Goal: Book appointment/travel/reservation

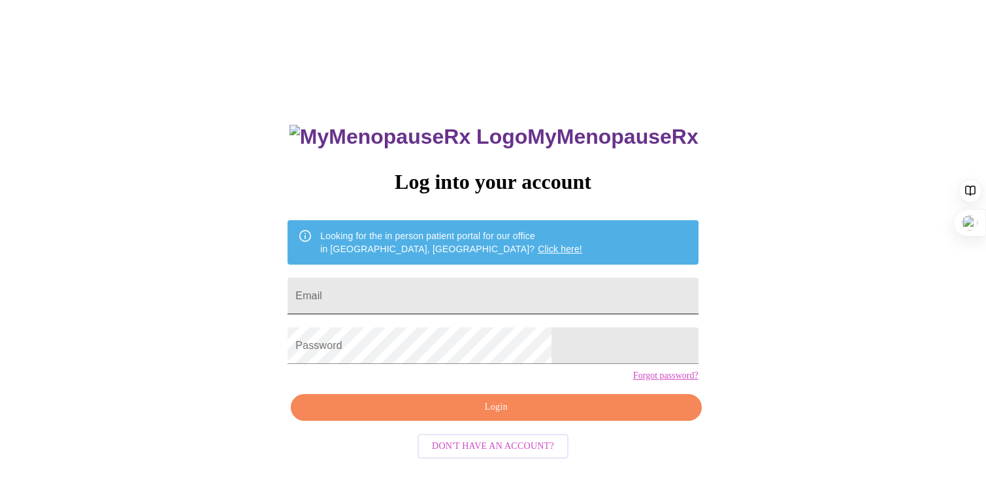
click at [444, 292] on input "Email" at bounding box center [493, 296] width 410 height 37
click at [404, 282] on input "Email" at bounding box center [493, 296] width 410 height 37
click at [404, 291] on input "Email" at bounding box center [493, 296] width 410 height 37
type input "[EMAIL_ADDRESS][DOMAIN_NAME]"
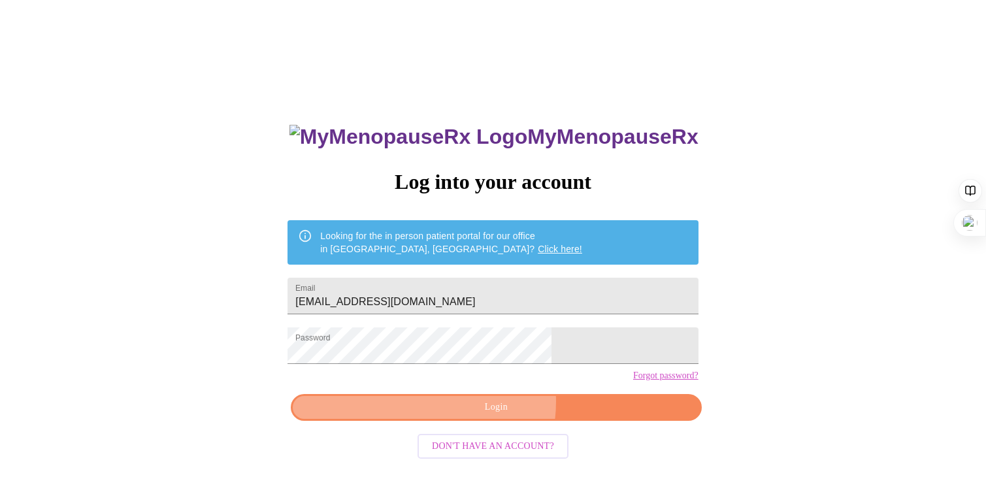
click at [478, 416] on span "Login" at bounding box center [496, 407] width 380 height 16
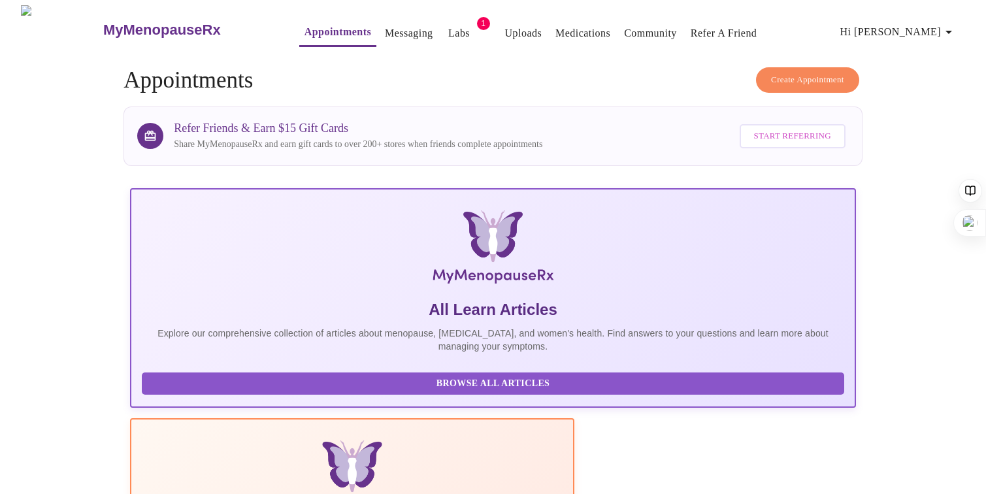
click at [947, 29] on icon "button" at bounding box center [949, 32] width 16 height 16
click at [936, 22] on li "Settings" at bounding box center [932, 28] width 60 height 24
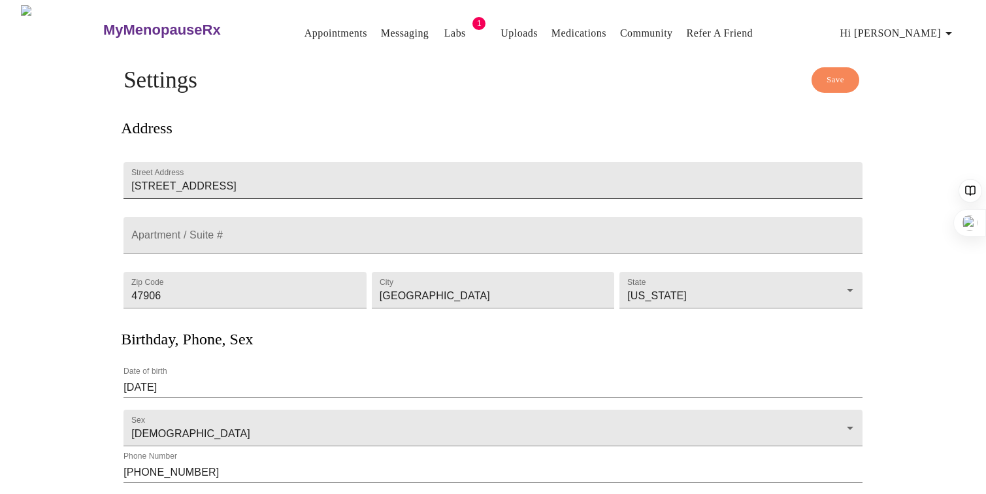
click at [195, 162] on input "[STREET_ADDRESS]" at bounding box center [492, 180] width 739 height 37
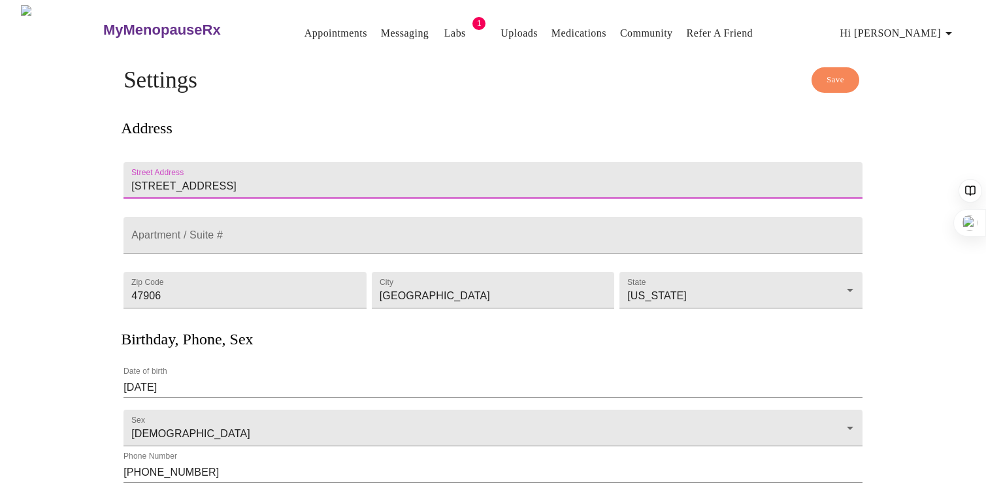
click at [195, 162] on input "[STREET_ADDRESS]" at bounding box center [492, 180] width 739 height 37
type input "[STREET_ADDRESS][PERSON_NAME]"
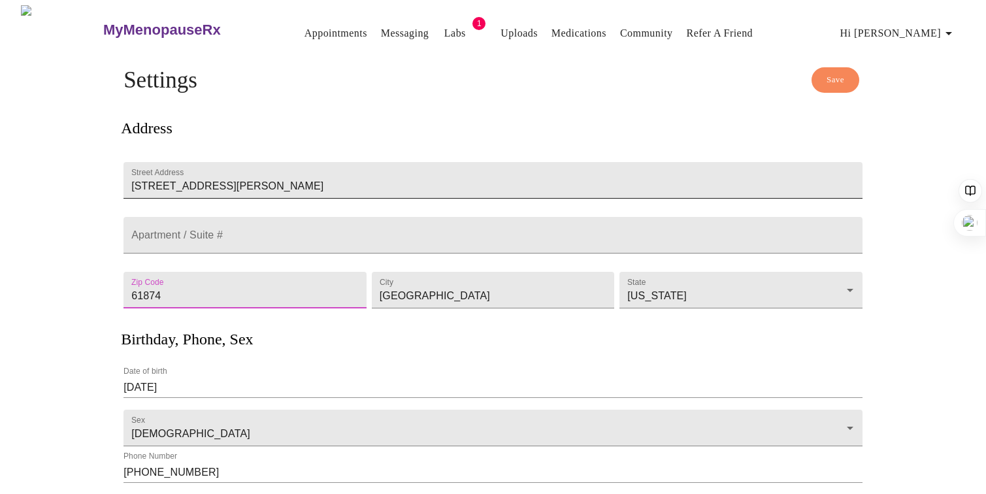
type input "61874"
type input "Savoy"
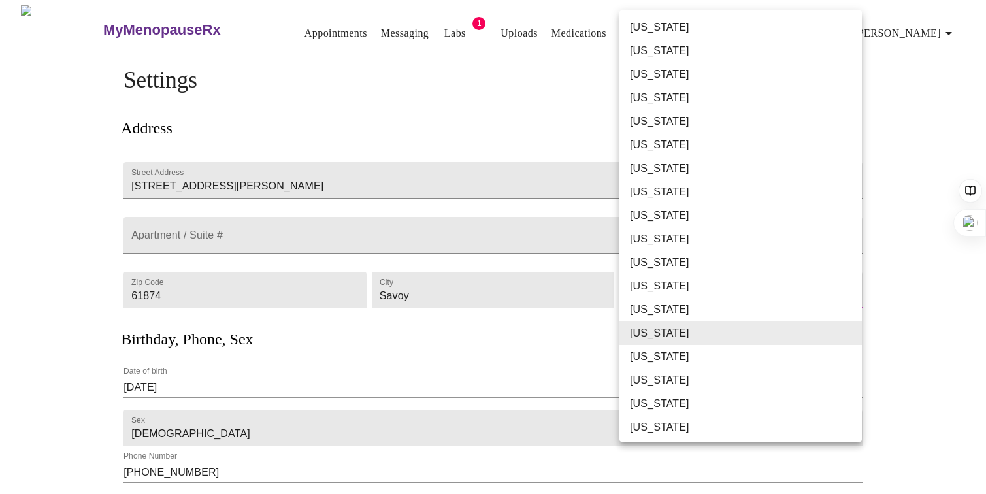
click at [702, 291] on body "MyMenopauseRx Appointments Messaging Labs 1 Uploads Medications Community Refer…" at bounding box center [493, 356] width 976 height 702
click at [668, 305] on li "[US_STATE]" at bounding box center [740, 310] width 242 height 24
type input "[US_STATE]"
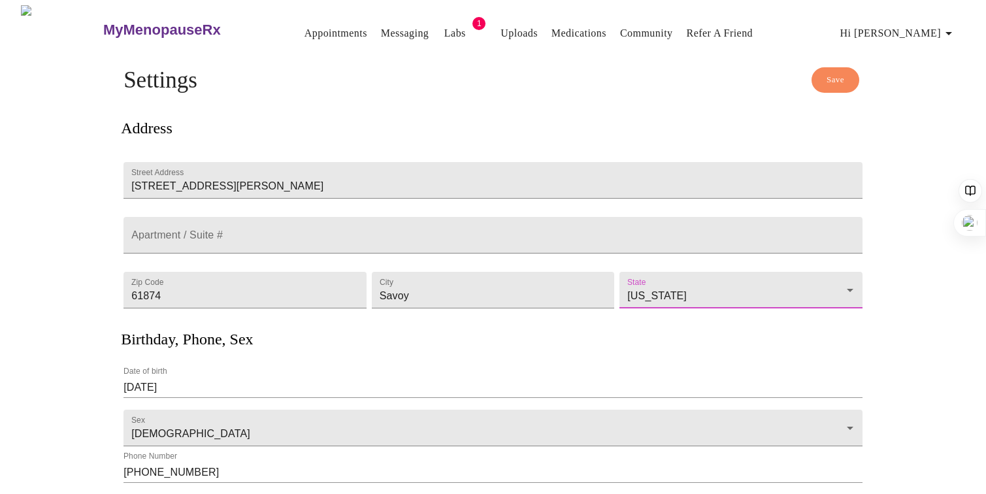
click at [869, 352] on div "Save Settings Address Street Address [STREET_ADDRESS][GEOGRAPHIC_DATA][PERSON_N…" at bounding box center [493, 387] width 836 height 640
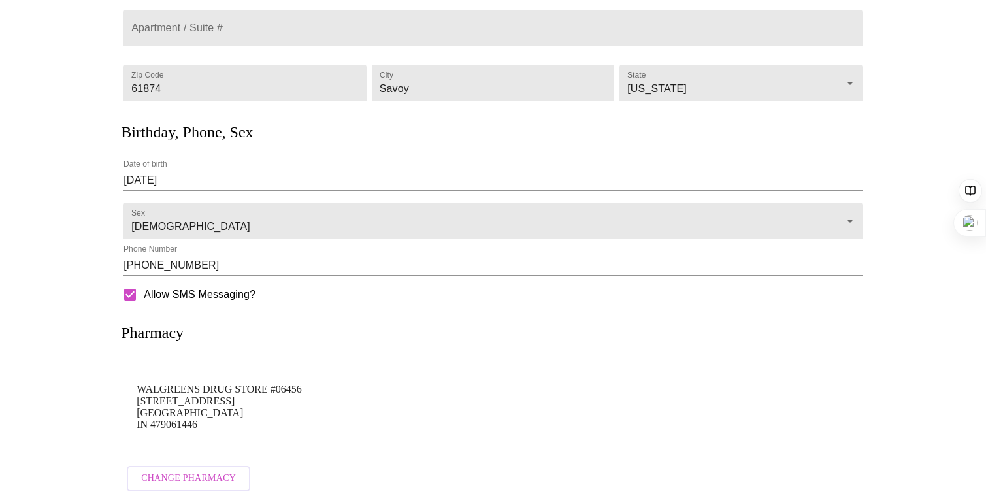
scroll to position [234, 0]
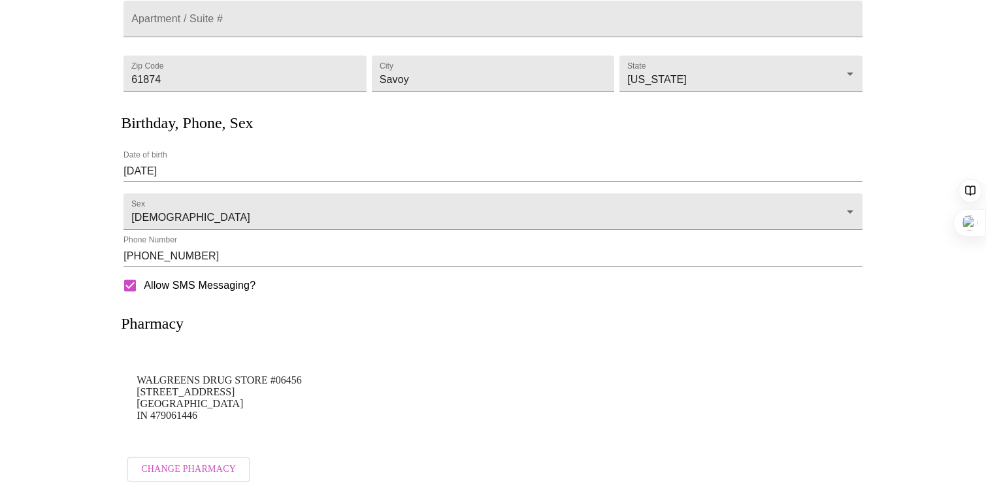
click at [209, 374] on p "WALGREENS DRUG STORE #06456 [STREET_ADDRESS][GEOGRAPHIC_DATA]" at bounding box center [493, 397] width 713 height 47
click at [197, 463] on span "Change Pharmacy" at bounding box center [188, 469] width 95 height 16
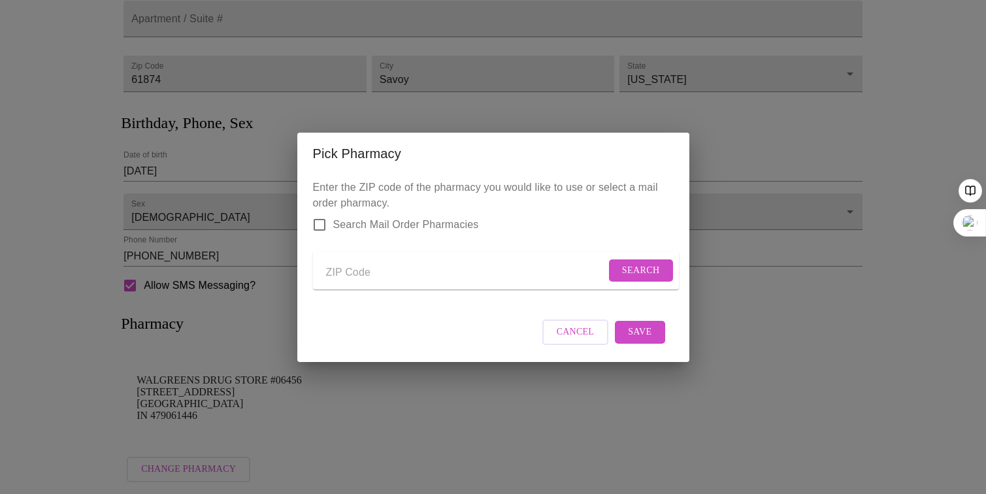
click at [355, 267] on input "Send a message to your care team" at bounding box center [466, 273] width 280 height 21
type input "61874"
click at [628, 275] on button "Search" at bounding box center [641, 270] width 64 height 23
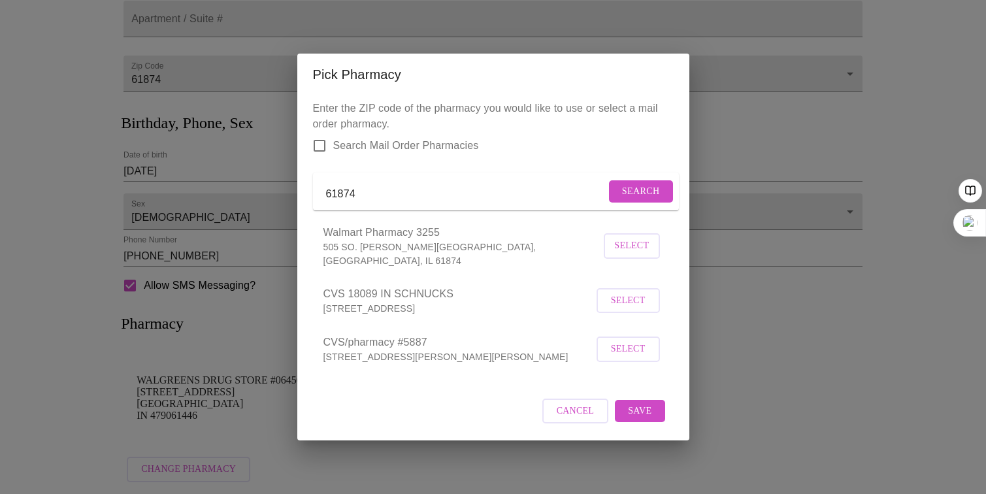
click at [640, 356] on span "Select" at bounding box center [628, 349] width 35 height 16
click at [648, 416] on span "Save" at bounding box center [640, 410] width 24 height 16
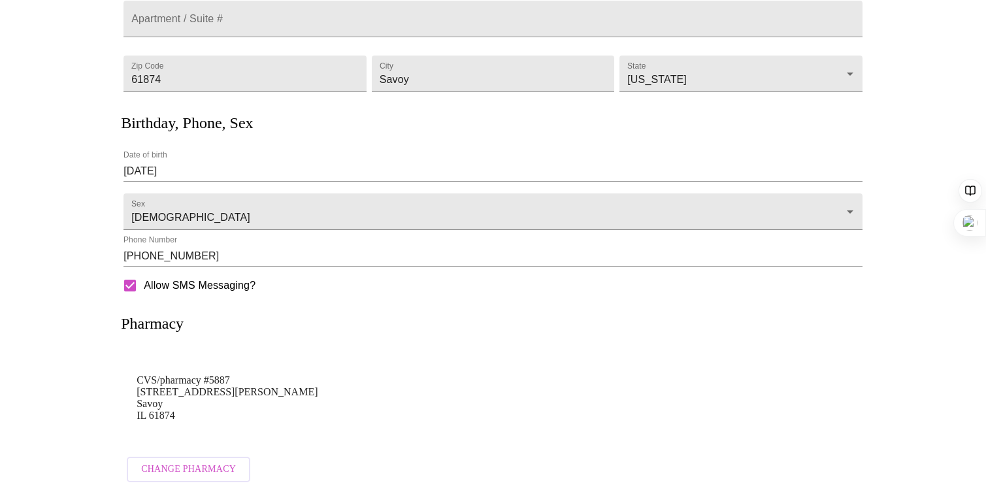
scroll to position [0, 0]
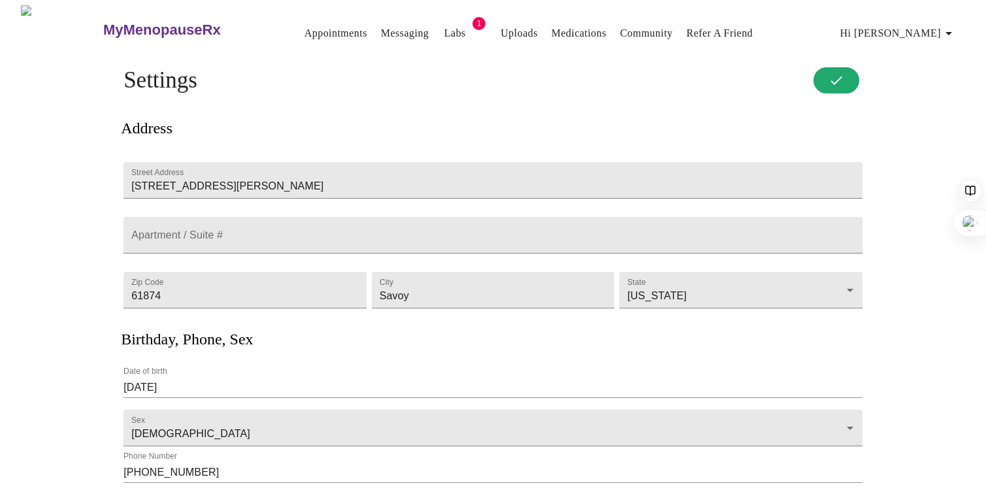
click at [304, 27] on link "Appointments" at bounding box center [335, 33] width 63 height 18
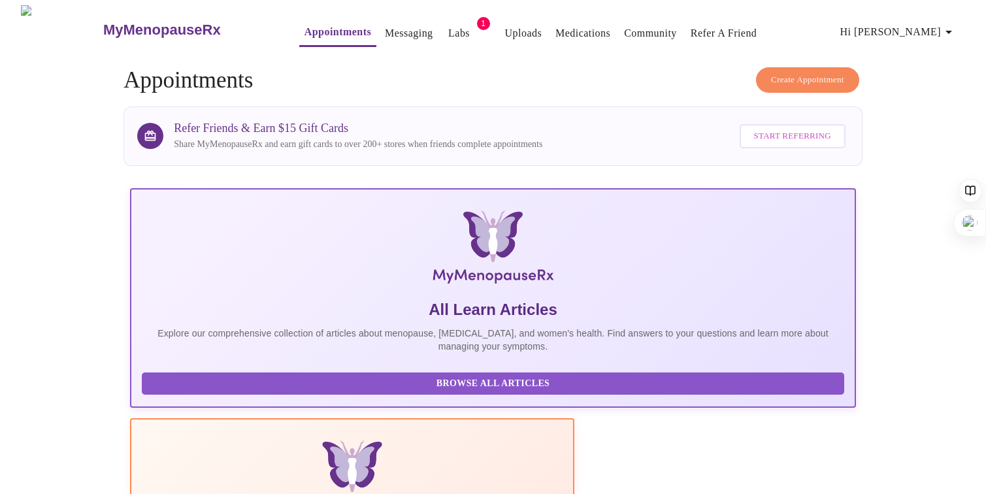
click at [781, 73] on span "Create Appointment" at bounding box center [807, 80] width 73 height 15
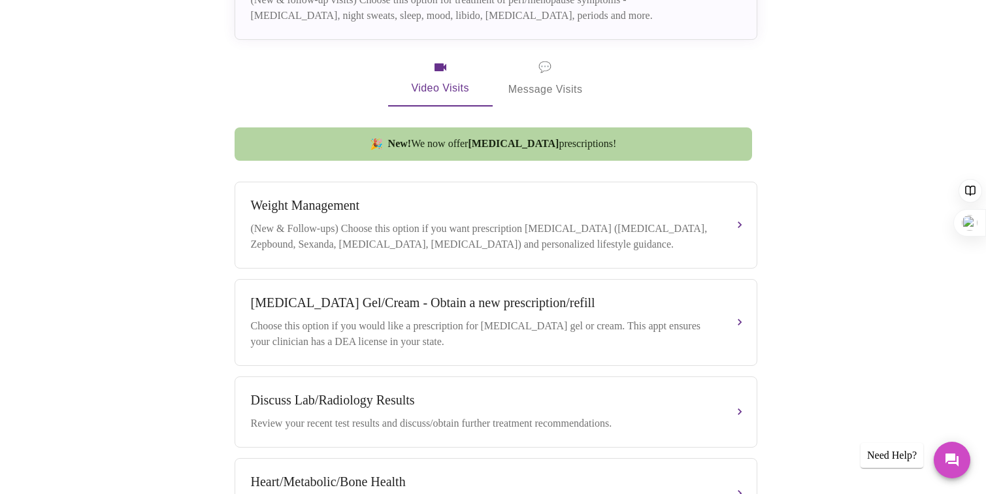
scroll to position [396, 0]
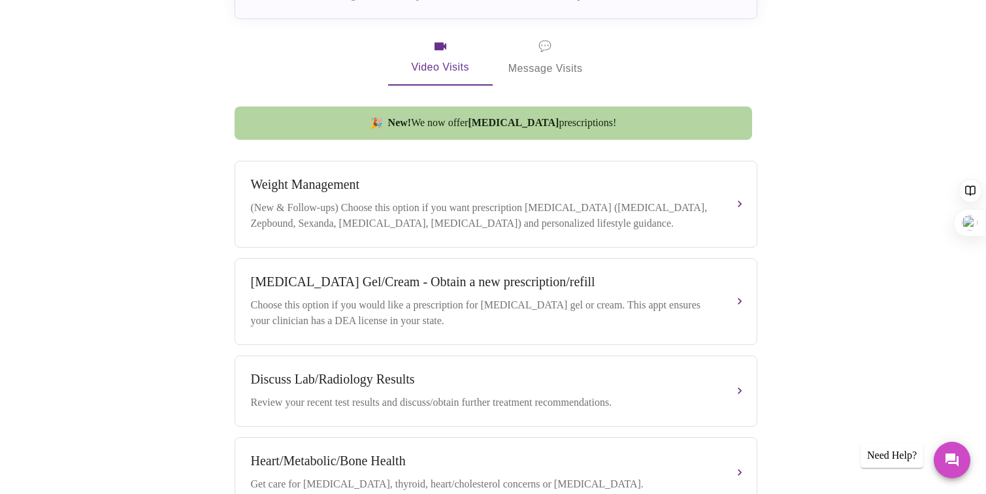
click at [561, 117] on span "New! We now offer [MEDICAL_DATA] prescriptions!" at bounding box center [502, 123] width 229 height 12
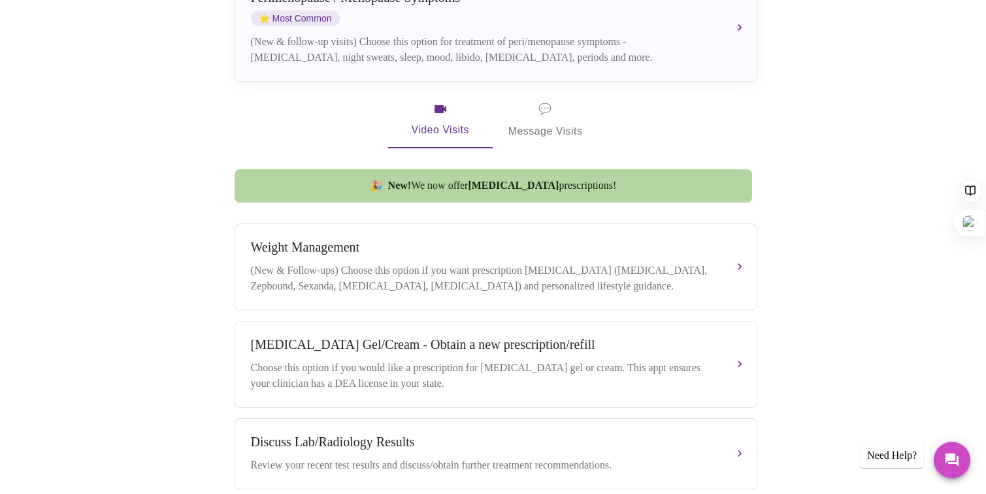
scroll to position [121, 0]
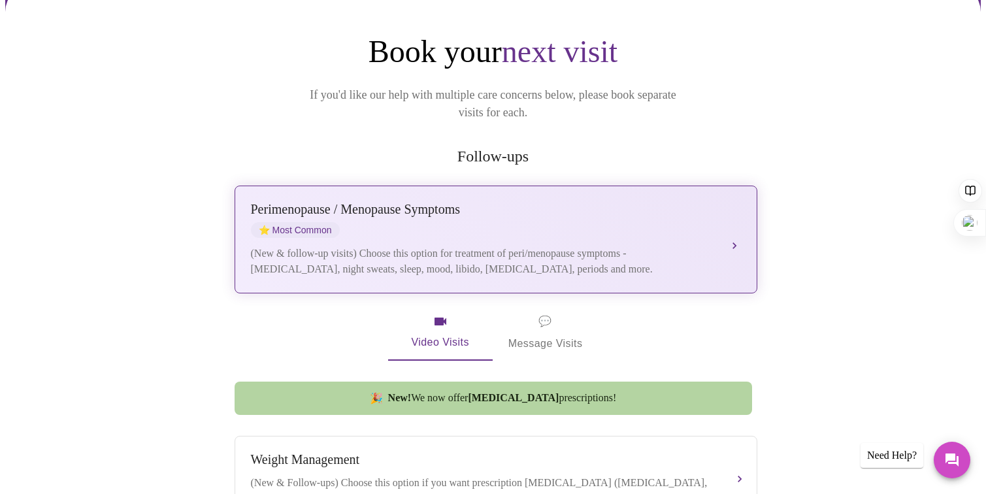
click at [742, 226] on button "[MEDICAL_DATA] / Menopause Symptoms ⭐ Most Common (New & follow-up visits) Choo…" at bounding box center [496, 240] width 523 height 108
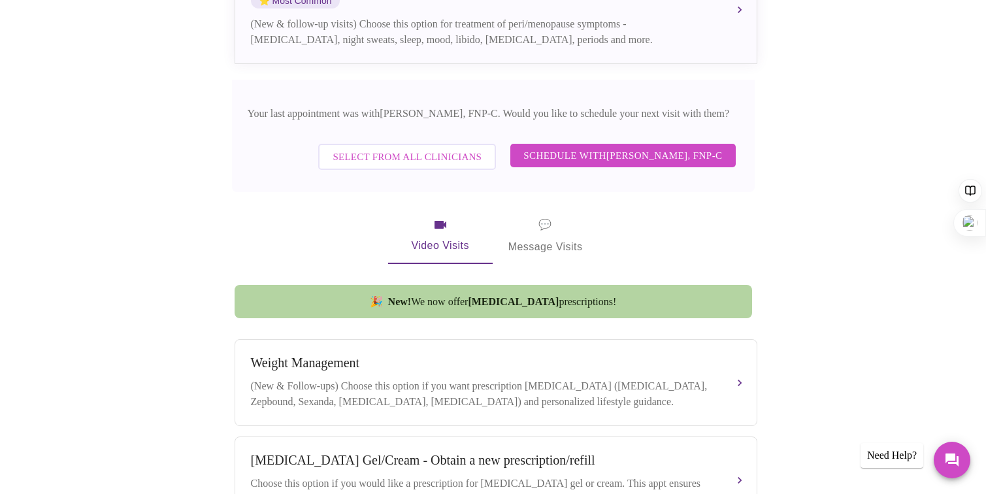
scroll to position [352, 0]
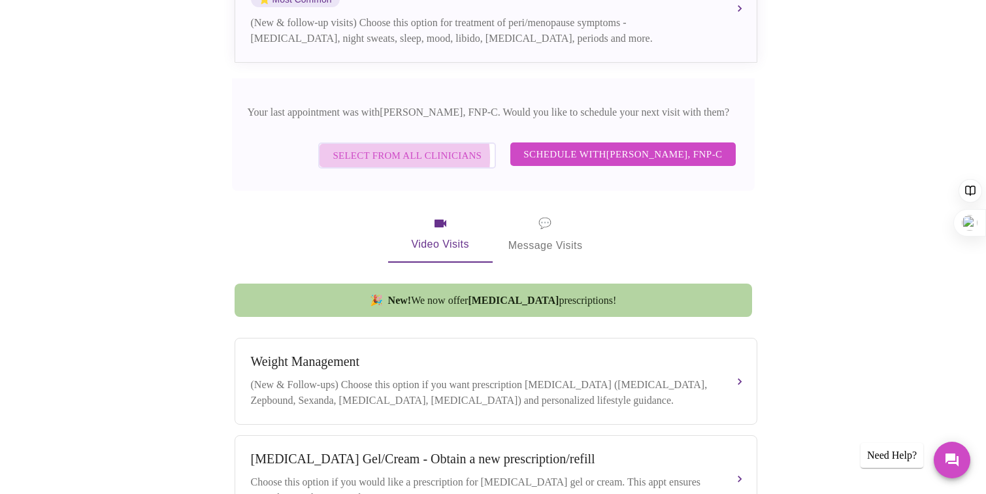
click at [352, 147] on span "Select from All Clinicians" at bounding box center [407, 155] width 149 height 17
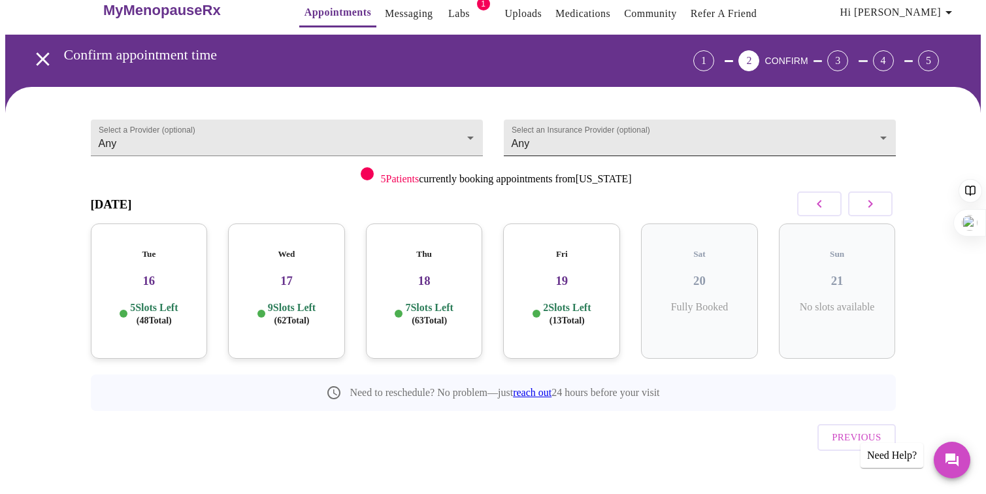
click at [541, 138] on body "MyMenopauseRx Appointments Messaging Labs 1 Uploads Medications Community Refer…" at bounding box center [493, 251] width 976 height 531
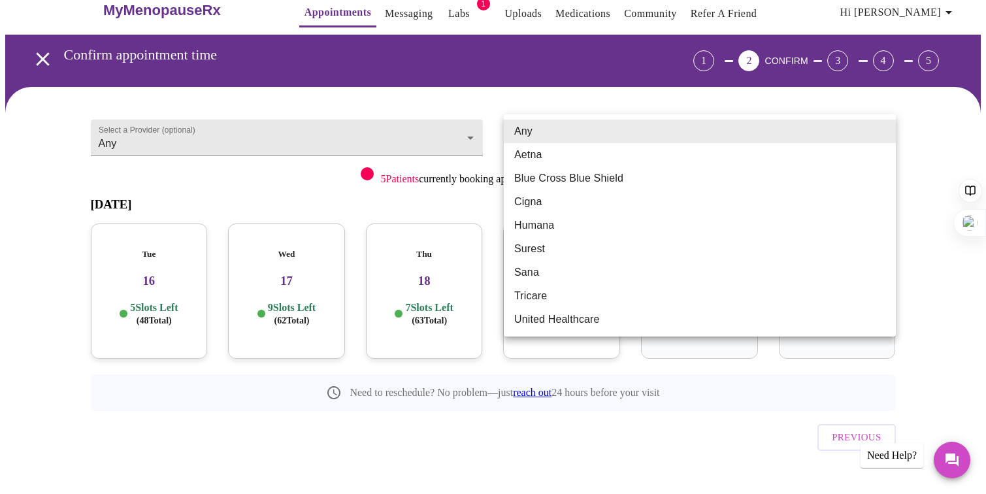
click at [433, 128] on div at bounding box center [493, 247] width 986 height 494
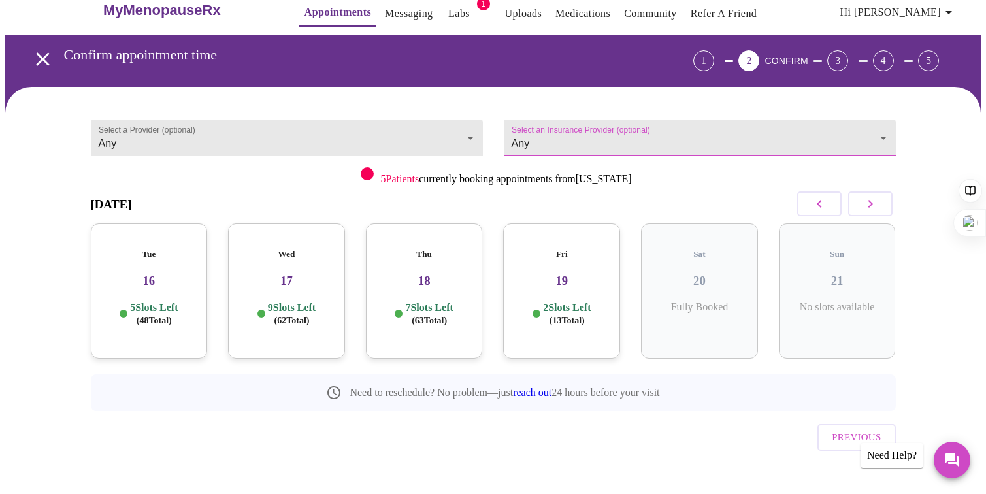
click at [433, 128] on body "MyMenopauseRx Appointments Messaging Labs 1 Uploads Medications Community Refer…" at bounding box center [493, 251] width 976 height 531
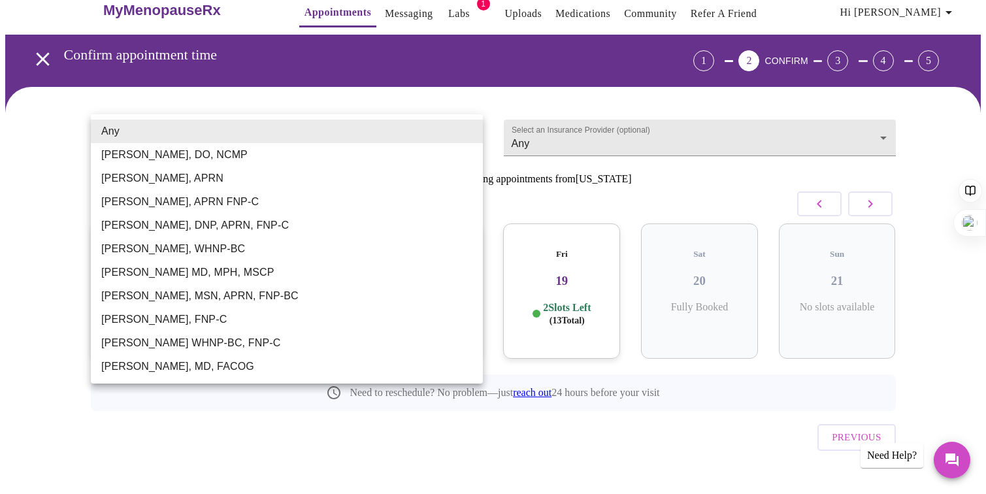
click at [39, 325] on div at bounding box center [493, 247] width 986 height 494
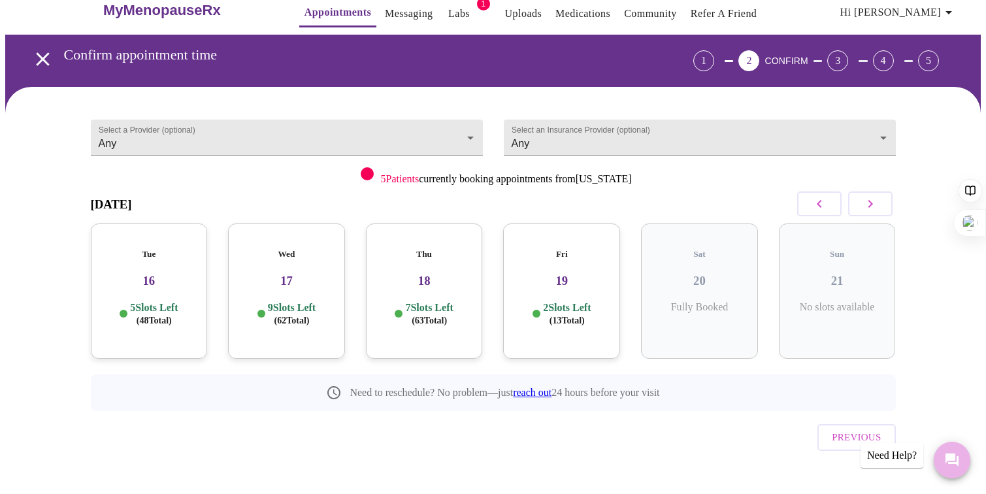
click at [952, 459] on icon "Messages" at bounding box center [951, 459] width 13 height 13
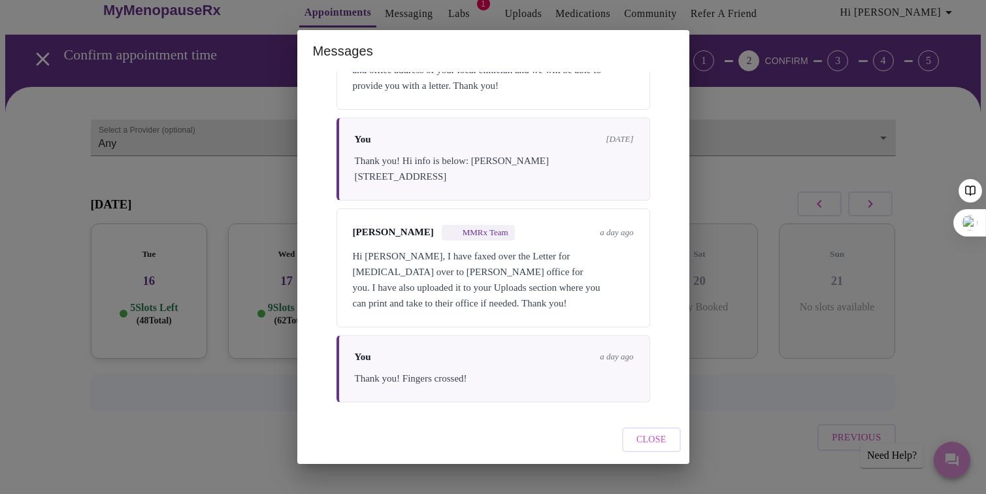
scroll to position [833, 0]
click at [652, 438] on span "Close" at bounding box center [651, 440] width 30 height 16
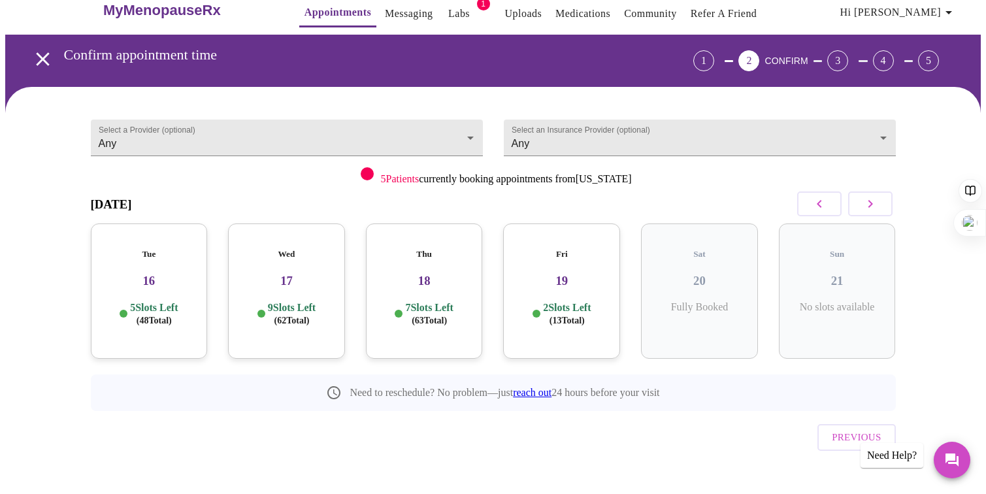
scroll to position [0, 0]
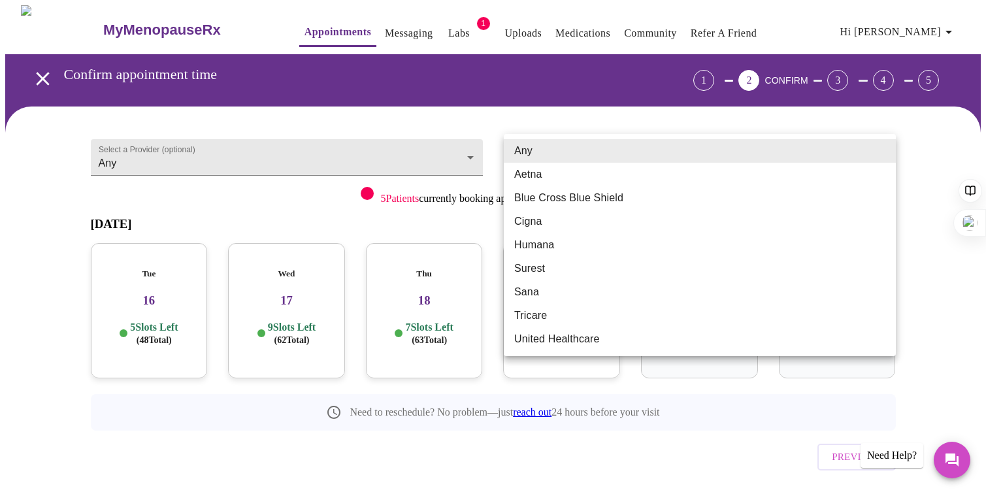
click at [585, 149] on body "MyMenopauseRx Appointments Messaging Labs 1 Uploads Medications Community Refer…" at bounding box center [493, 270] width 976 height 531
click at [647, 201] on li "Blue Cross Blue Shield" at bounding box center [700, 198] width 392 height 24
type input "Blue Cross Blue Shield"
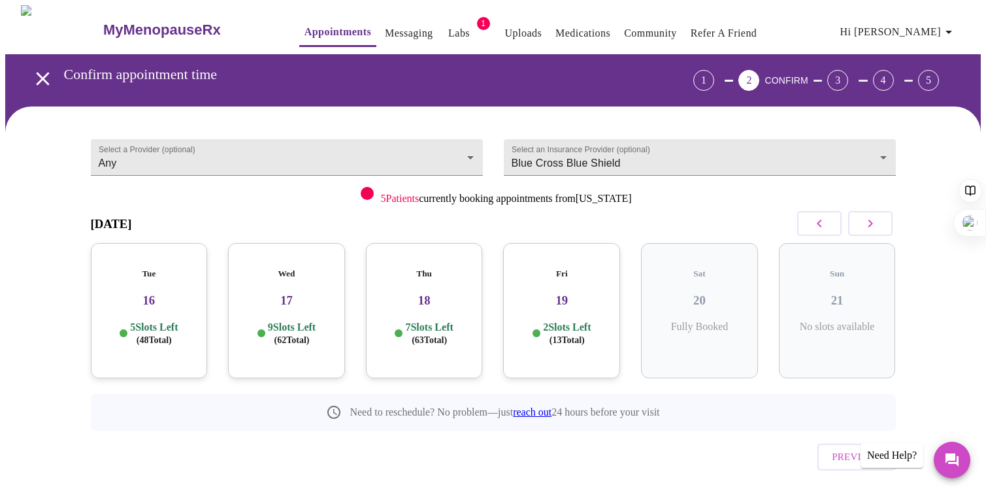
click at [159, 321] on p "5 Slots Left ( 48 Total)" at bounding box center [154, 333] width 48 height 25
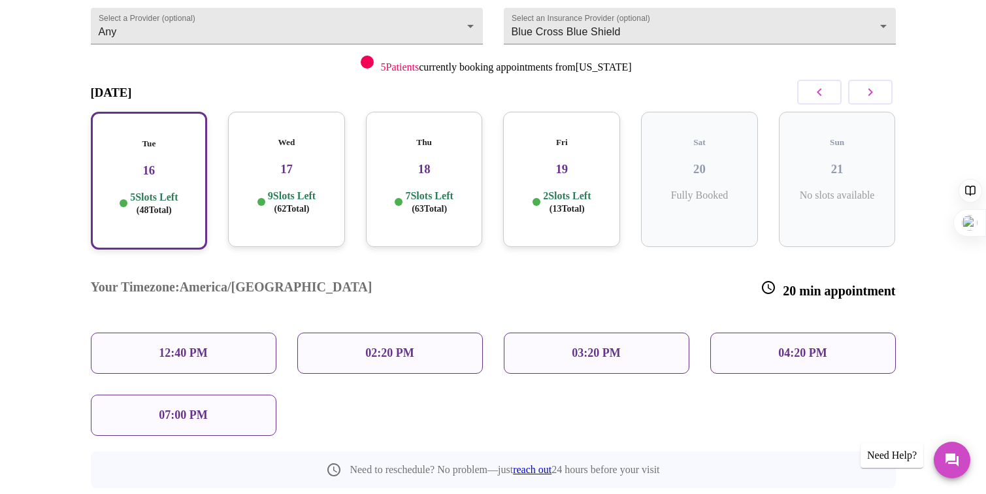
scroll to position [167, 0]
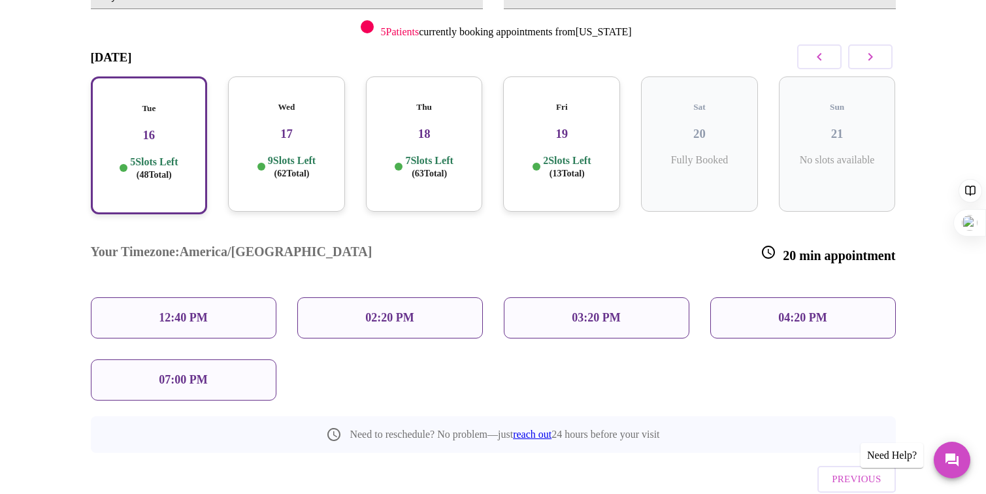
click at [761, 244] on icon at bounding box center [769, 252] width 16 height 16
click at [325, 154] on div "9 Slots Left ( 62 Total)" at bounding box center [286, 166] width 96 height 25
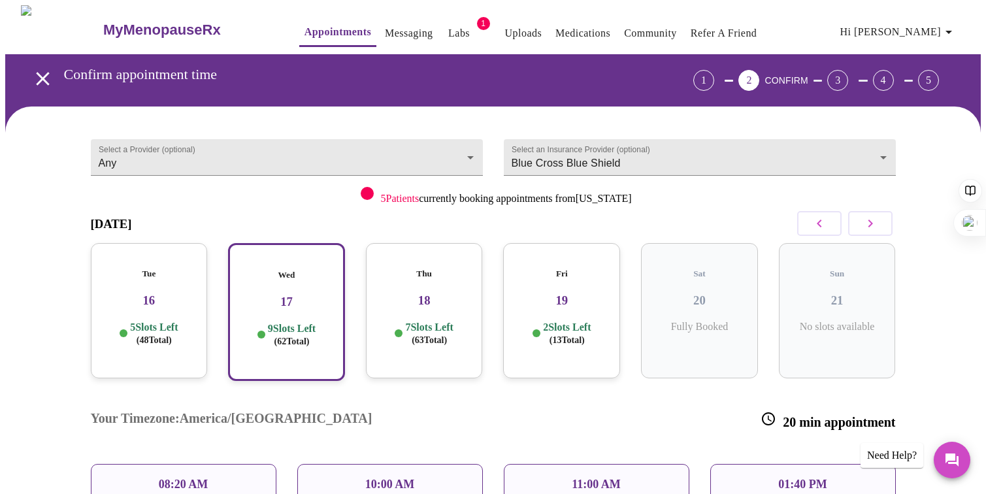
scroll to position [257, 0]
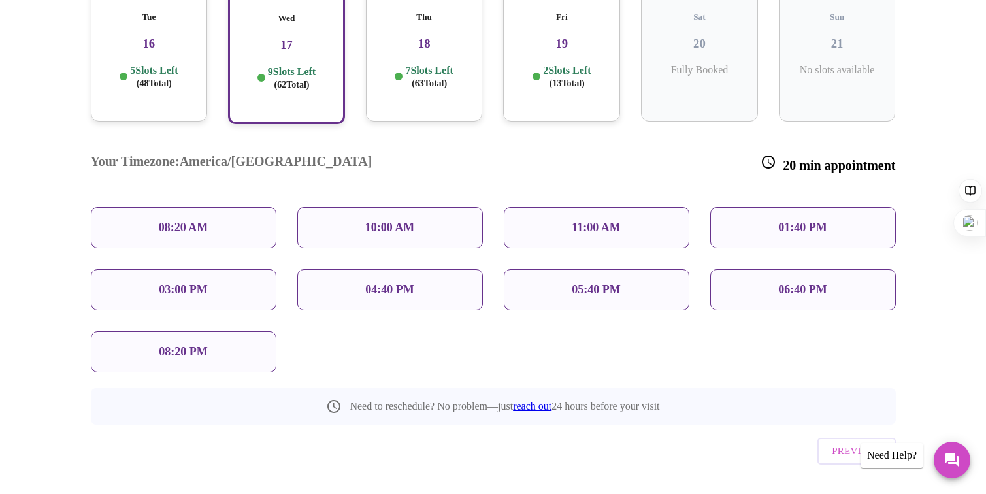
click at [870, 457] on div "Need Help?" at bounding box center [892, 455] width 63 height 25
click at [903, 458] on div "Need Help?" at bounding box center [892, 455] width 63 height 25
click at [954, 465] on icon "Messages" at bounding box center [952, 460] width 16 height 16
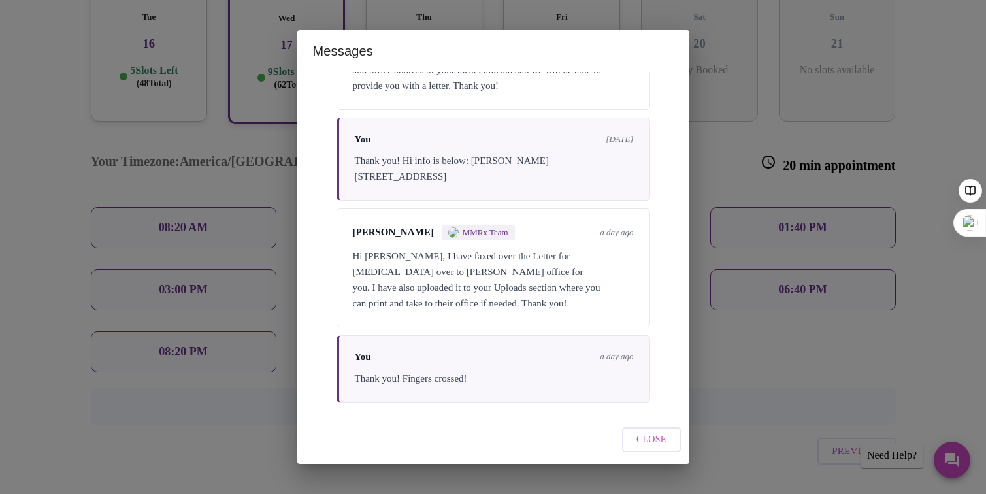
scroll to position [833, 0]
click at [644, 447] on span "Close" at bounding box center [651, 440] width 30 height 16
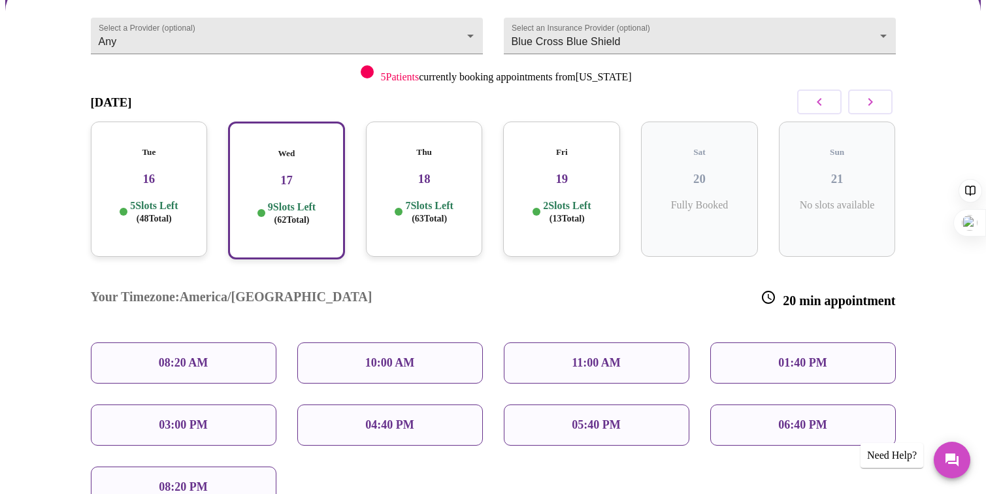
scroll to position [0, 0]
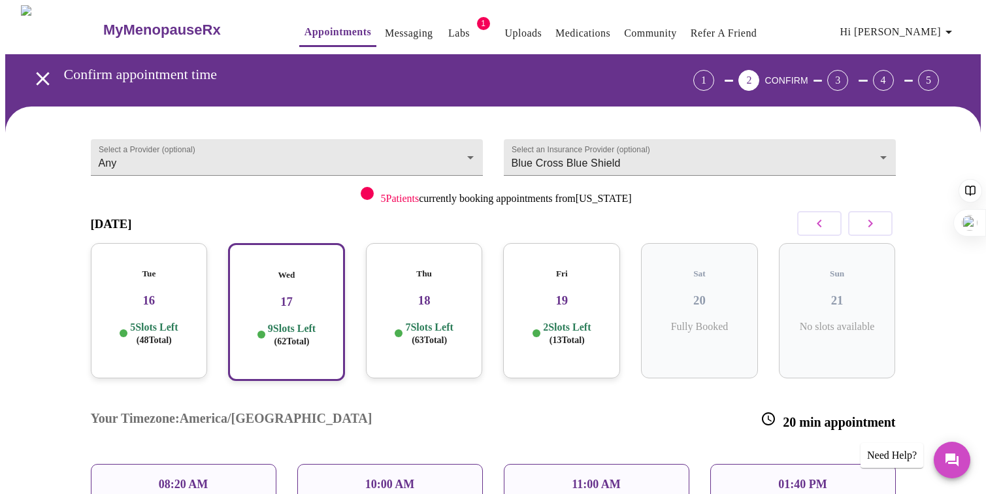
click at [944, 31] on span "Hi [PERSON_NAME]" at bounding box center [898, 32] width 116 height 18
click at [54, 227] on div at bounding box center [493, 247] width 986 height 494
click at [165, 321] on p "5 Slots Left ( 48 Total)" at bounding box center [154, 333] width 48 height 25
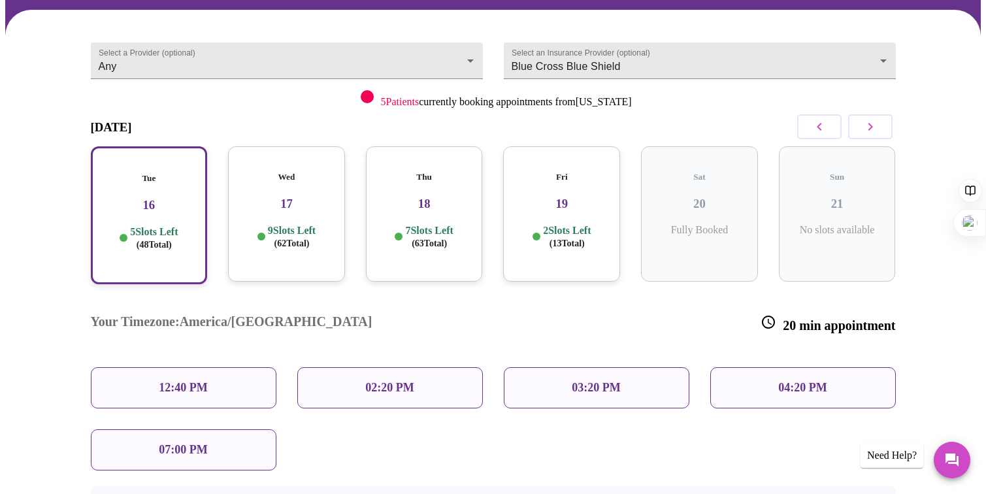
scroll to position [103, 0]
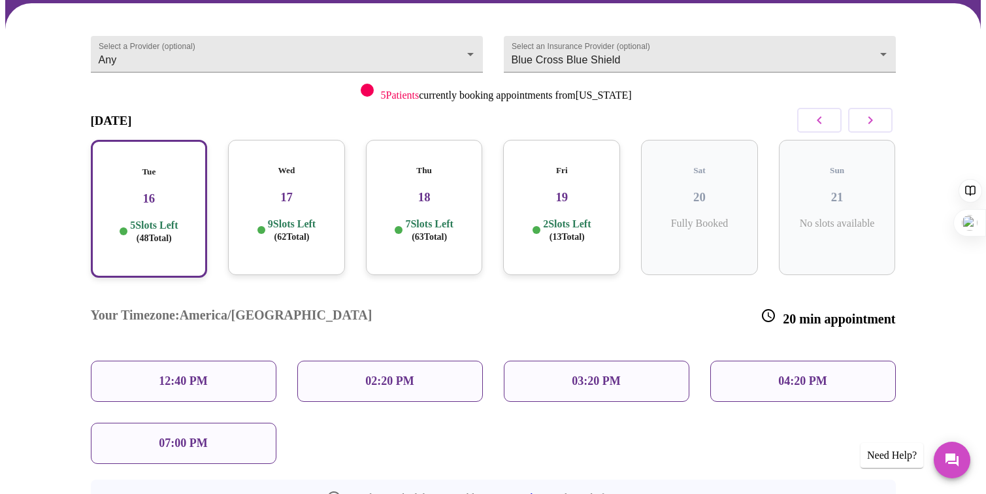
click at [184, 374] on p "12:40 PM" at bounding box center [183, 381] width 48 height 14
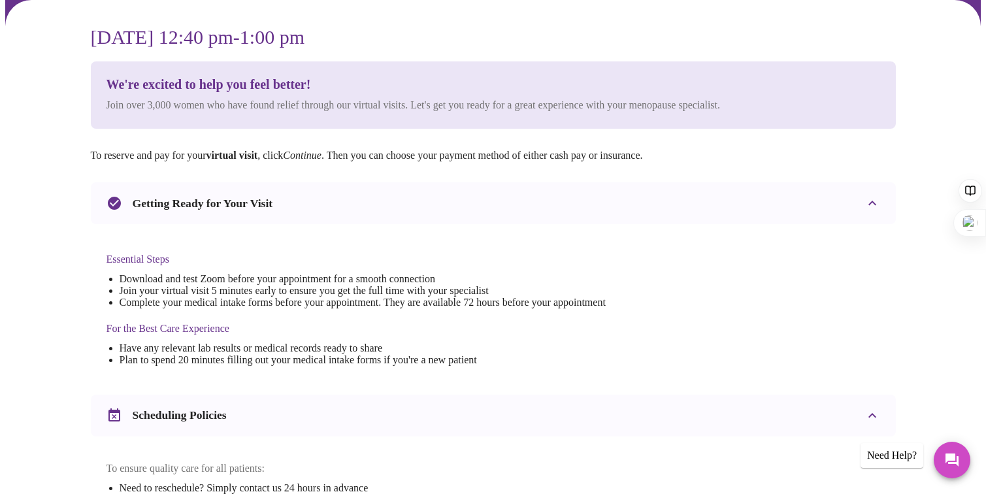
scroll to position [0, 0]
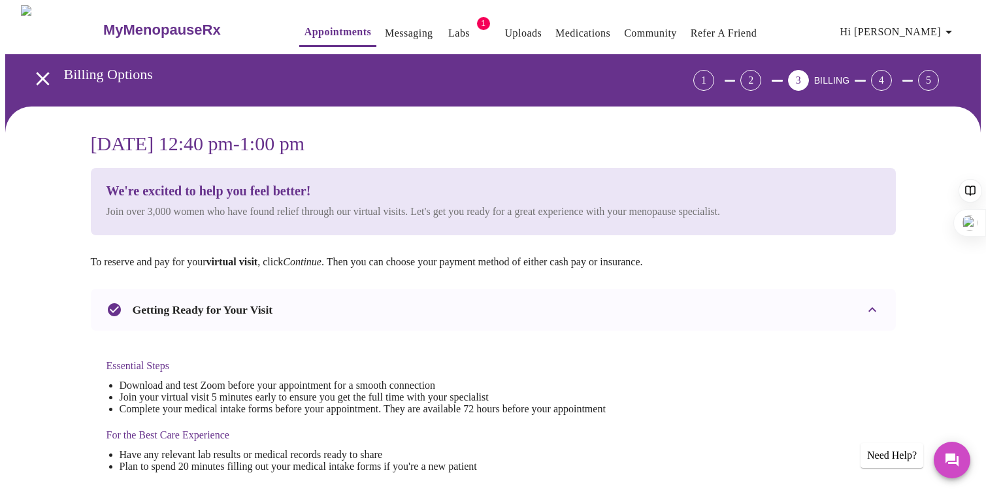
click at [31, 75] on icon "open drawer" at bounding box center [42, 78] width 23 height 23
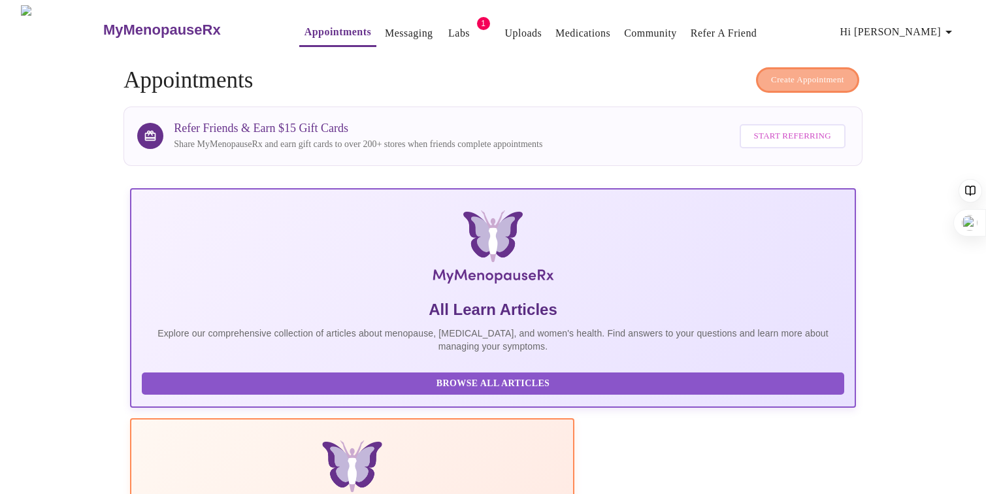
click at [829, 73] on span "Create Appointment" at bounding box center [807, 80] width 73 height 15
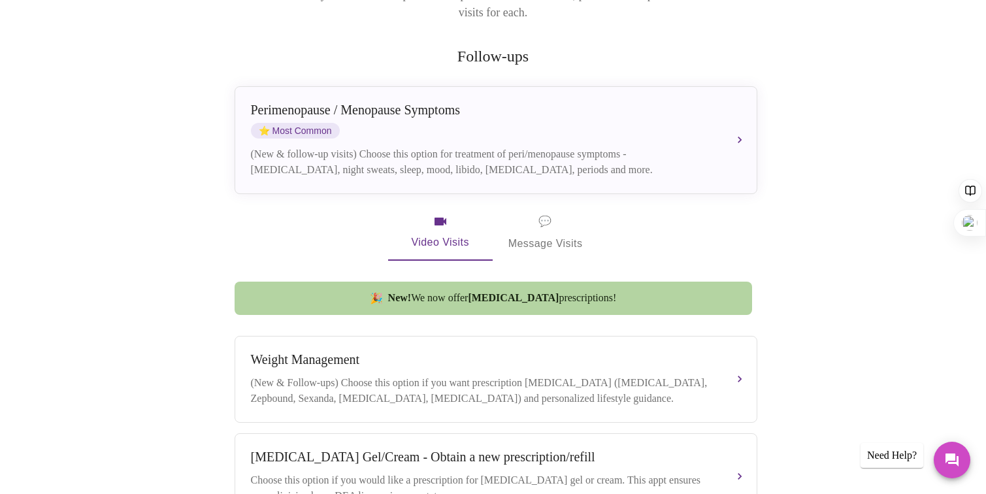
scroll to position [227, 0]
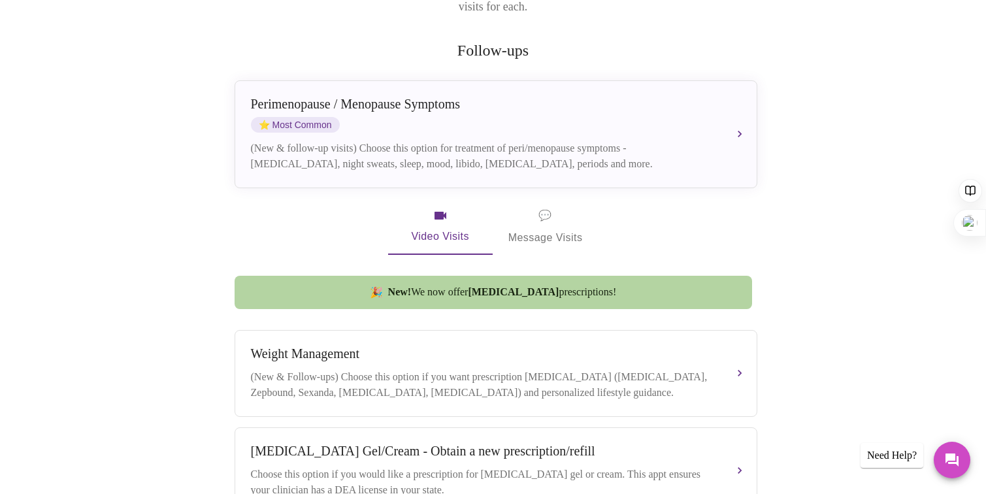
click at [540, 220] on span "💬 Message Visits" at bounding box center [545, 226] width 74 height 41
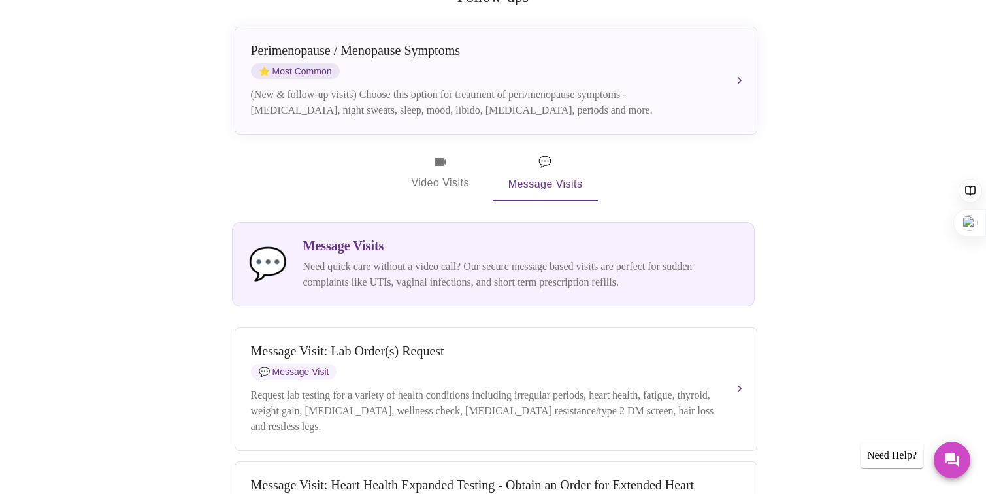
scroll to position [0, 0]
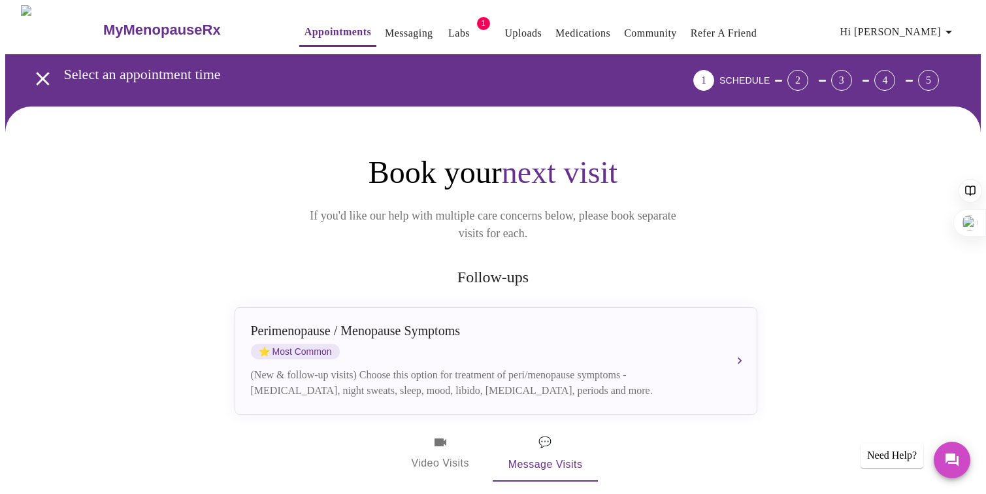
click at [442, 446] on span "Video Visits" at bounding box center [440, 454] width 73 height 38
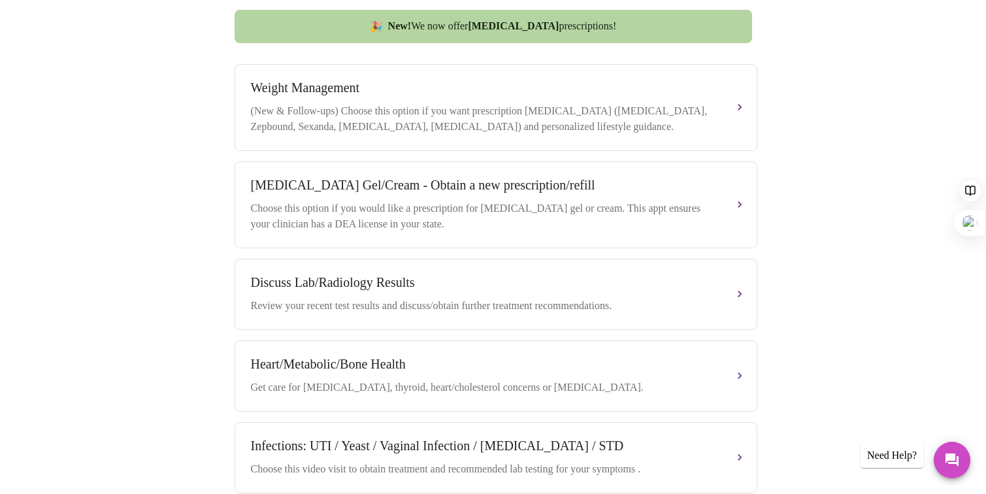
scroll to position [493, 0]
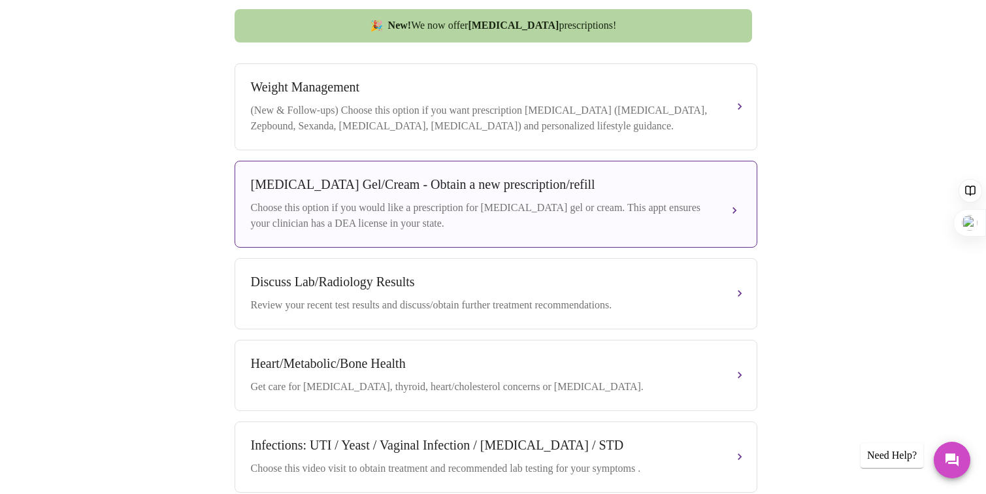
click at [366, 193] on div "[MEDICAL_DATA] Gel/Cream - Obtain a new prescription/refill Choose this option …" at bounding box center [496, 204] width 490 height 54
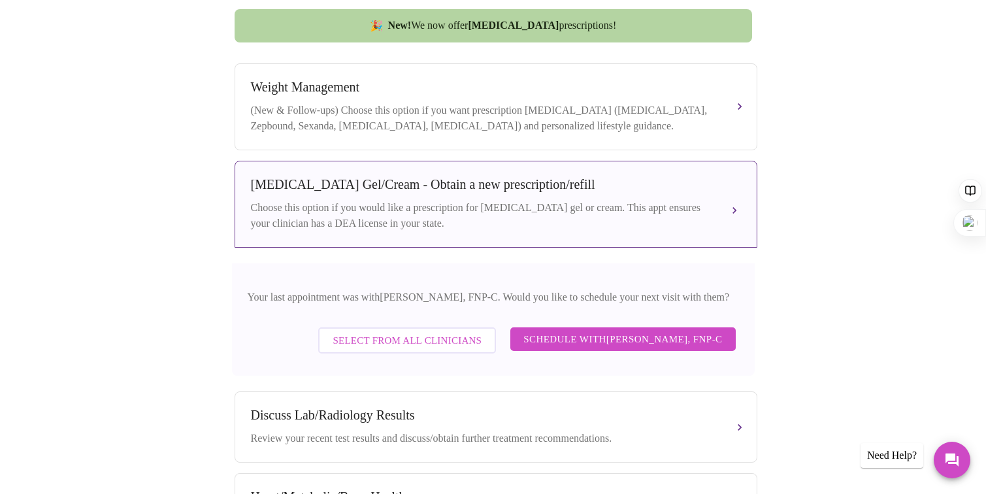
click at [455, 191] on div "[MEDICAL_DATA] Gel/Cream - Obtain a new prescription/refill Choose this option …" at bounding box center [496, 204] width 490 height 54
click at [386, 342] on span "Select from All Clinicians" at bounding box center [407, 340] width 149 height 17
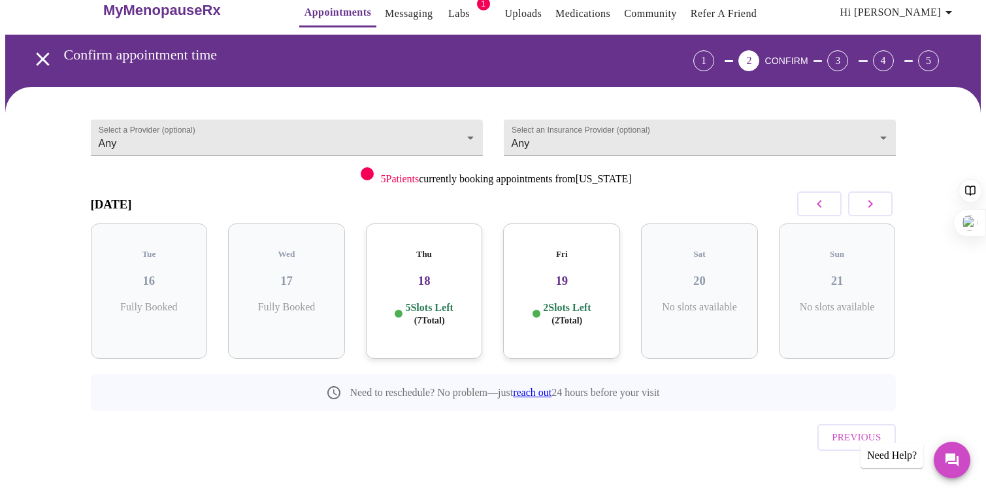
click at [436, 301] on p "5 Slots Left ( 7 Total)" at bounding box center [429, 313] width 48 height 25
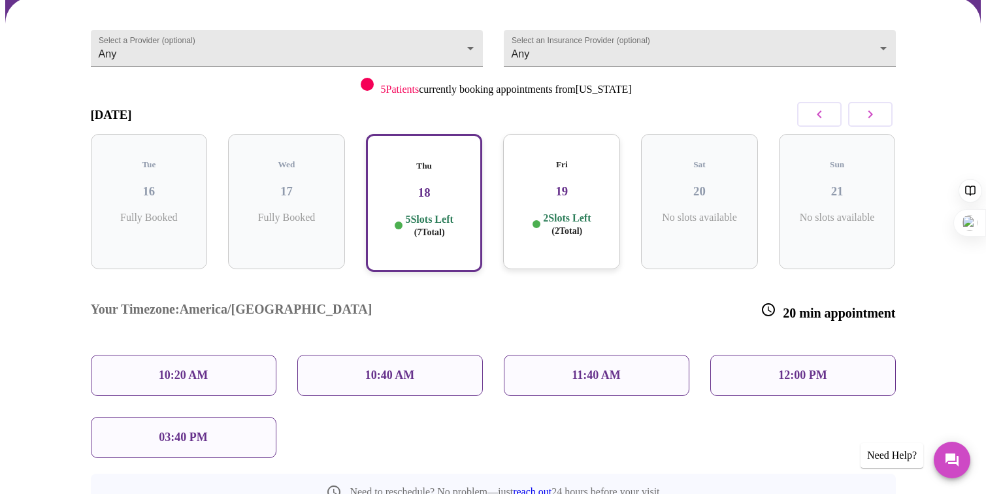
scroll to position [110, 0]
click at [399, 368] on p "10:40 AM" at bounding box center [390, 375] width 50 height 14
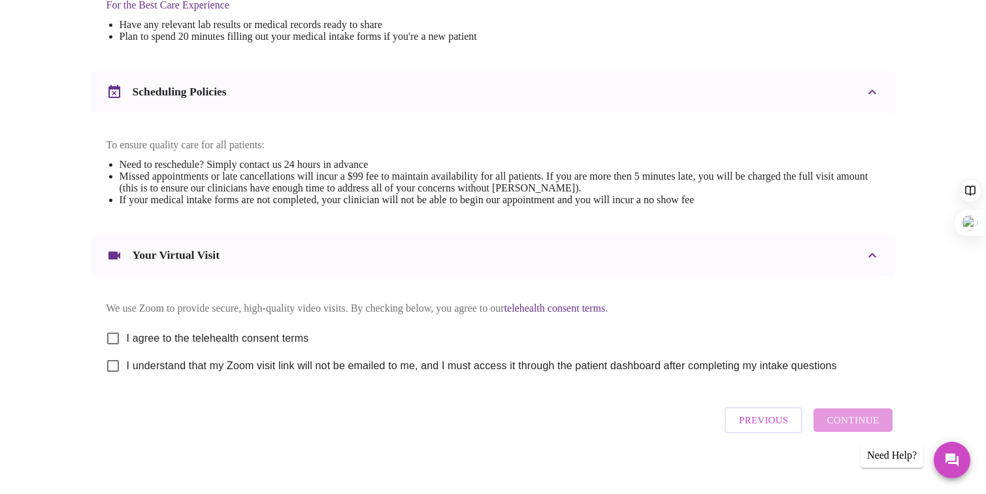
scroll to position [453, 0]
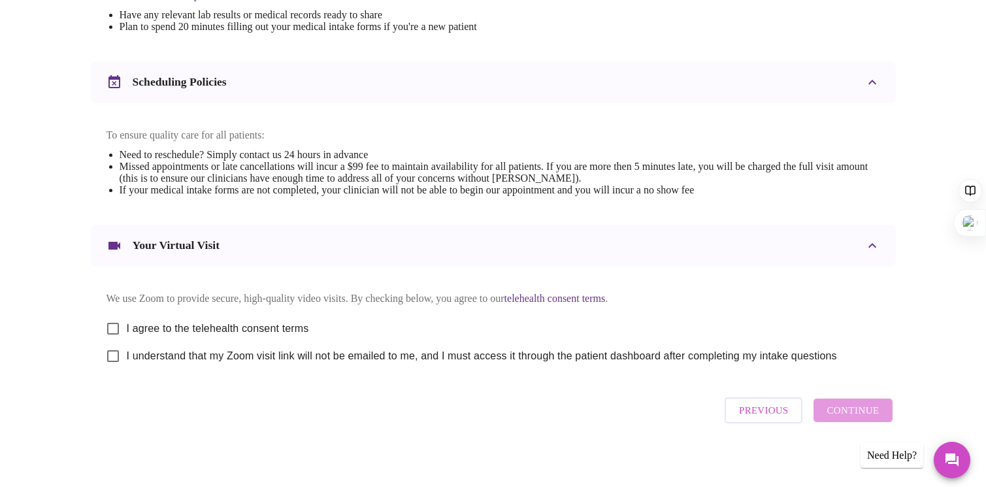
click at [113, 323] on input "I agree to the telehealth consent terms" at bounding box center [112, 328] width 27 height 27
checkbox input "true"
click at [112, 355] on input "I understand that my Zoom visit link will not be emailed to me, and I must acce…" at bounding box center [112, 355] width 27 height 27
checkbox input "true"
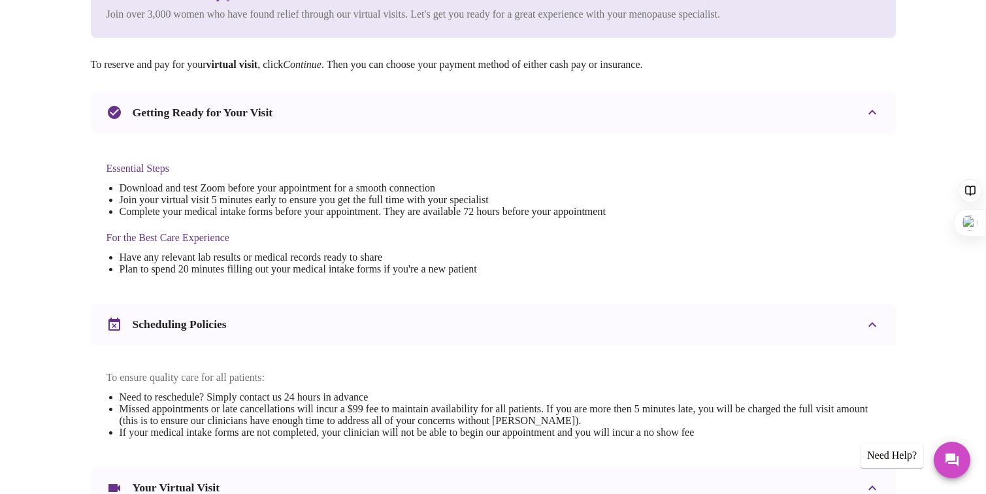
scroll to position [101, 0]
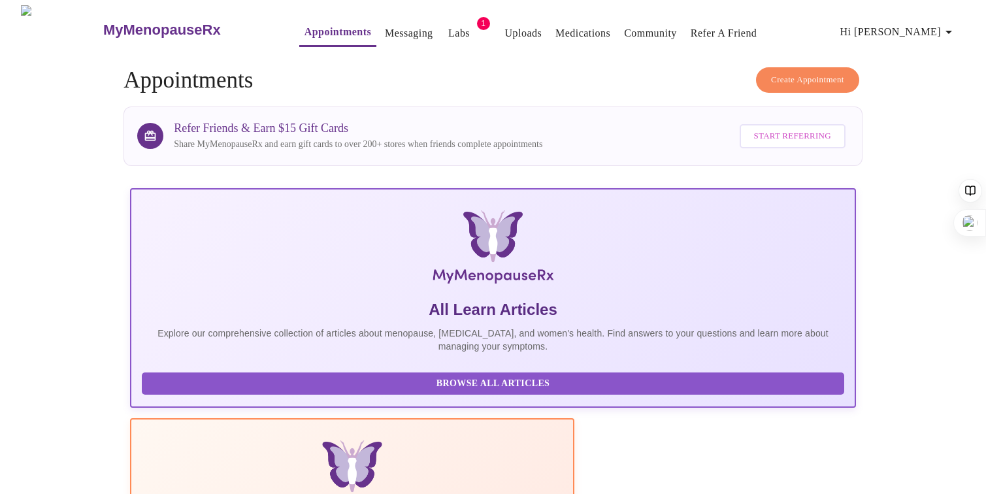
click at [794, 74] on span "Create Appointment" at bounding box center [807, 80] width 73 height 15
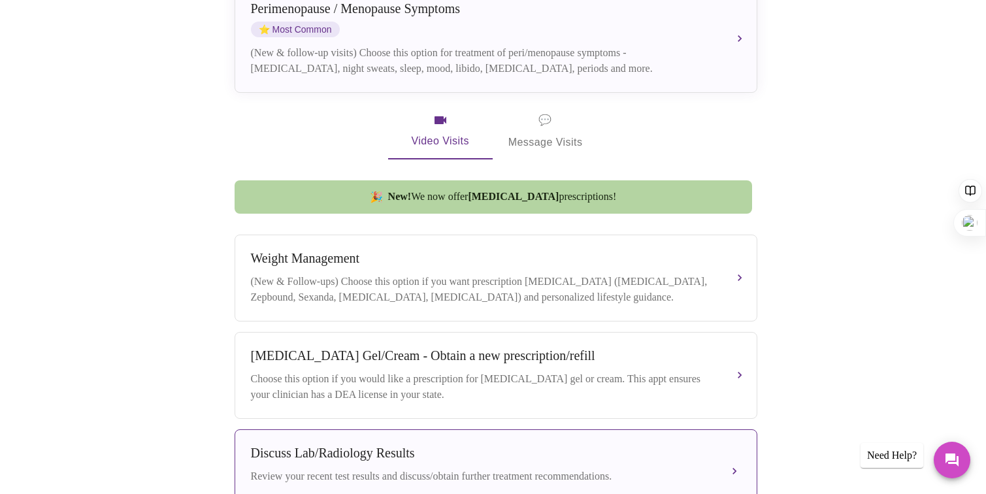
scroll to position [321, 0]
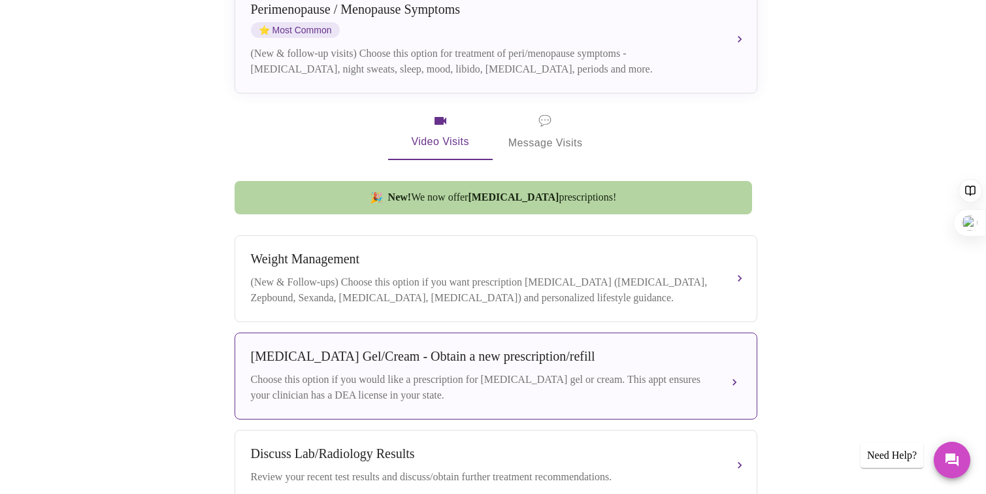
click at [397, 361] on div "[MEDICAL_DATA] Gel/Cream - Obtain a new prescription/refill Choose this option …" at bounding box center [496, 376] width 490 height 54
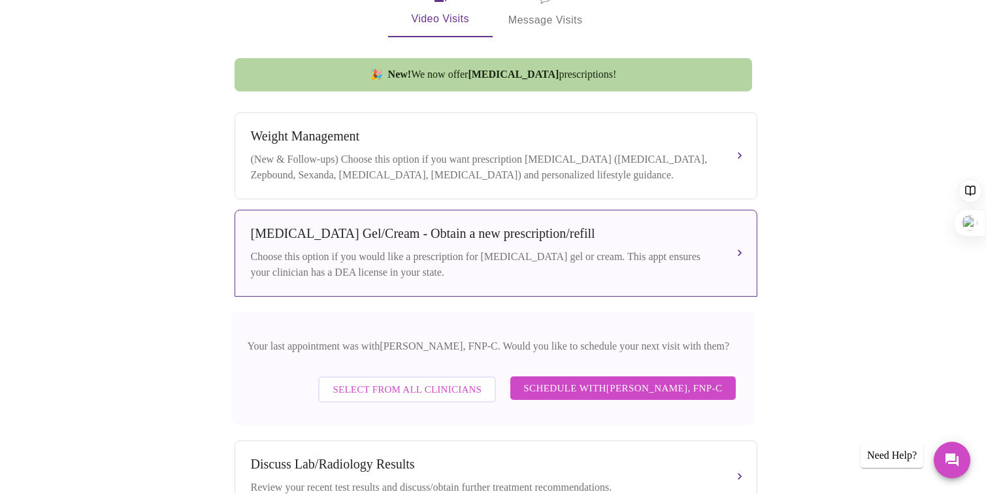
scroll to position [445, 0]
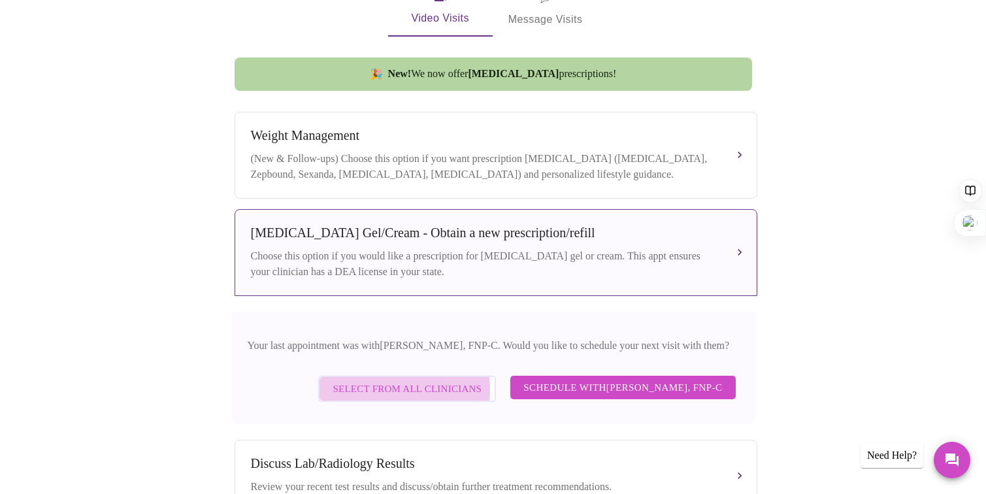
click at [369, 388] on span "Select from All Clinicians" at bounding box center [407, 388] width 149 height 17
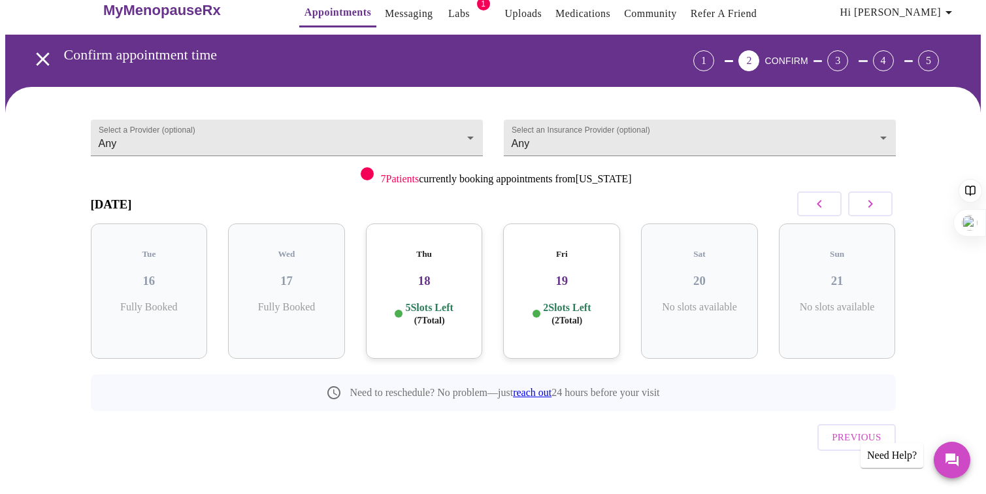
click at [431, 301] on p "5 Slots Left ( 7 Total)" at bounding box center [429, 313] width 48 height 25
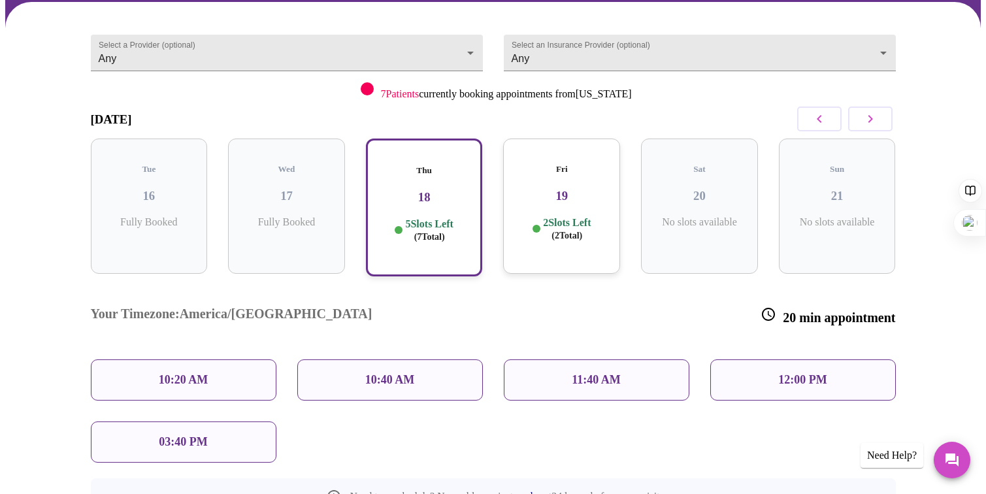
scroll to position [115, 0]
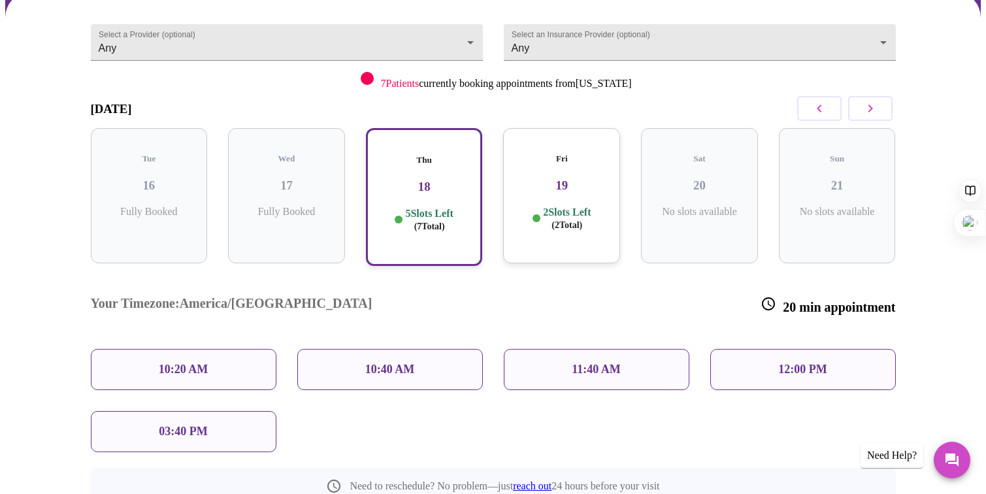
click at [370, 363] on p "10:40 AM" at bounding box center [390, 370] width 50 height 14
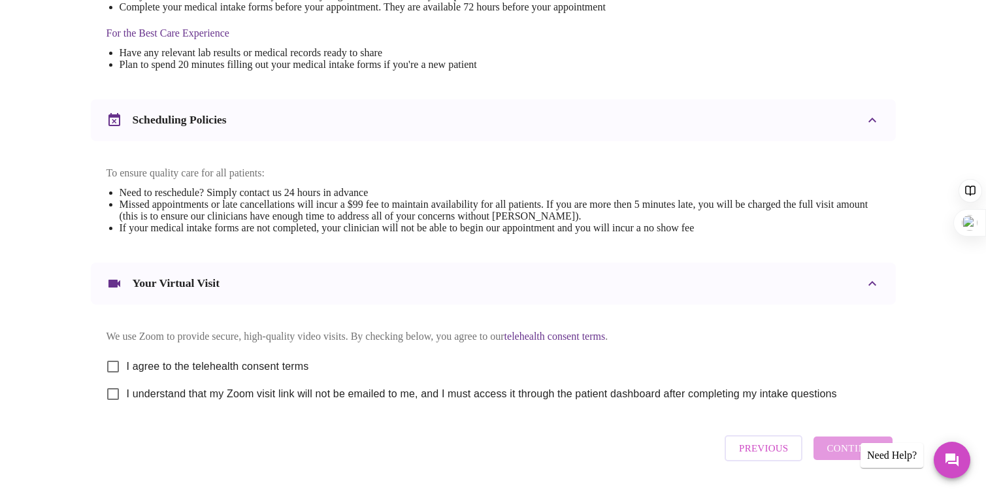
scroll to position [453, 0]
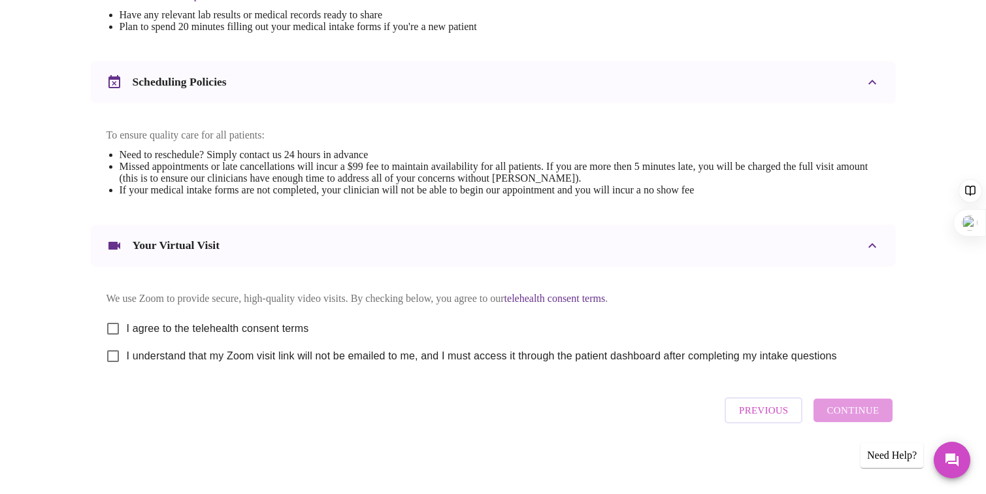
click at [116, 326] on input "I agree to the telehealth consent terms" at bounding box center [112, 328] width 27 height 27
checkbox input "true"
click at [114, 358] on input "I understand that my Zoom visit link will not be emailed to me, and I must acce…" at bounding box center [112, 355] width 27 height 27
checkbox input "true"
click at [852, 402] on div "Previous Continue" at bounding box center [808, 410] width 174 height 39
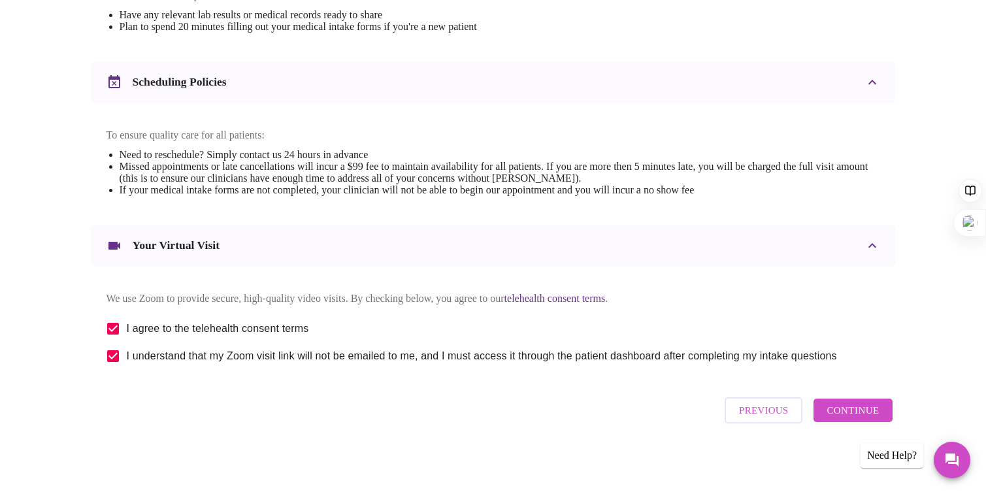
click at [844, 419] on span "Continue" at bounding box center [853, 410] width 52 height 17
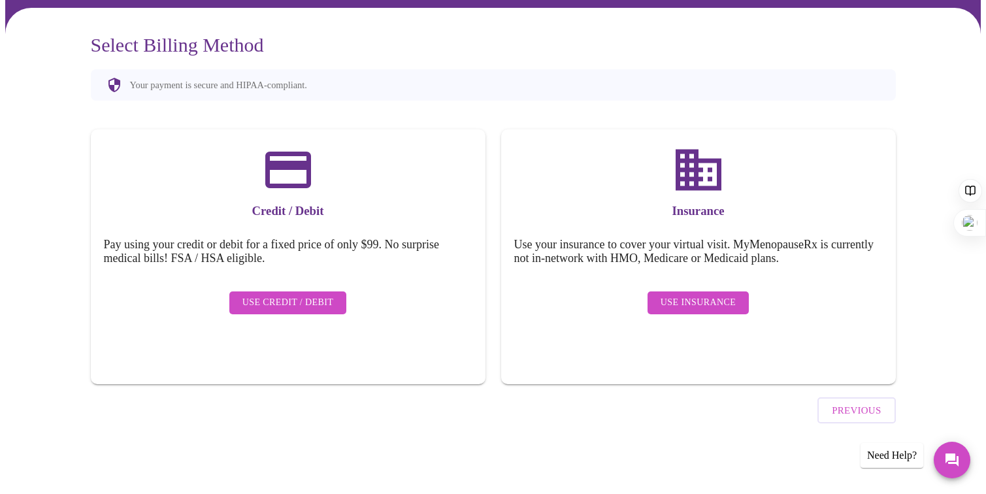
scroll to position [62, 0]
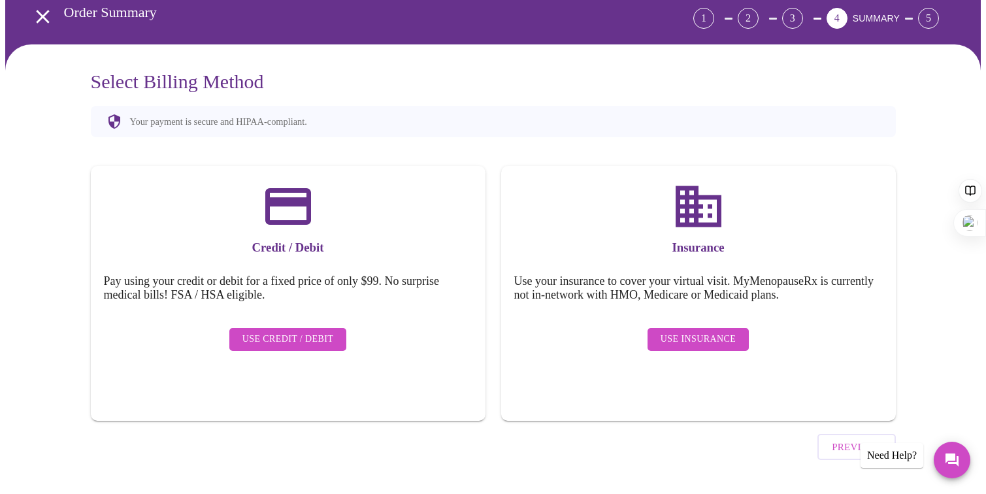
click at [271, 331] on span "Use Credit / Debit" at bounding box center [287, 339] width 91 height 16
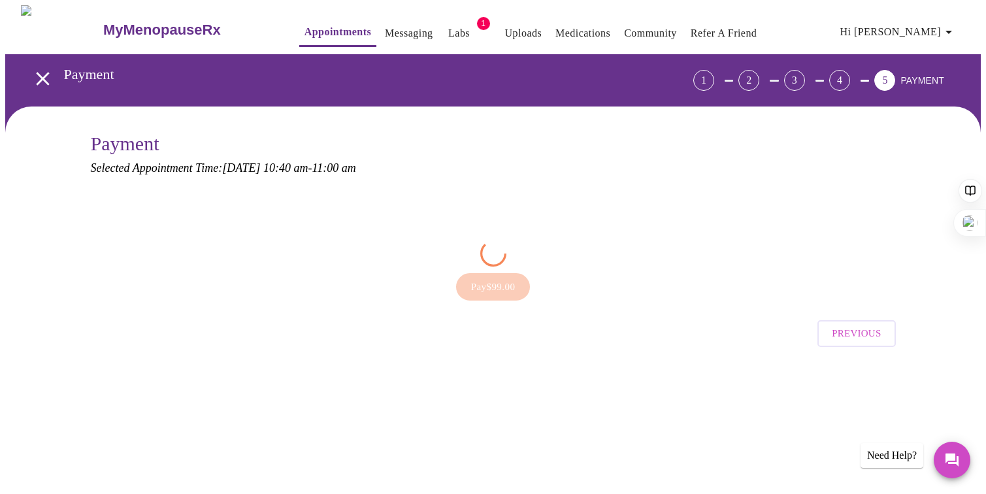
scroll to position [0, 0]
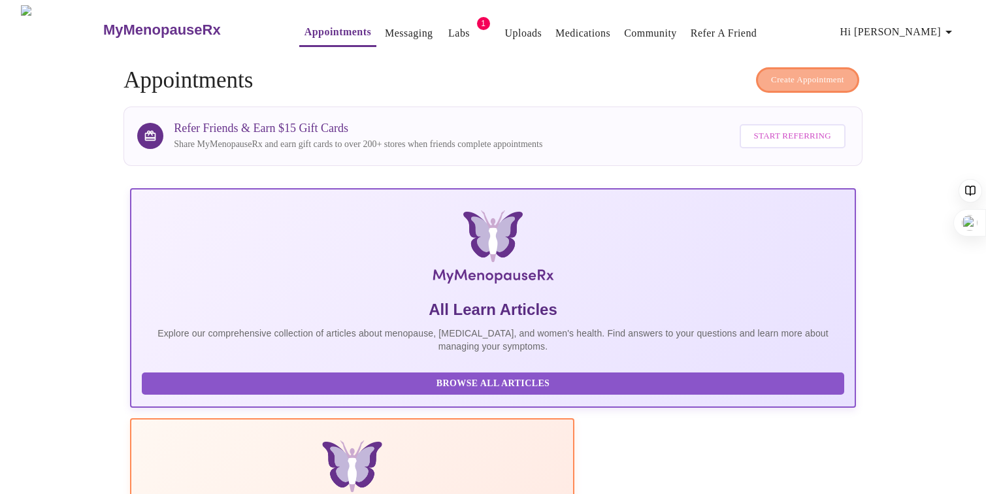
click at [778, 80] on span "Create Appointment" at bounding box center [807, 80] width 73 height 15
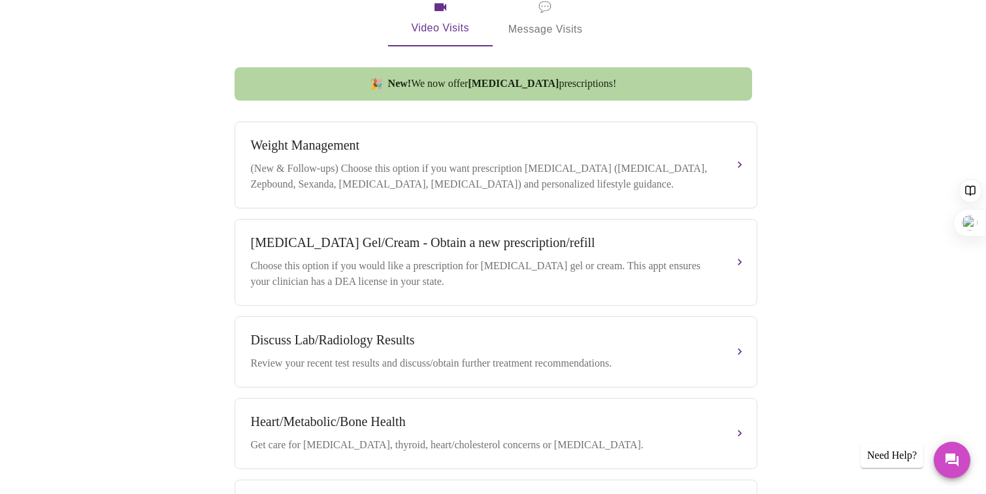
scroll to position [446, 0]
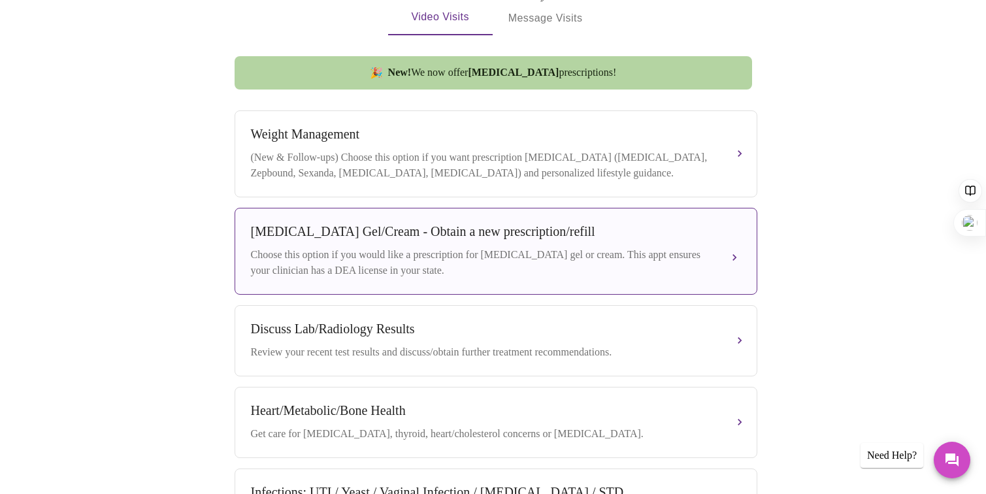
click at [433, 250] on div "Choose this option if you would like a prescription for [MEDICAL_DATA] gel or c…" at bounding box center [483, 262] width 464 height 31
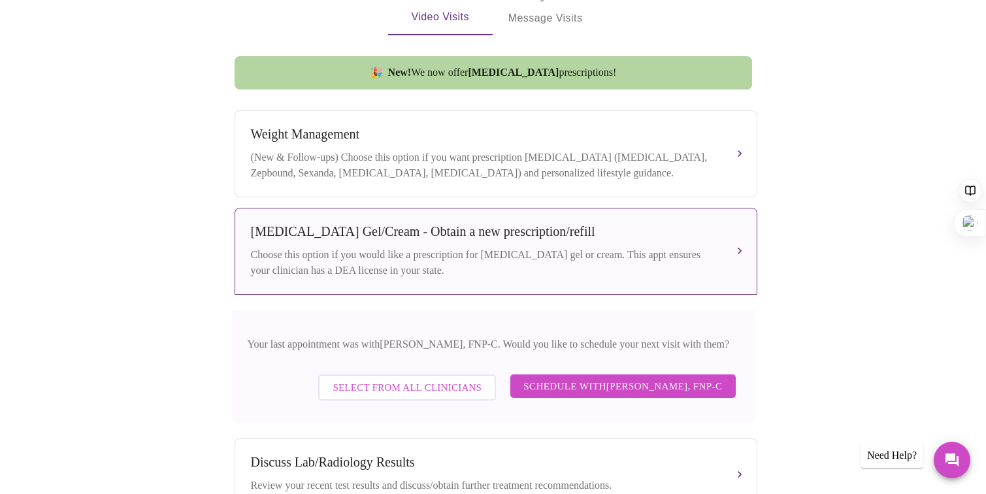
click at [431, 383] on span "Select from All Clinicians" at bounding box center [407, 387] width 149 height 17
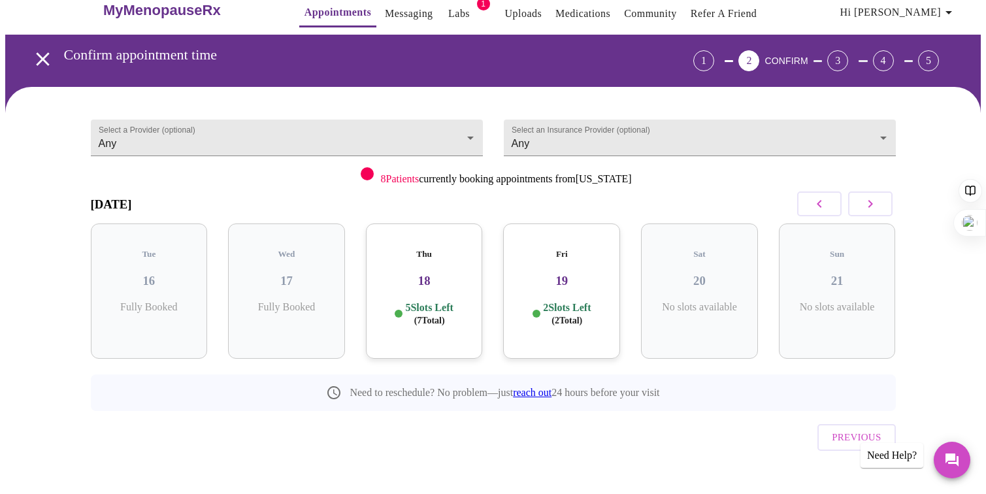
click at [868, 201] on icon "button" at bounding box center [871, 204] width 16 height 16
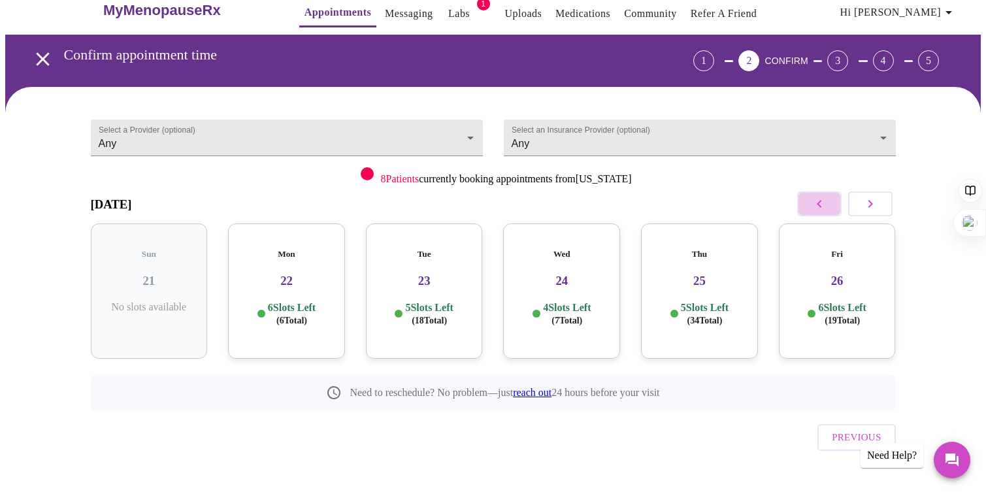
click at [819, 199] on icon "button" at bounding box center [820, 204] width 16 height 16
click at [568, 301] on p "5 Slots Left ( 7 Total)" at bounding box center [567, 313] width 48 height 25
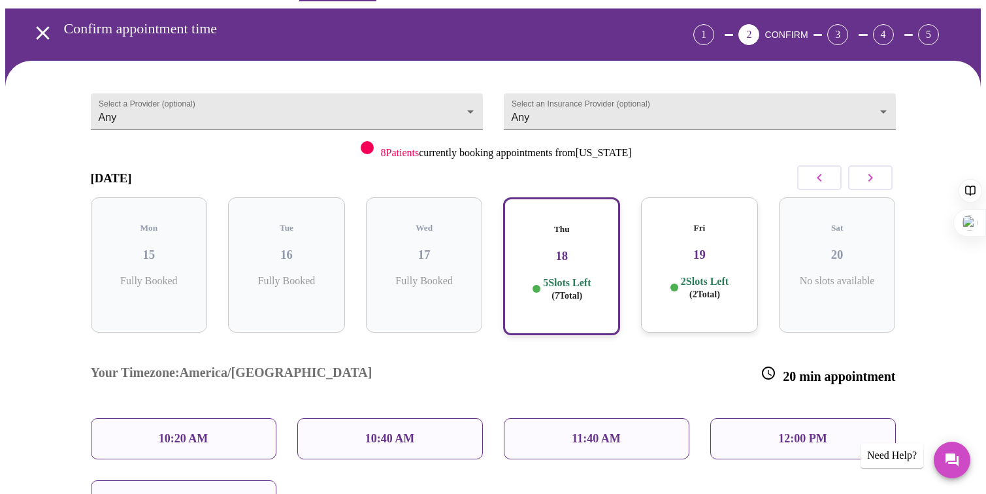
scroll to position [55, 0]
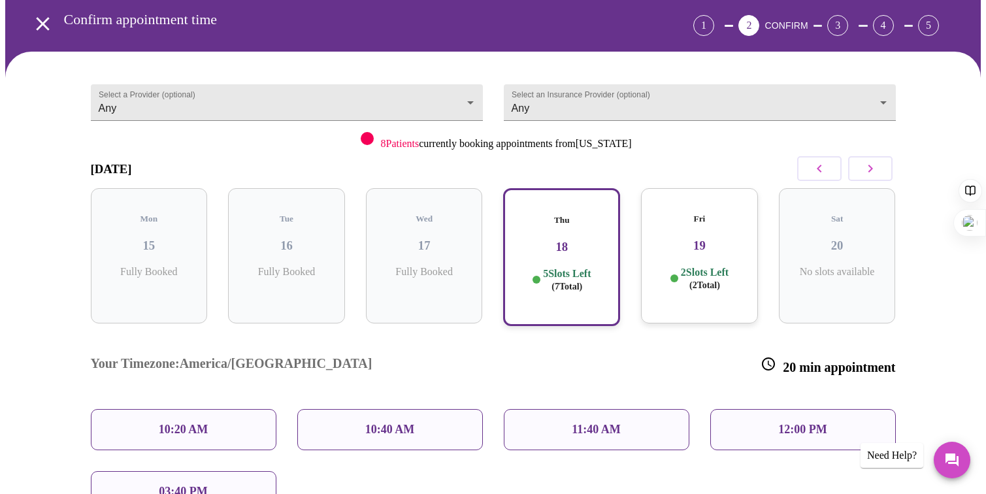
click at [369, 423] on p "10:40 AM" at bounding box center [390, 430] width 50 height 14
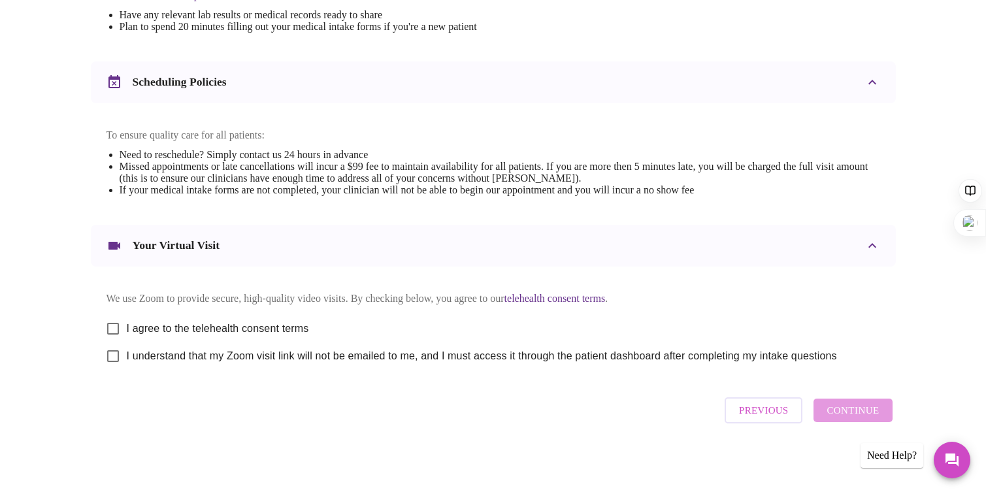
scroll to position [453, 0]
click at [110, 325] on input "I agree to the telehealth consent terms" at bounding box center [112, 328] width 27 height 27
checkbox input "true"
click at [107, 355] on input "I understand that my Zoom visit link will not be emailed to me, and I must acce…" at bounding box center [112, 355] width 27 height 27
checkbox input "true"
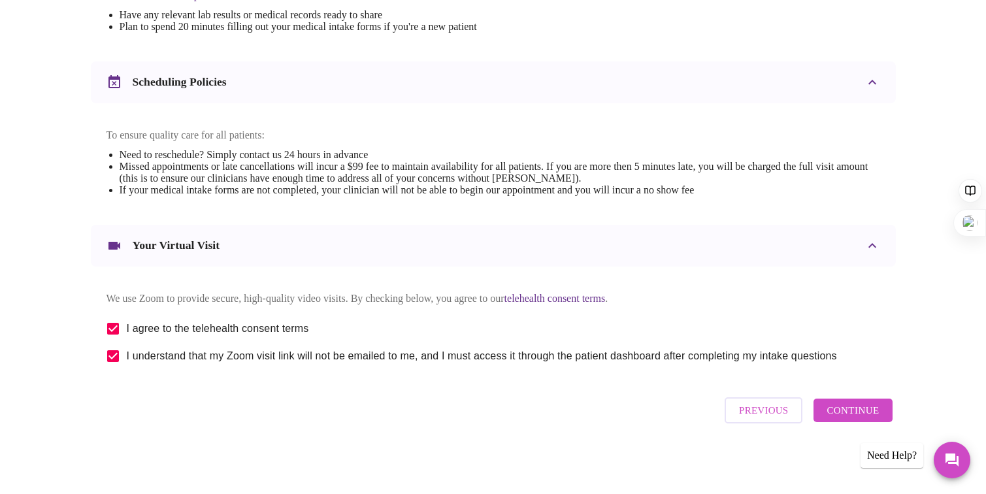
click at [863, 415] on span "Continue" at bounding box center [853, 410] width 52 height 17
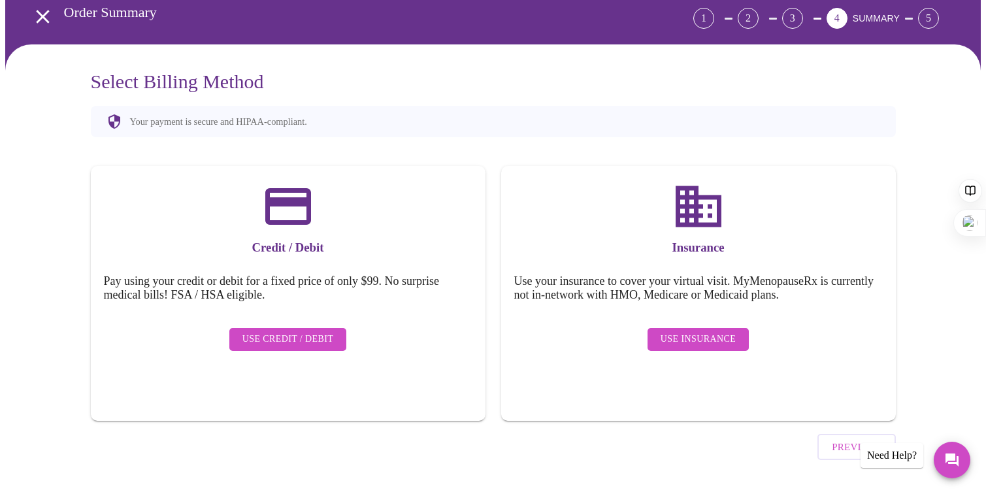
click at [692, 331] on span "Use Insurance" at bounding box center [698, 339] width 75 height 16
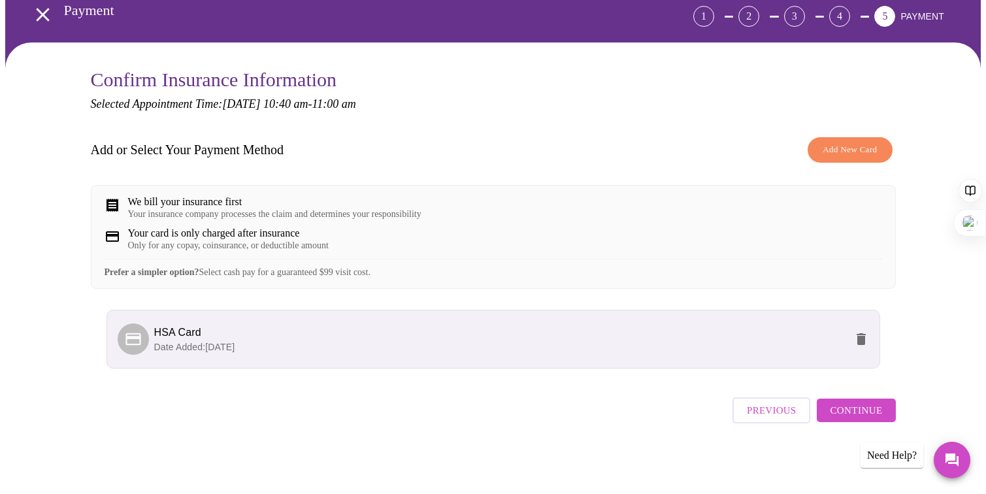
scroll to position [73, 0]
click at [851, 419] on span "Continue" at bounding box center [856, 410] width 52 height 17
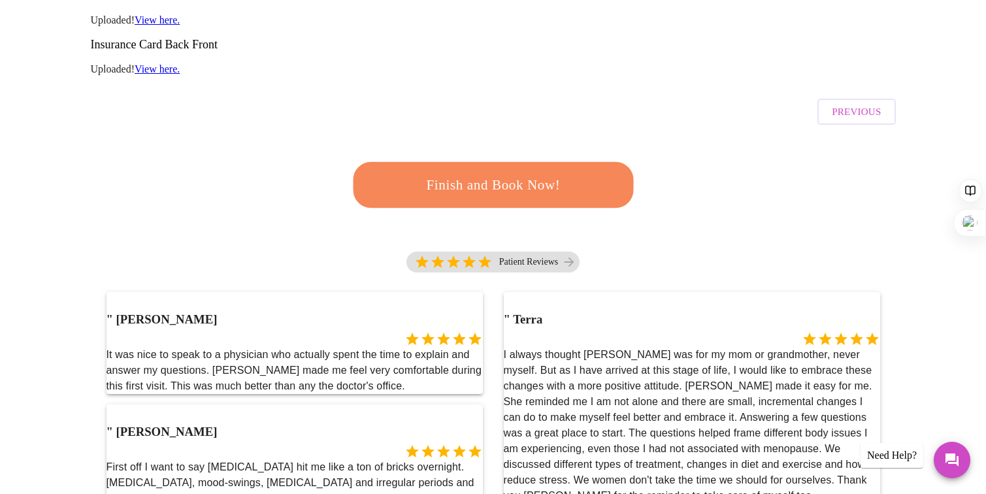
scroll to position [155, 0]
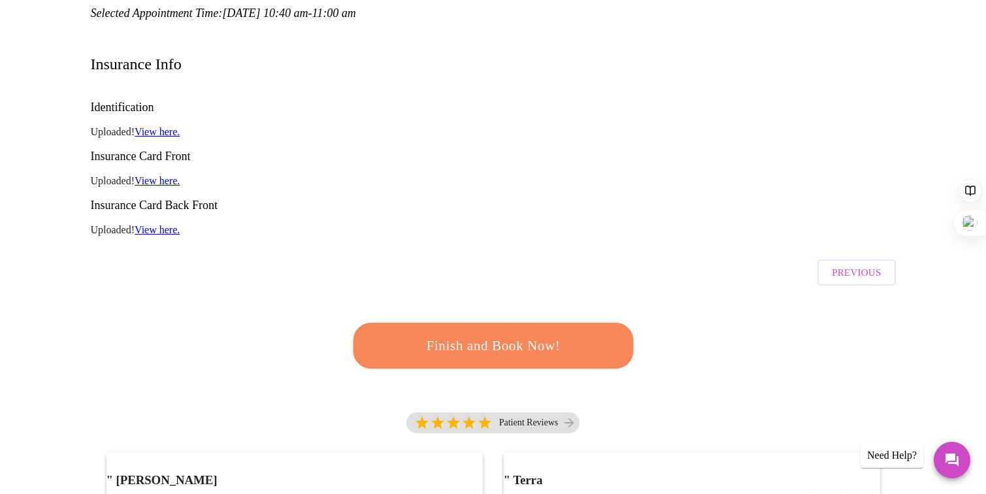
click at [480, 333] on span "Finish and Book Now!" at bounding box center [493, 345] width 243 height 24
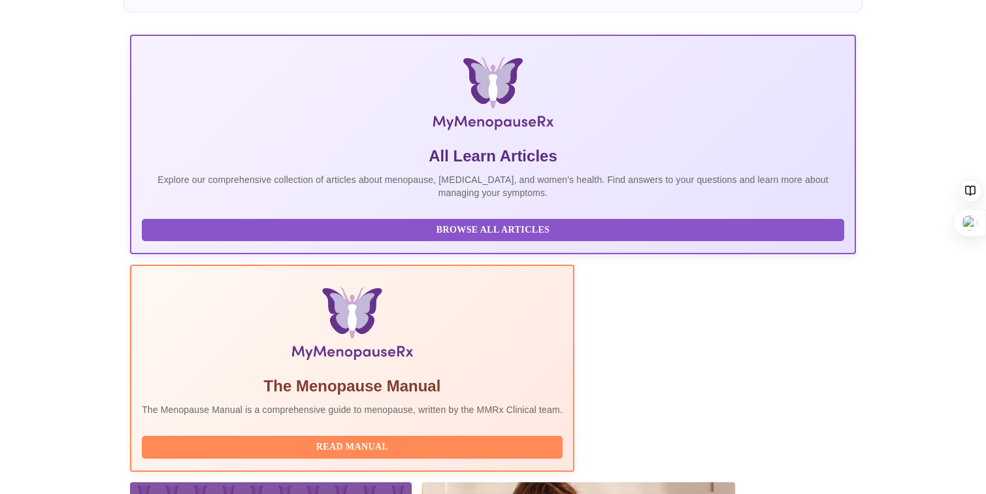
scroll to position [153, 0]
drag, startPoint x: 453, startPoint y: 357, endPoint x: 651, endPoint y: 359, distance: 197.3
copy h3 "10:40am - 11:00am EDT"
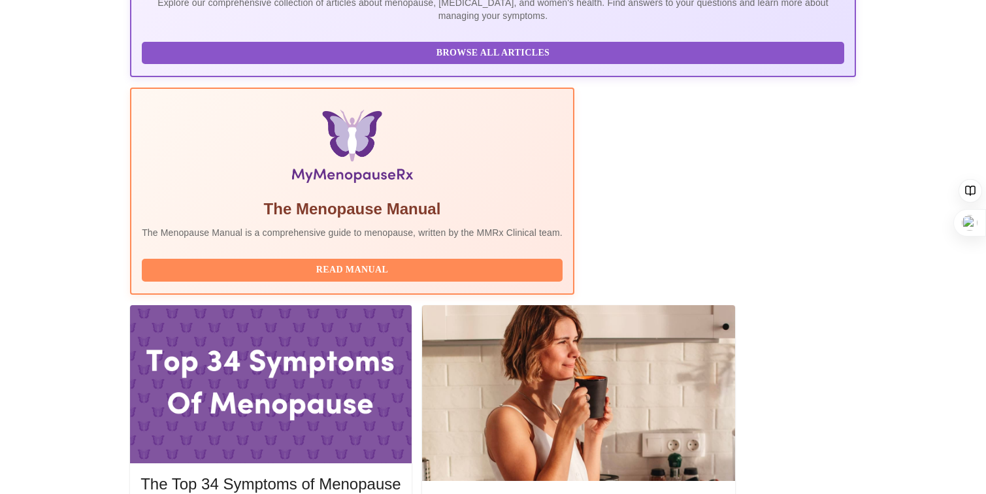
scroll to position [337, 0]
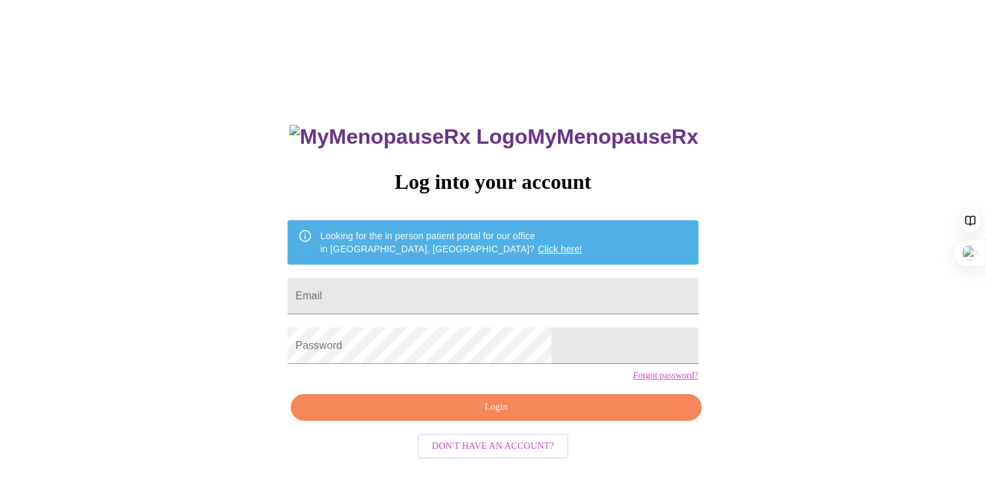
scroll to position [13, 0]
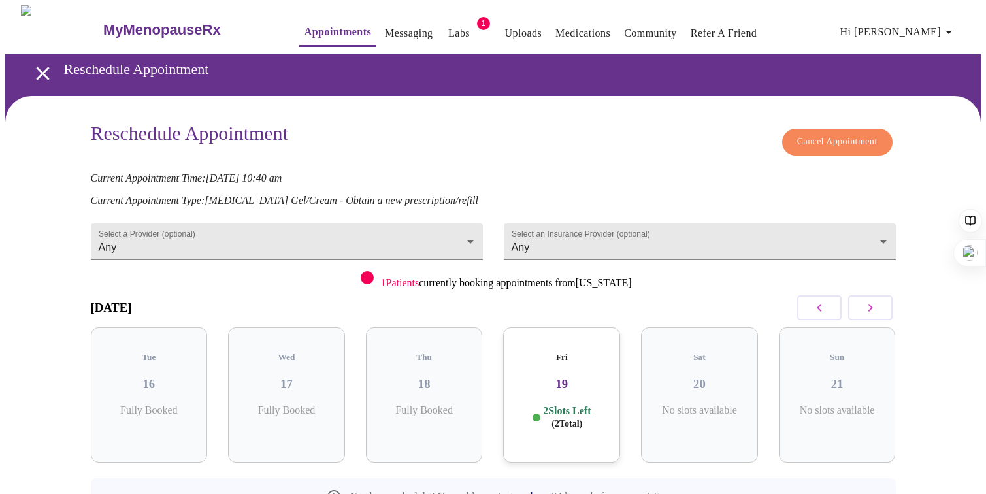
scroll to position [54, 0]
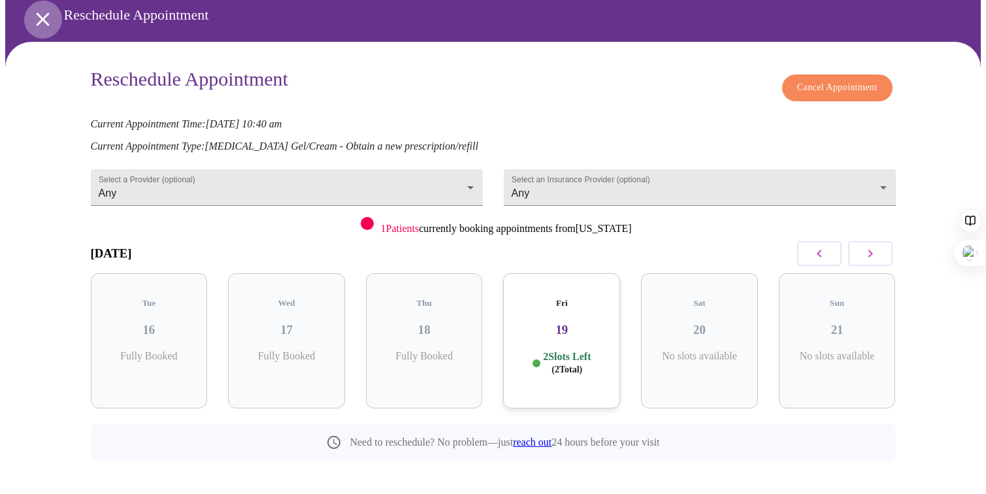
click at [39, 12] on icon "open drawer" at bounding box center [42, 18] width 13 height 13
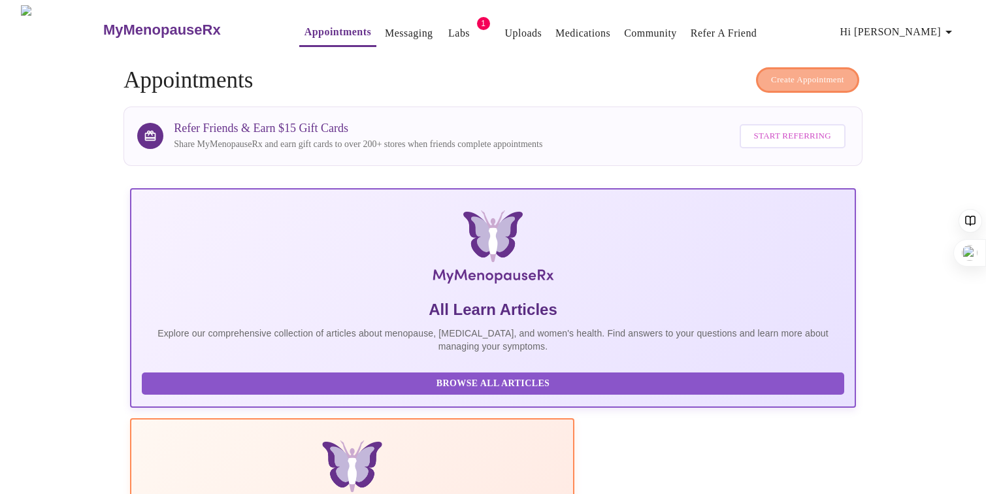
click at [791, 75] on span "Create Appointment" at bounding box center [807, 80] width 73 height 15
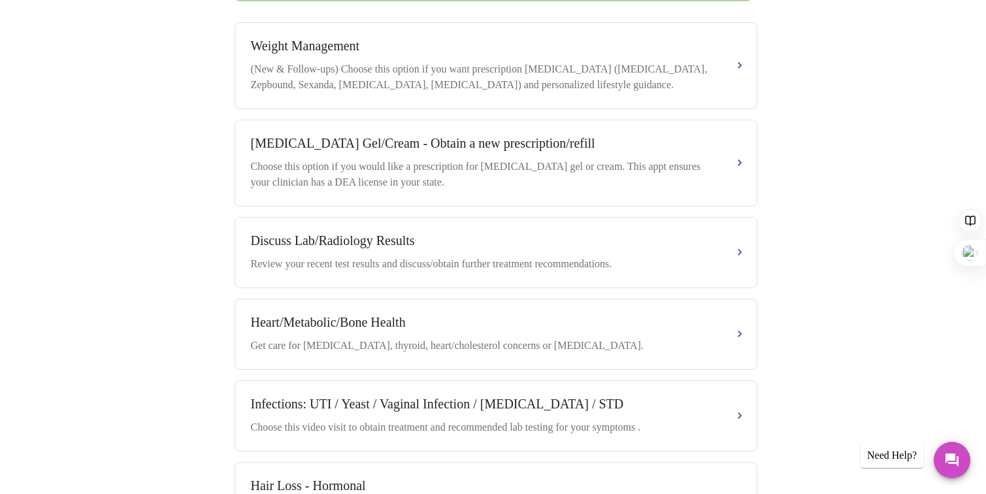
scroll to position [551, 0]
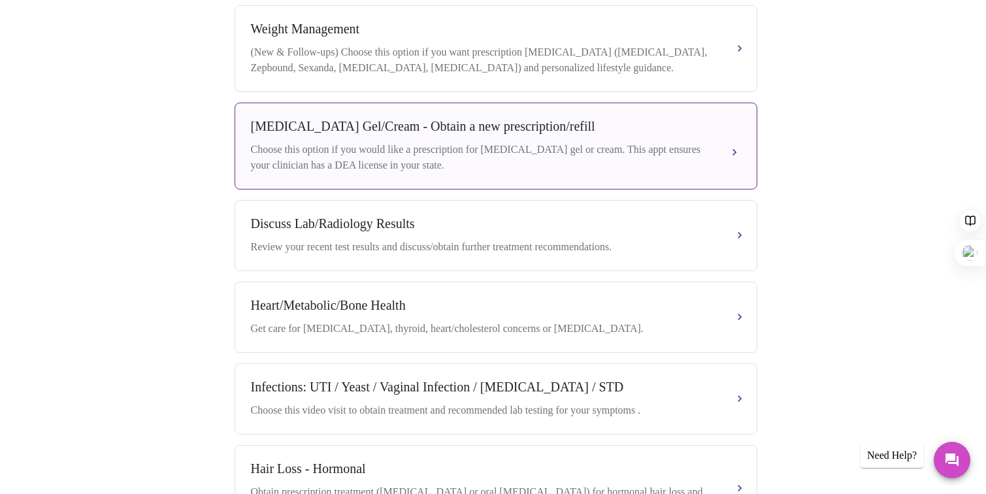
click at [367, 148] on div "Choose this option if you would like a prescription for [MEDICAL_DATA] gel or c…" at bounding box center [483, 157] width 464 height 31
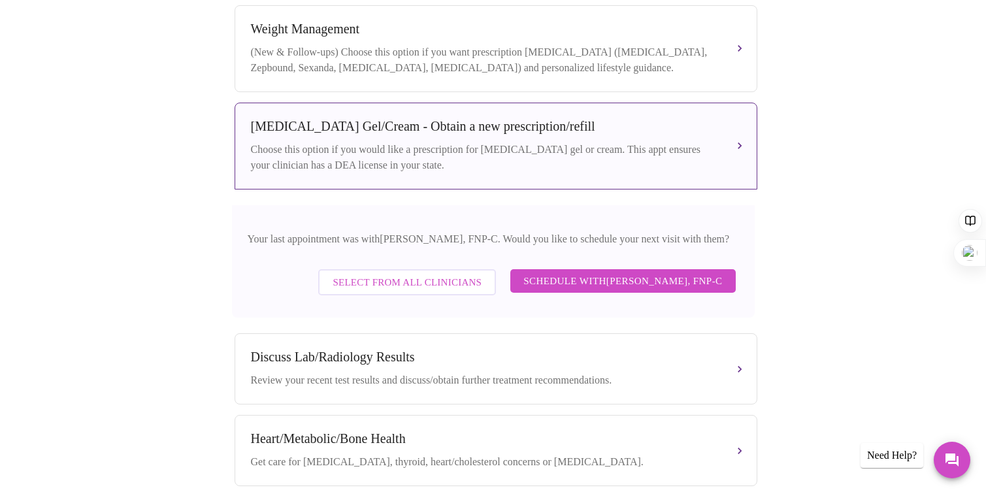
click at [408, 283] on span "Select from All Clinicians" at bounding box center [407, 282] width 149 height 17
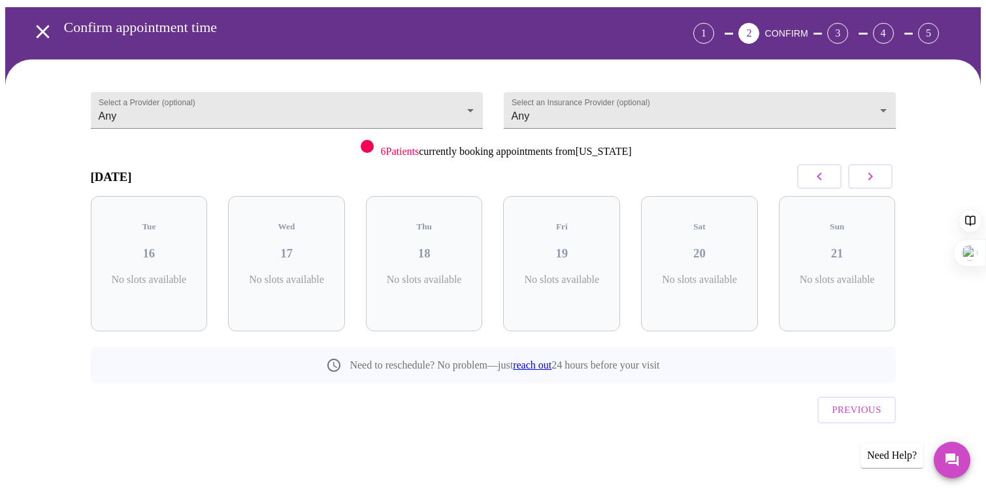
scroll to position [20, 0]
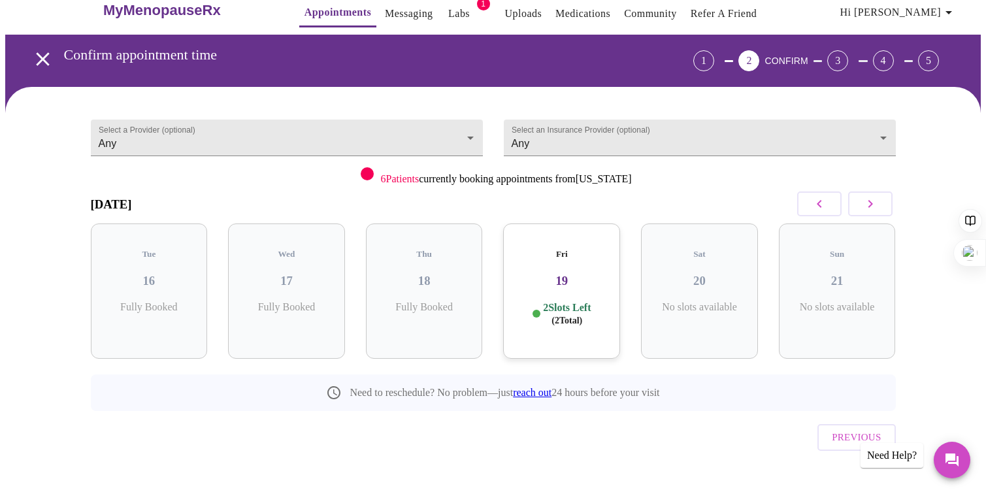
click at [36, 52] on icon "open drawer" at bounding box center [42, 58] width 13 height 13
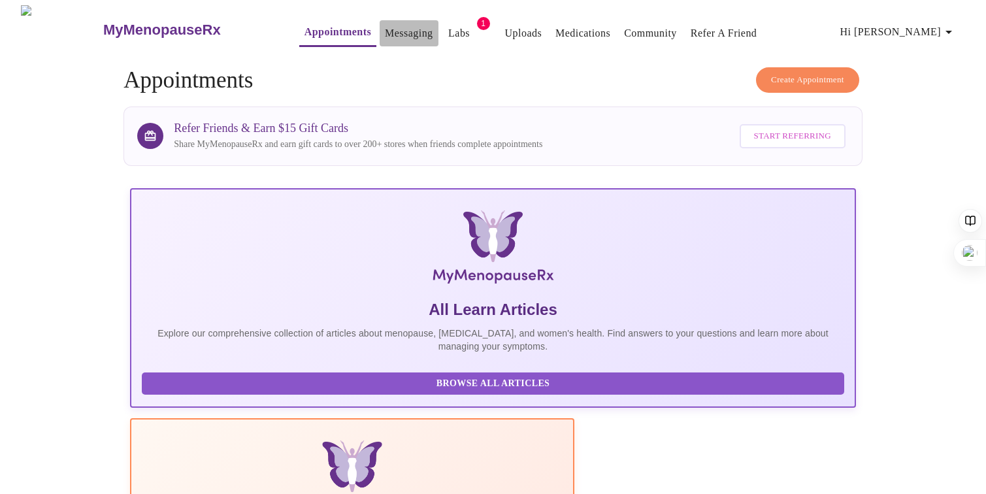
click at [385, 33] on link "Messaging" at bounding box center [409, 33] width 48 height 18
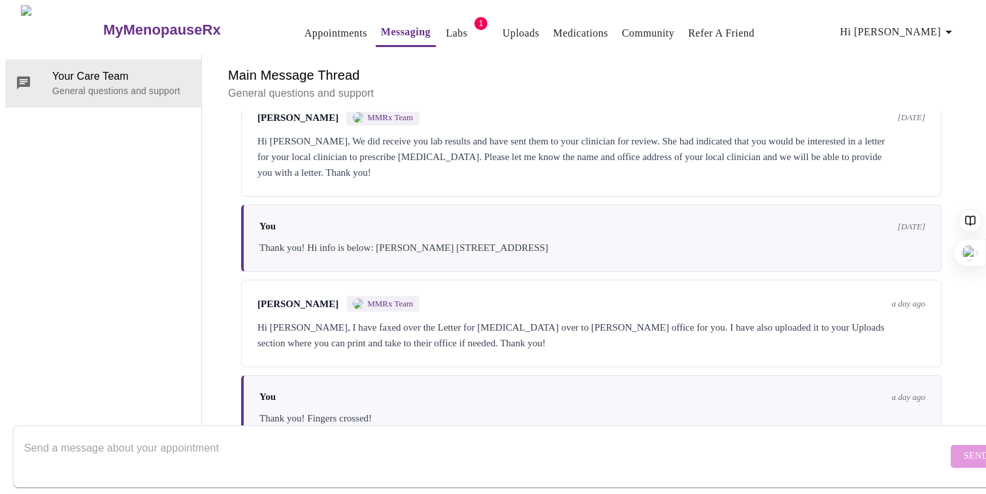
scroll to position [555, 0]
click at [331, 435] on textarea "Send a message about your appointment" at bounding box center [485, 456] width 923 height 42
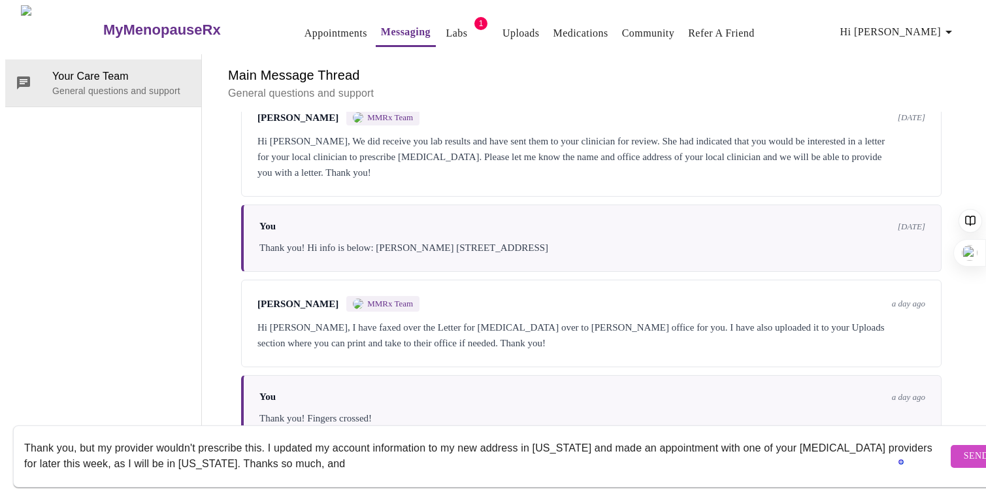
click at [113, 436] on textarea "Thank you, but my provider wouldn't prescribe this. I updated my account inform…" at bounding box center [485, 456] width 923 height 42
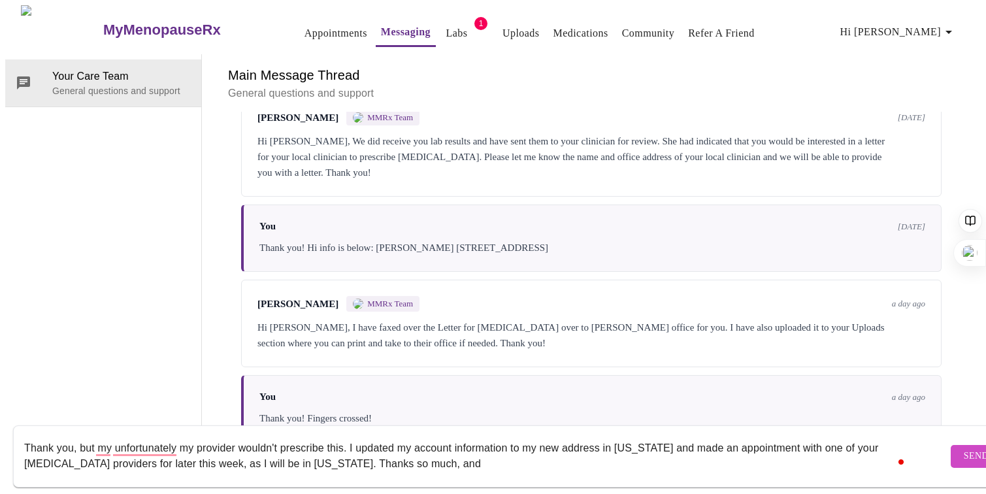
click at [112, 436] on textarea "Thank you, but my unfortunately my provider wouldn't prescribe this. I updated …" at bounding box center [485, 456] width 923 height 42
drag, startPoint x: 162, startPoint y: 450, endPoint x: 176, endPoint y: 452, distance: 14.5
click at [176, 452] on textarea "Thank you, but unfortunately, my provider wouldn't prescribe this. I updated my…" at bounding box center [485, 456] width 923 height 42
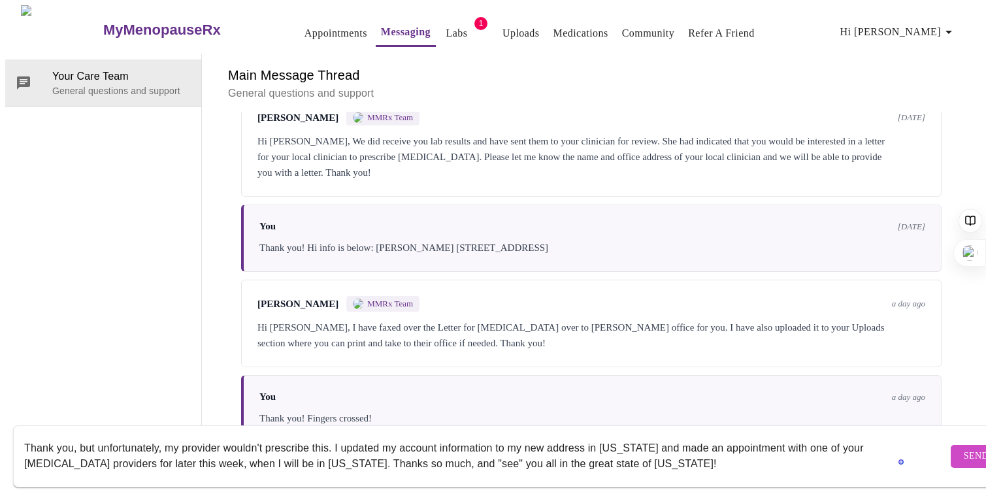
type textarea "Thank you, but unfortunately, my provider wouldn't prescribe this. I updated my…"
click at [964, 448] on span "Send" at bounding box center [976, 456] width 25 height 16
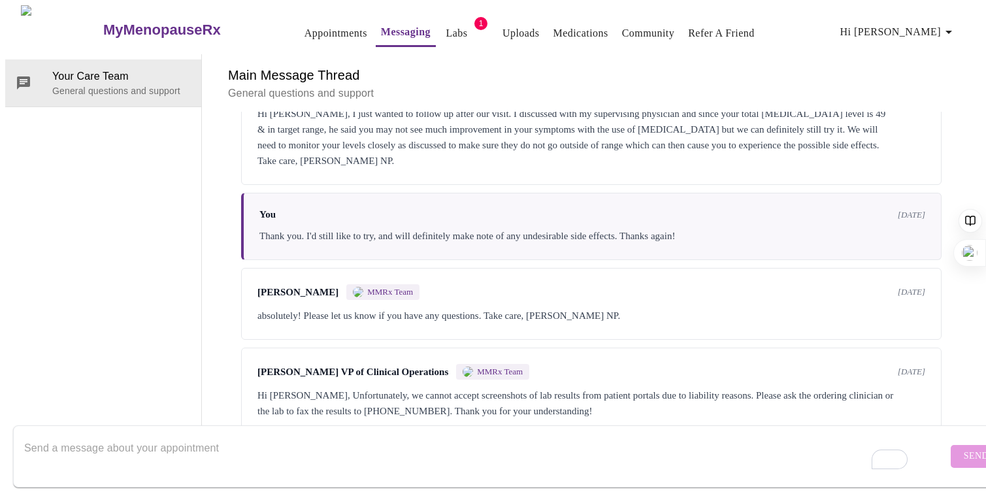
scroll to position [0, 0]
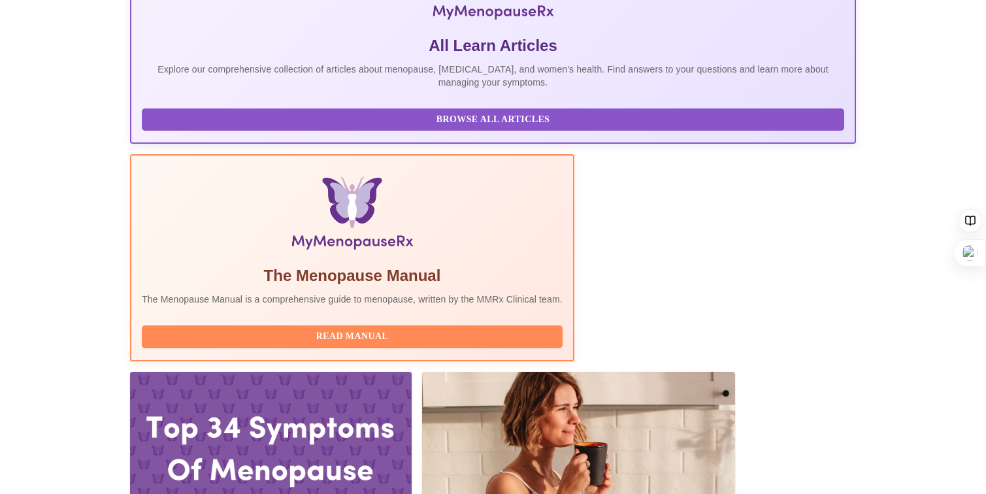
scroll to position [321, 0]
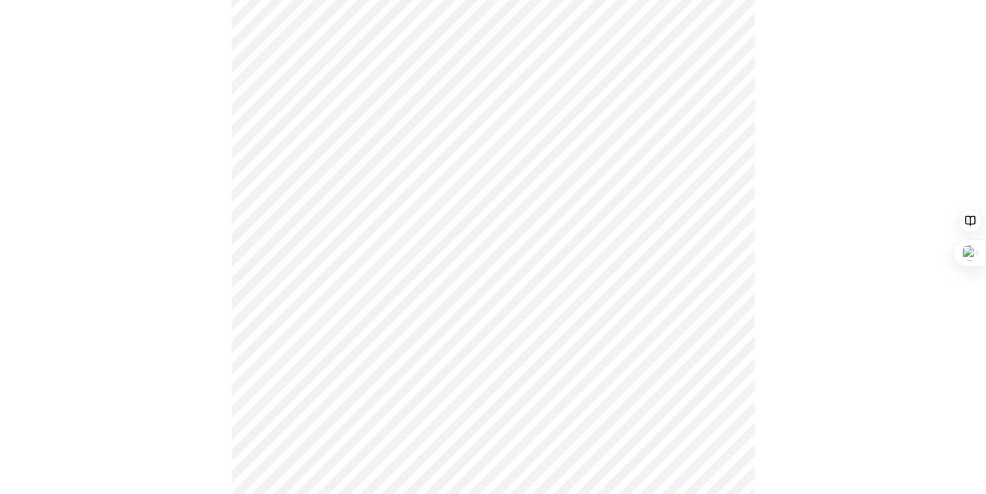
scroll to position [199, 0]
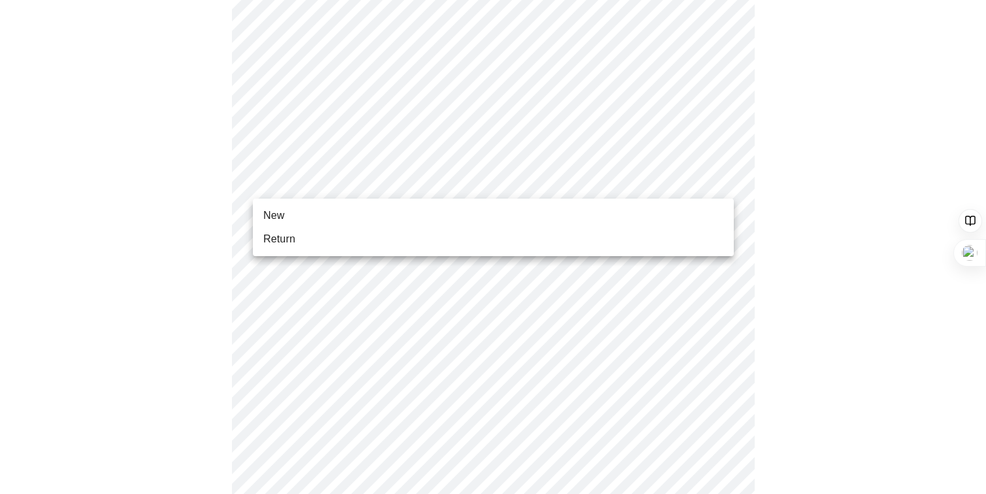
click at [323, 178] on body "MyMenopauseRx Appointments Messaging Labs 1 Uploads Medications Community Refer…" at bounding box center [493, 399] width 976 height 1186
click at [298, 240] on li "Return" at bounding box center [493, 239] width 481 height 24
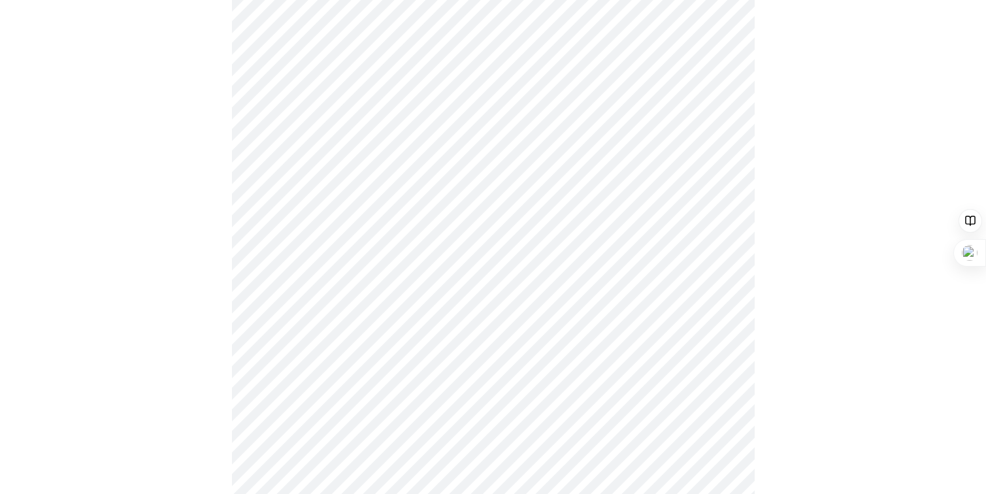
scroll to position [537, 0]
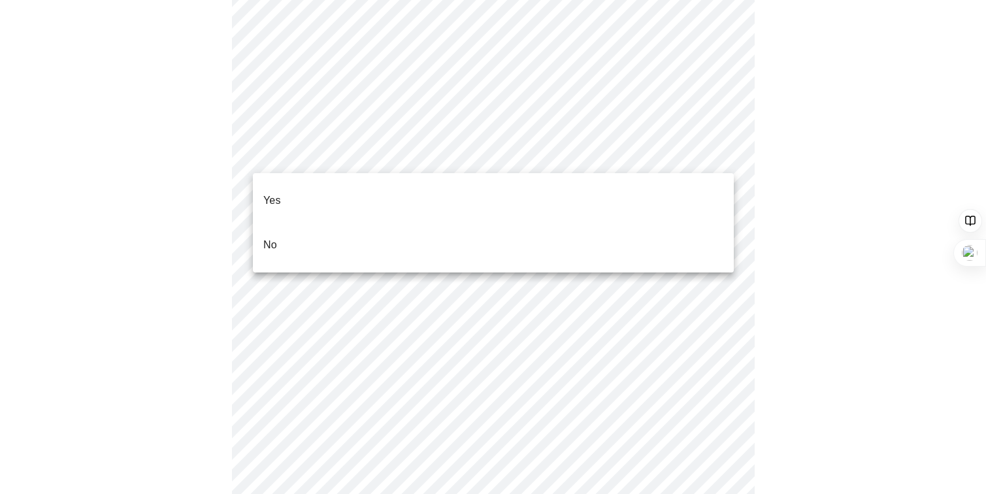
click at [293, 154] on body "MyMenopauseRx Appointments Messaging Labs 1 Uploads Medications Community Refer…" at bounding box center [493, 274] width 976 height 1612
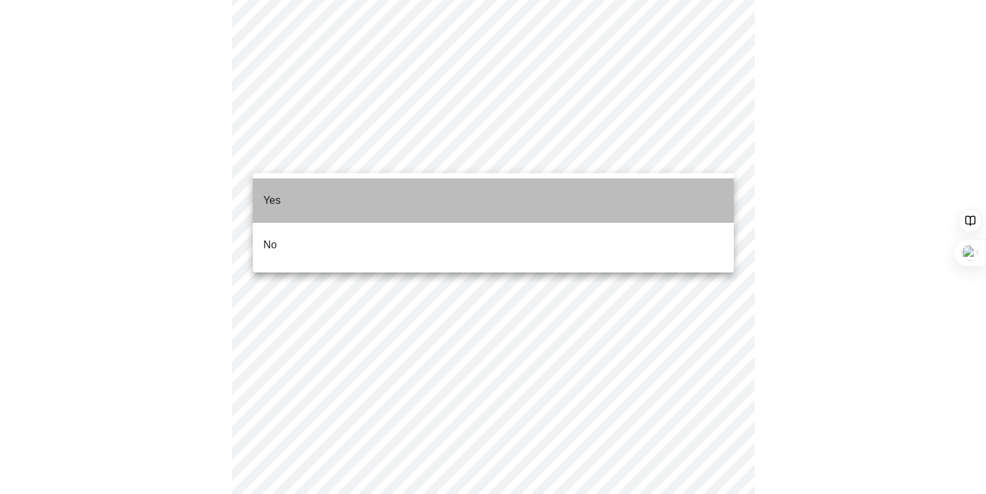
click at [274, 193] on p "Yes" at bounding box center [272, 201] width 18 height 16
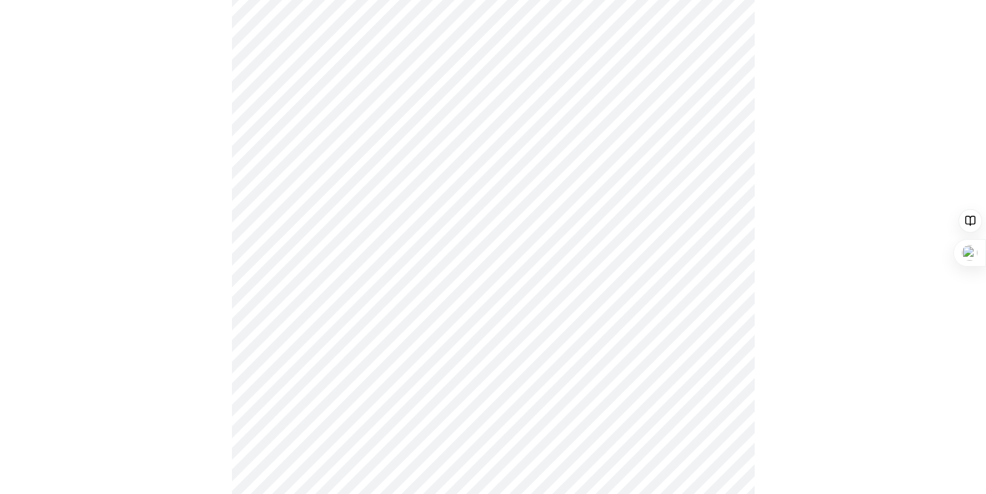
click at [359, 243] on body "MyMenopauseRx Appointments Messaging Labs 1 Uploads Medications Community Refer…" at bounding box center [493, 270] width 976 height 1604
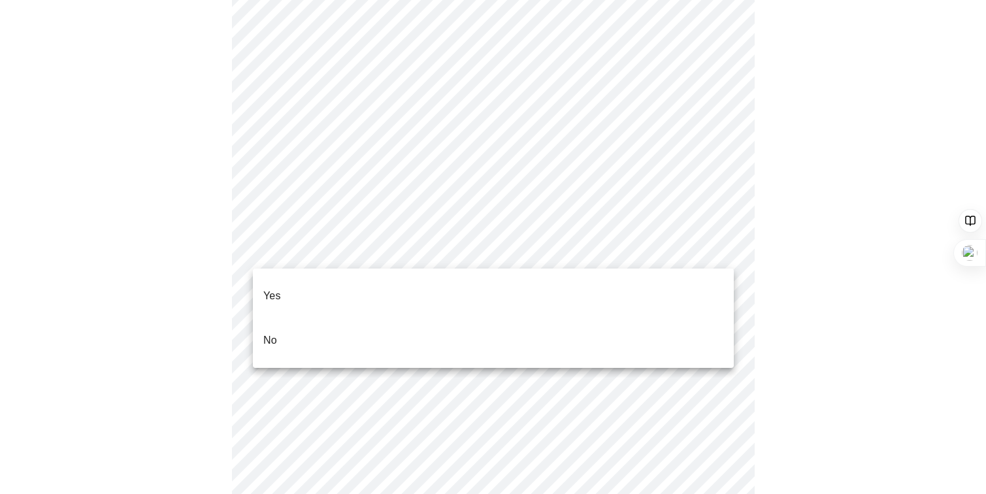
click at [312, 282] on li "Yes" at bounding box center [493, 296] width 481 height 44
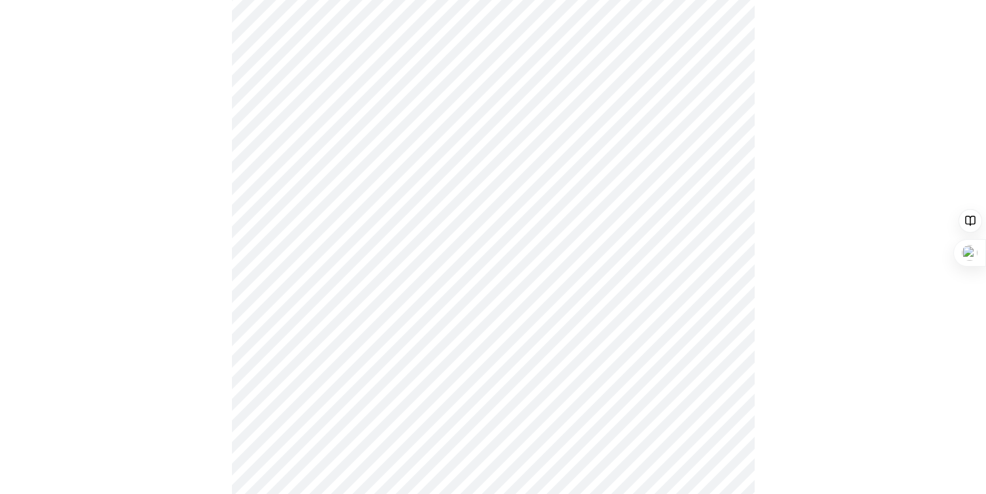
scroll to position [676, 0]
click at [357, 206] on body "MyMenopauseRx Appointments Messaging Labs 1 Uploads Medications Community Refer…" at bounding box center [493, 127] width 976 height 1596
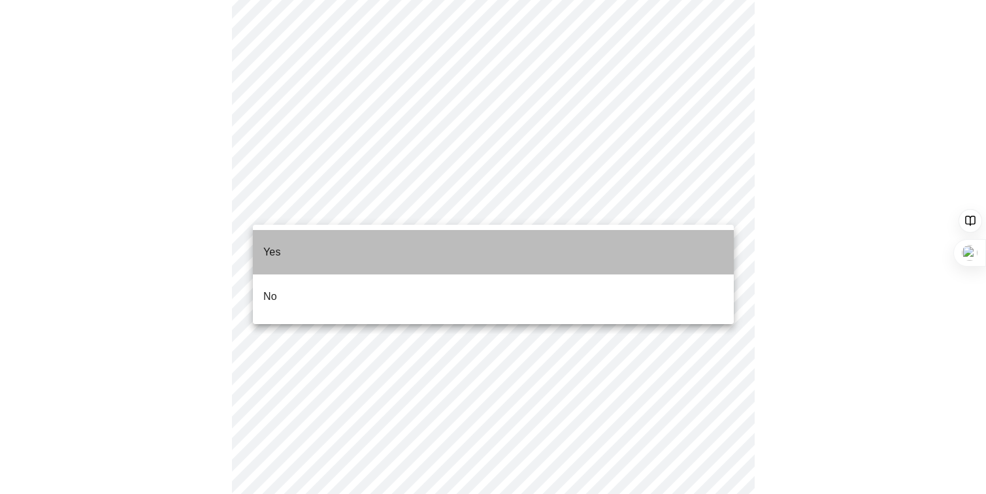
click at [301, 242] on li "Yes" at bounding box center [493, 252] width 481 height 44
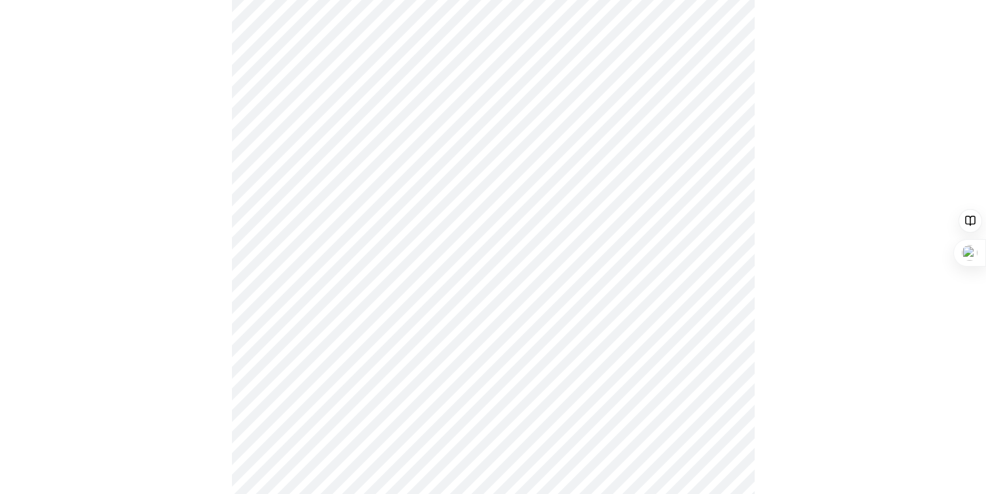
scroll to position [748, 0]
click at [316, 237] on body "MyMenopauseRx Appointments Messaging Labs 1 Uploads Medications Community Refer…" at bounding box center [493, 52] width 976 height 1588
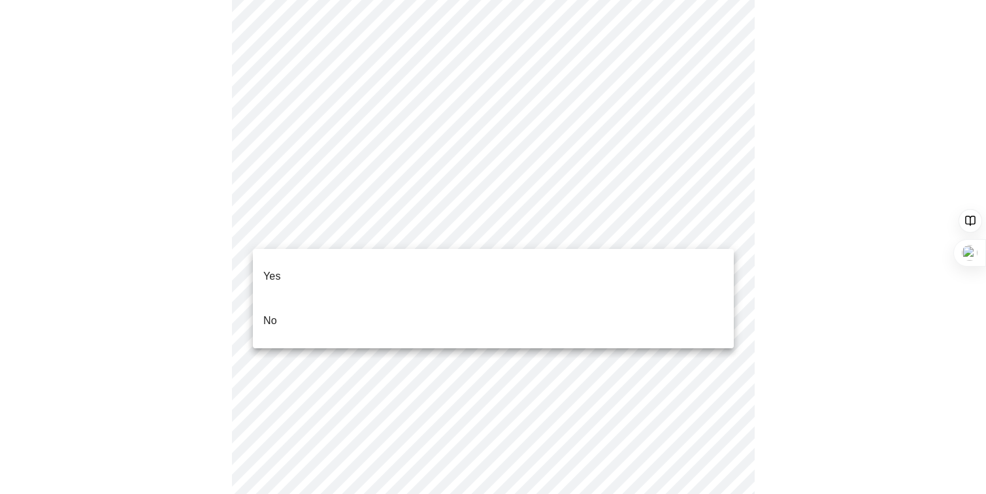
click at [280, 264] on li "Yes" at bounding box center [493, 276] width 481 height 44
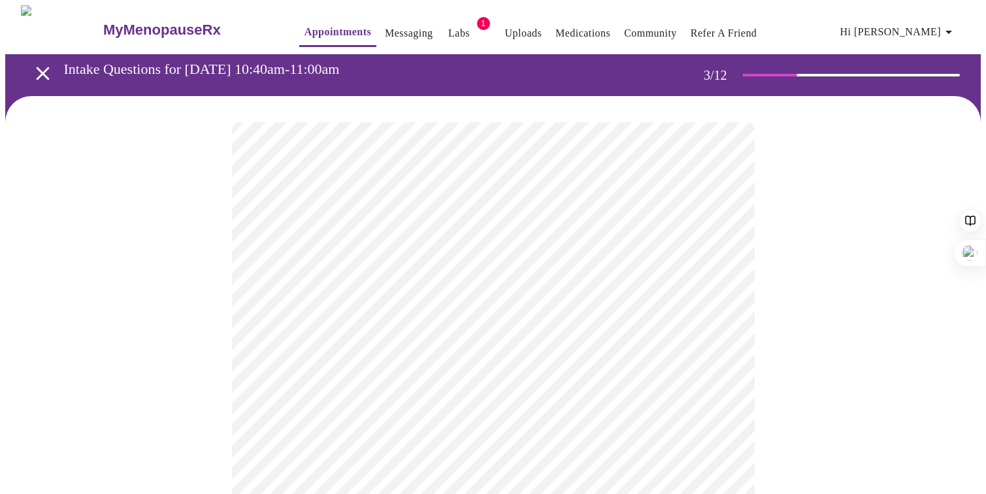
scroll to position [60, 0]
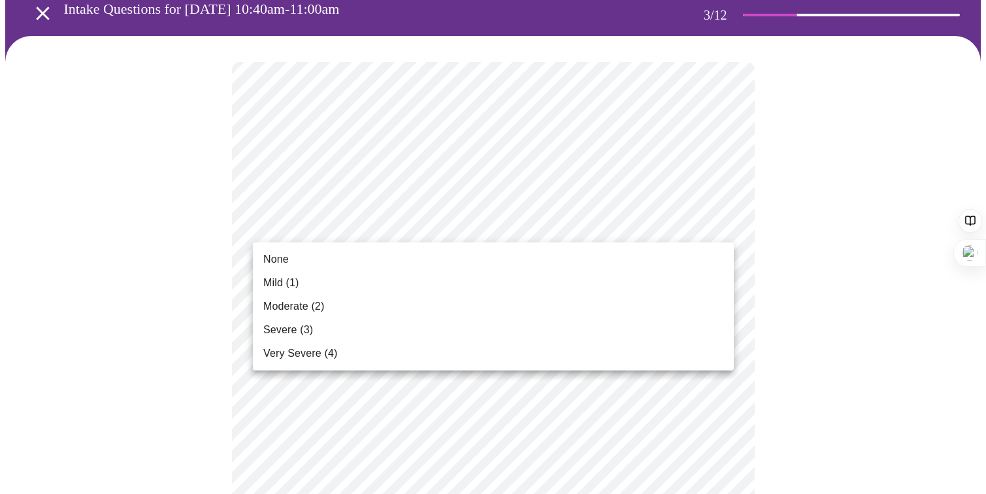
click at [322, 257] on li "None" at bounding box center [493, 260] width 481 height 24
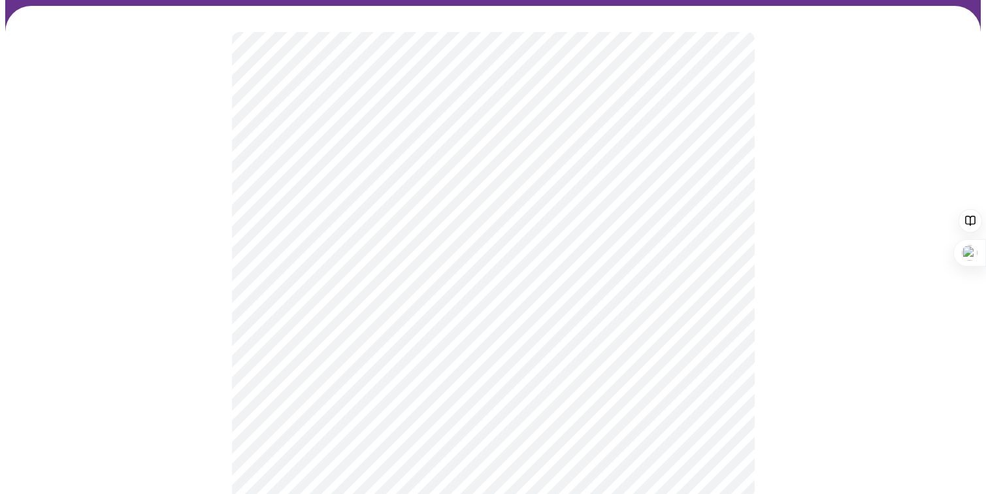
scroll to position [101, 0]
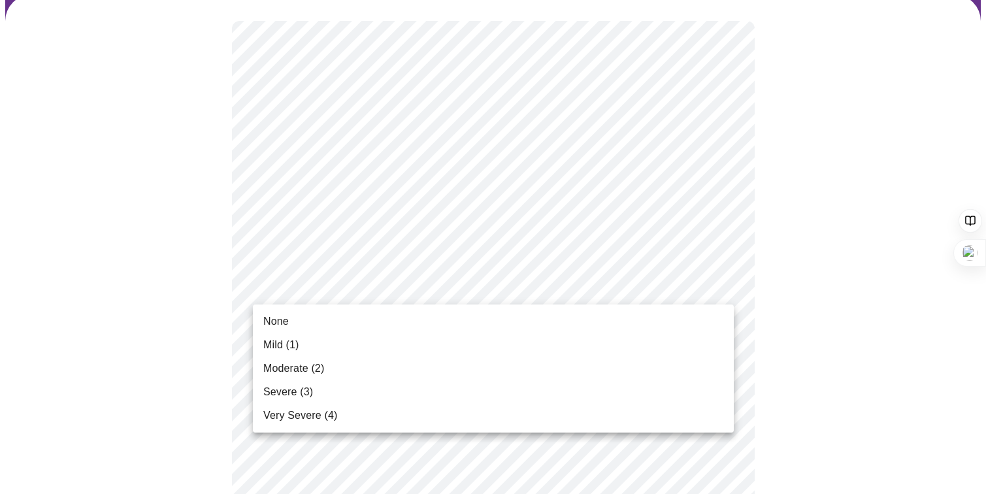
click at [361, 343] on li "Mild (1)" at bounding box center [493, 345] width 481 height 24
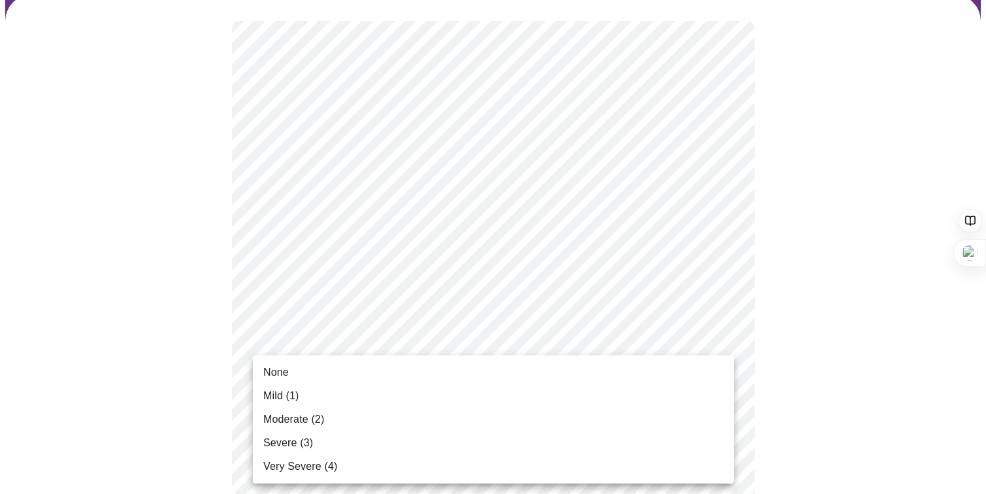
click at [327, 392] on li "Mild (1)" at bounding box center [493, 396] width 481 height 24
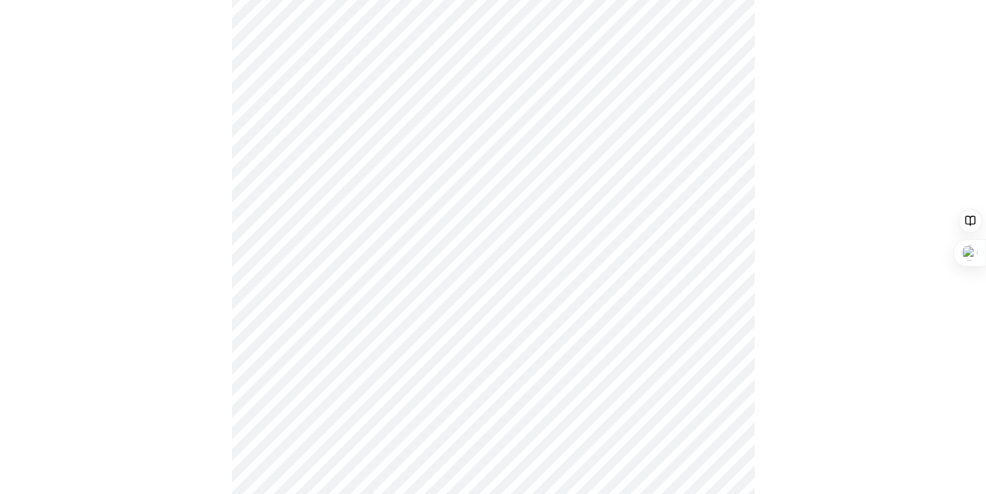
scroll to position [285, 0]
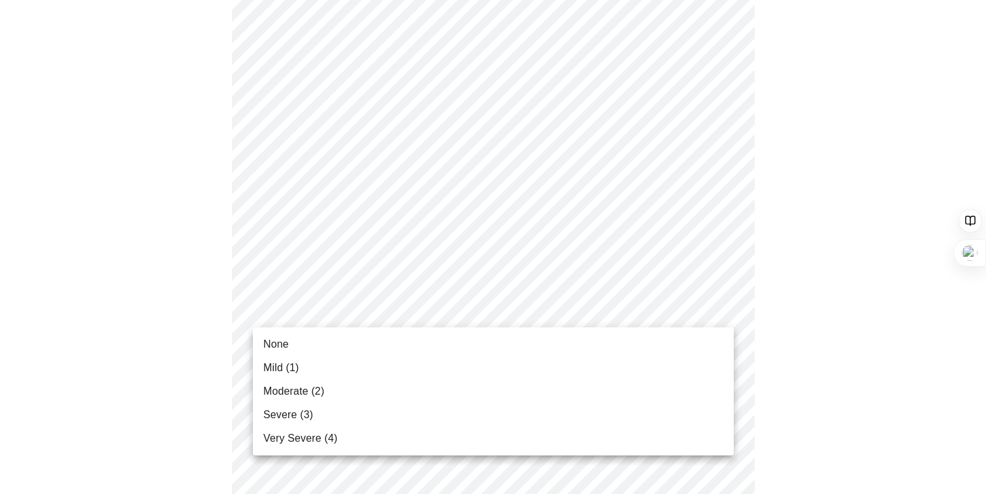
click at [279, 362] on span "Mild (1)" at bounding box center [281, 368] width 36 height 16
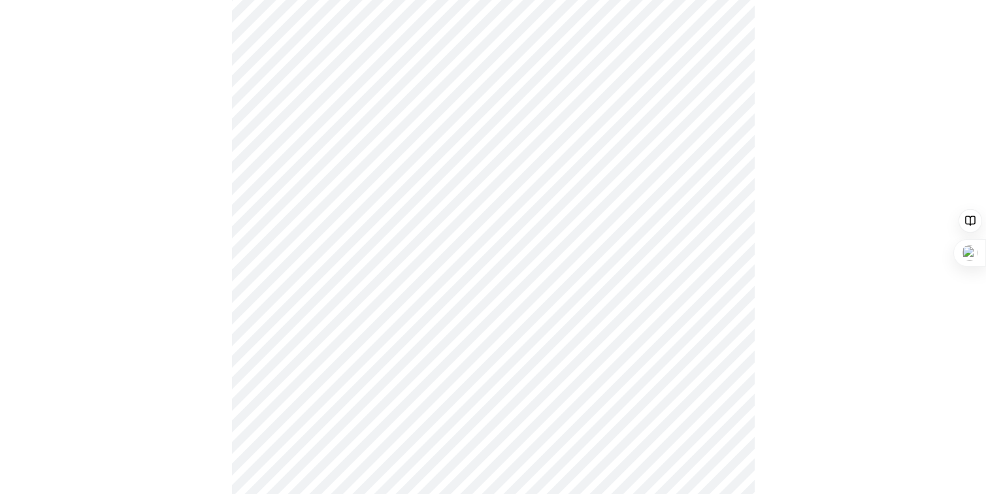
scroll to position [375, 0]
click at [310, 296] on body "MyMenopauseRx Appointments Messaging Labs 1 Uploads Medications Community Refer…" at bounding box center [493, 462] width 976 height 1665
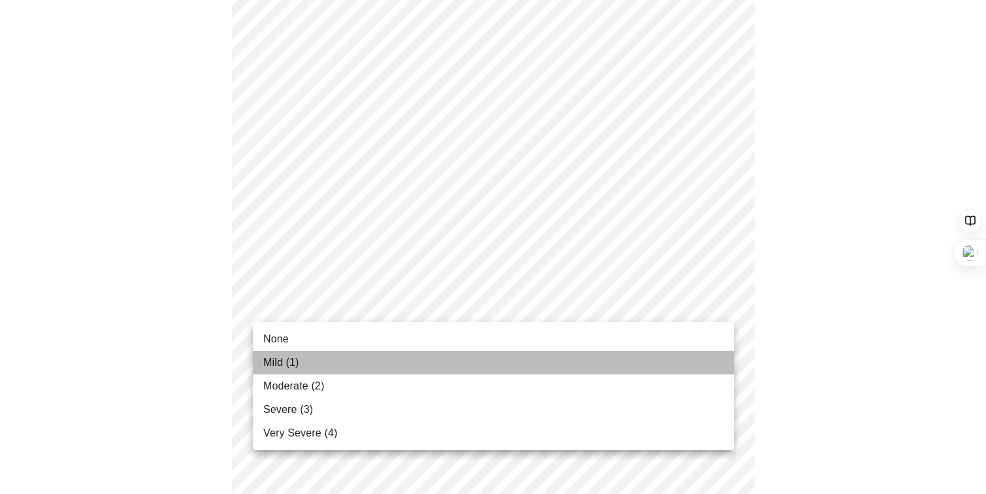
click at [289, 366] on span "Mild (1)" at bounding box center [281, 363] width 36 height 16
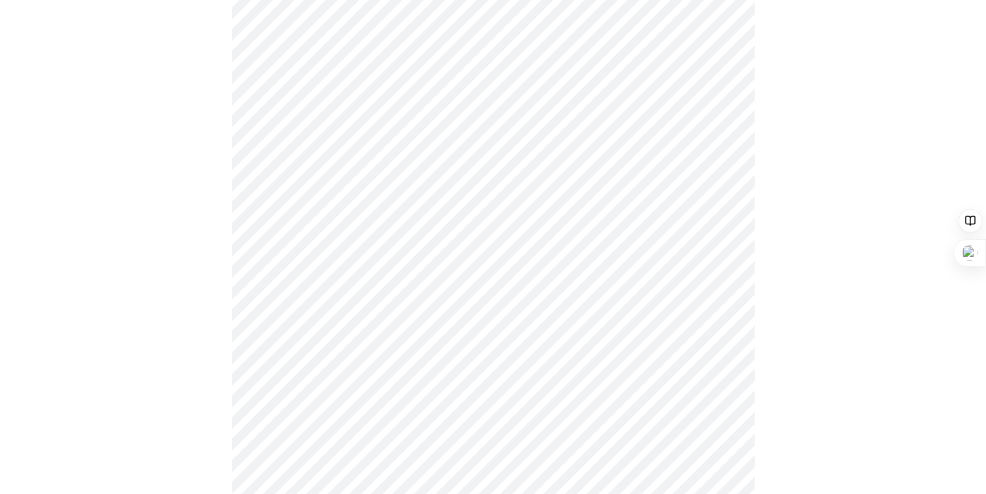
scroll to position [524, 0]
click at [315, 240] on body "MyMenopauseRx Appointments Messaging Labs 1 Uploads Medications Community Refer…" at bounding box center [493, 304] width 976 height 1647
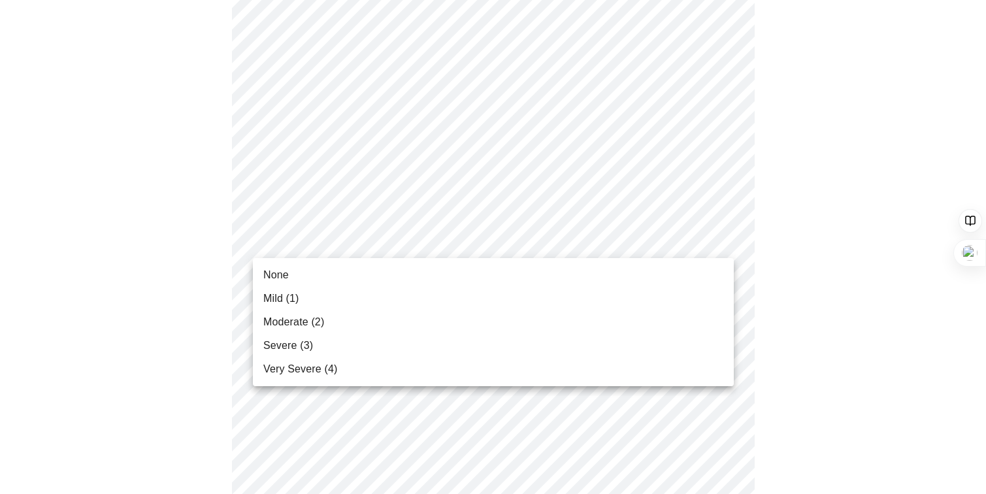
click at [289, 292] on span "Mild (1)" at bounding box center [281, 299] width 36 height 16
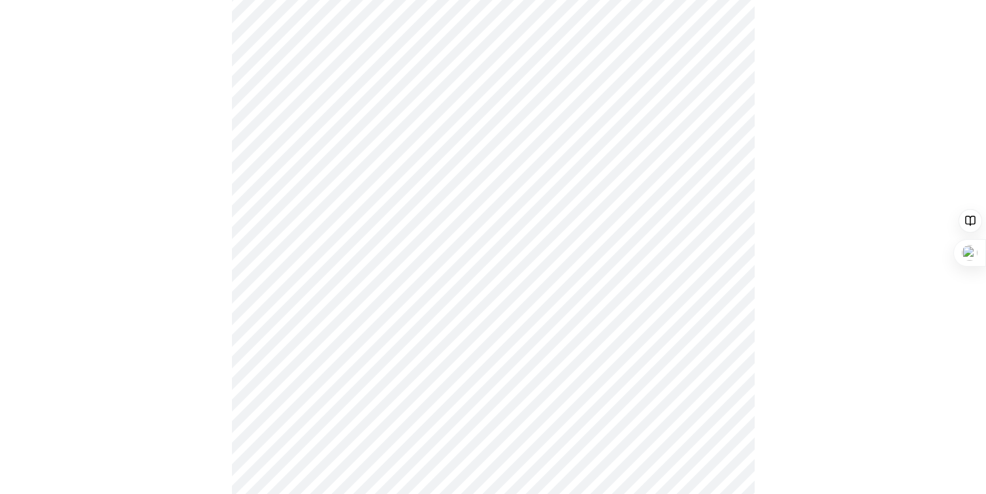
scroll to position [631, 0]
click at [335, 239] on body "MyMenopauseRx Appointments Messaging Labs 1 Uploads Medications Community Refer…" at bounding box center [493, 188] width 976 height 1628
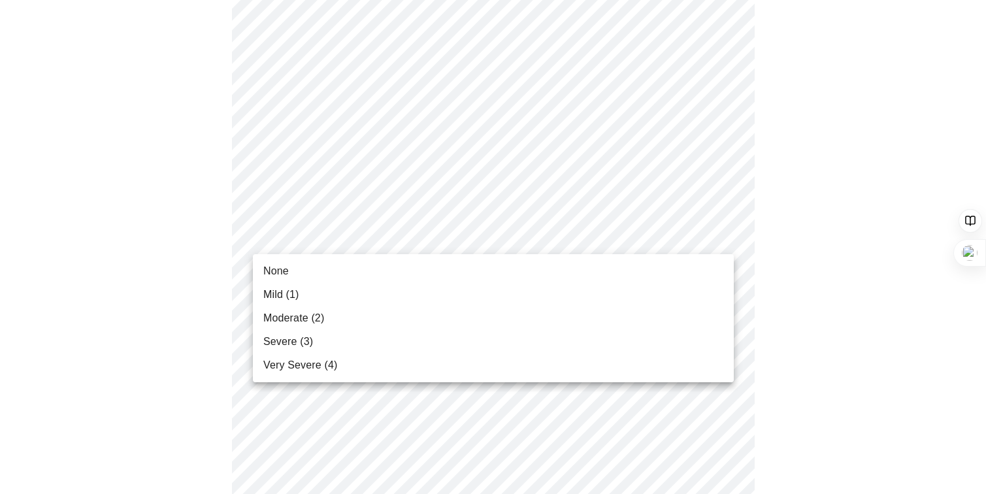
click at [301, 316] on span "Moderate (2)" at bounding box center [293, 318] width 61 height 16
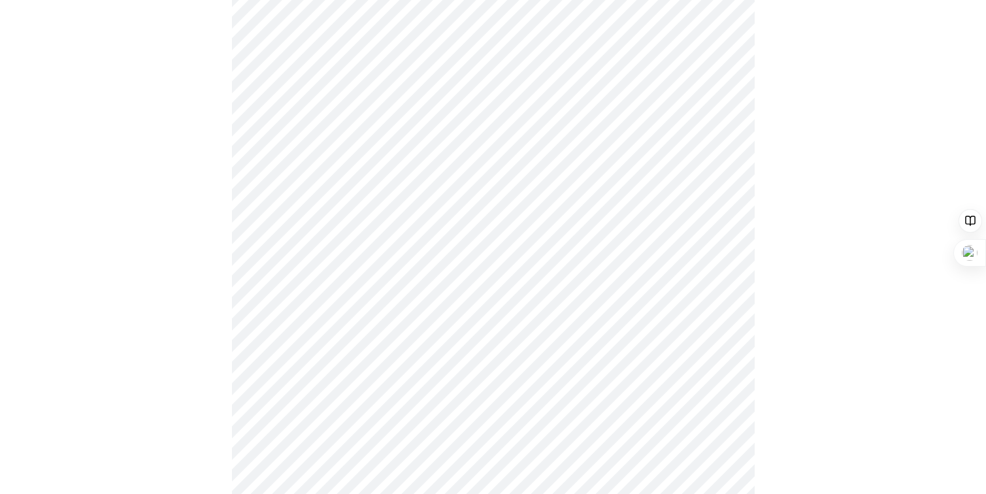
scroll to position [812, 0]
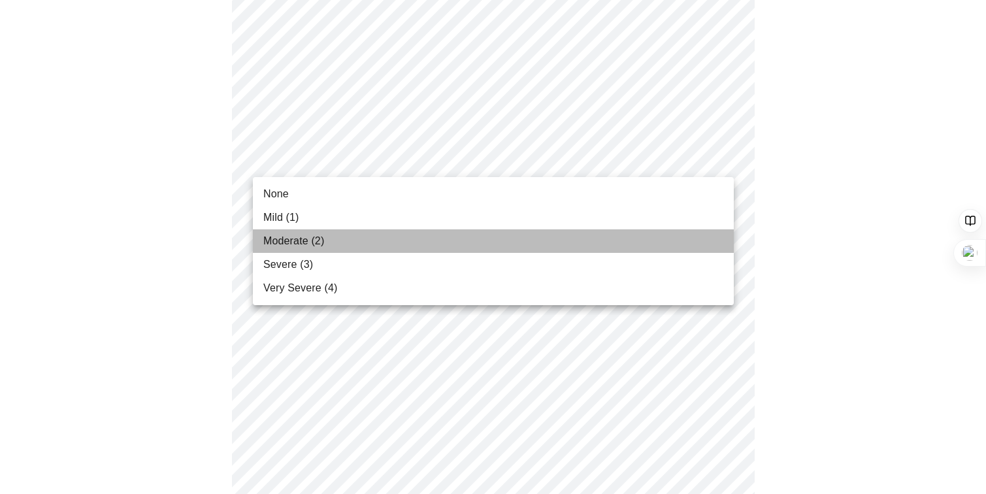
click at [281, 241] on span "Moderate (2)" at bounding box center [293, 241] width 61 height 16
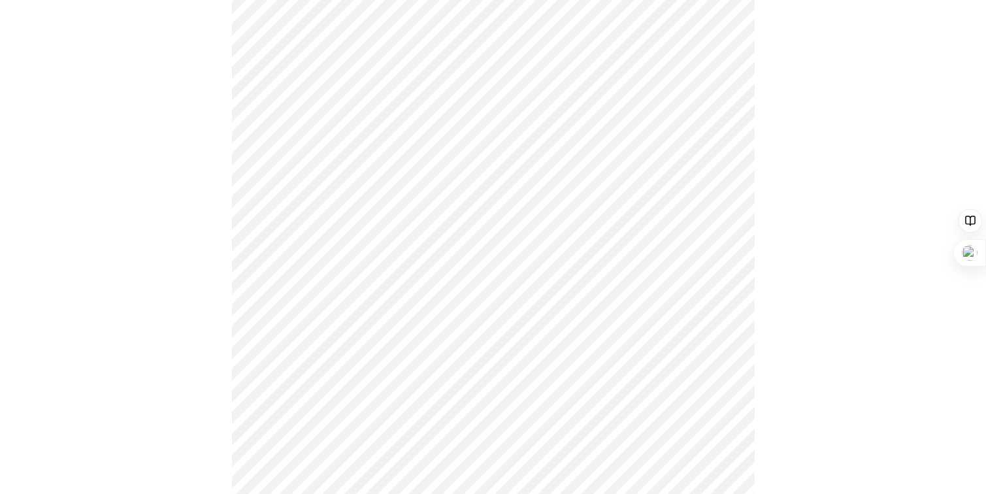
scroll to position [898, 0]
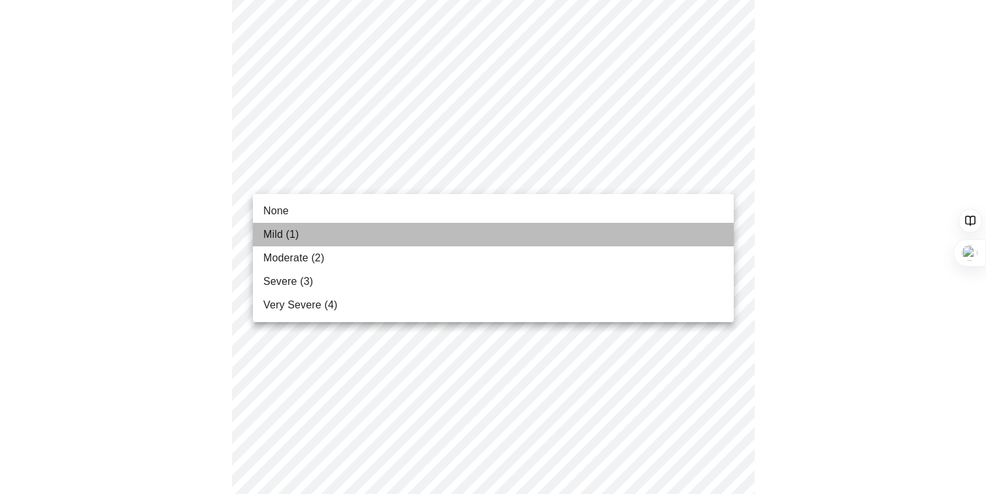
click at [288, 240] on span "Mild (1)" at bounding box center [281, 235] width 36 height 16
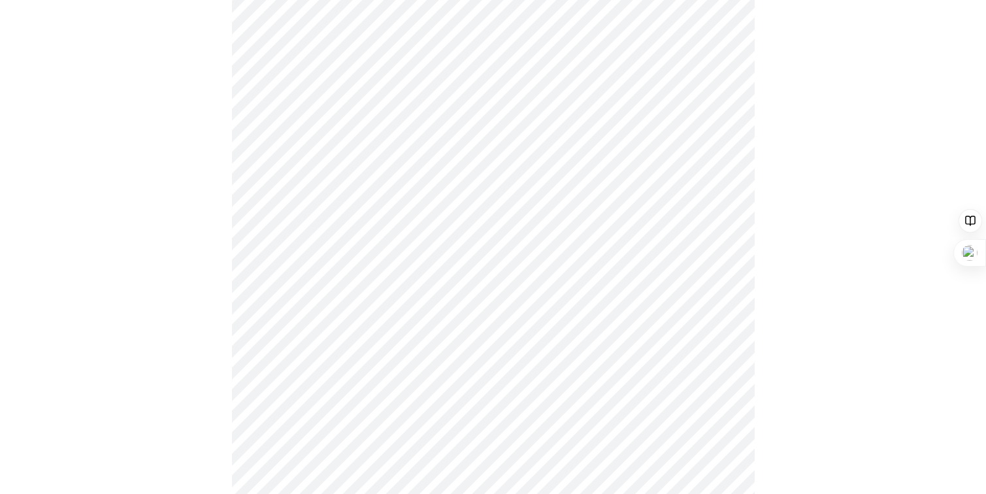
scroll to position [970, 0]
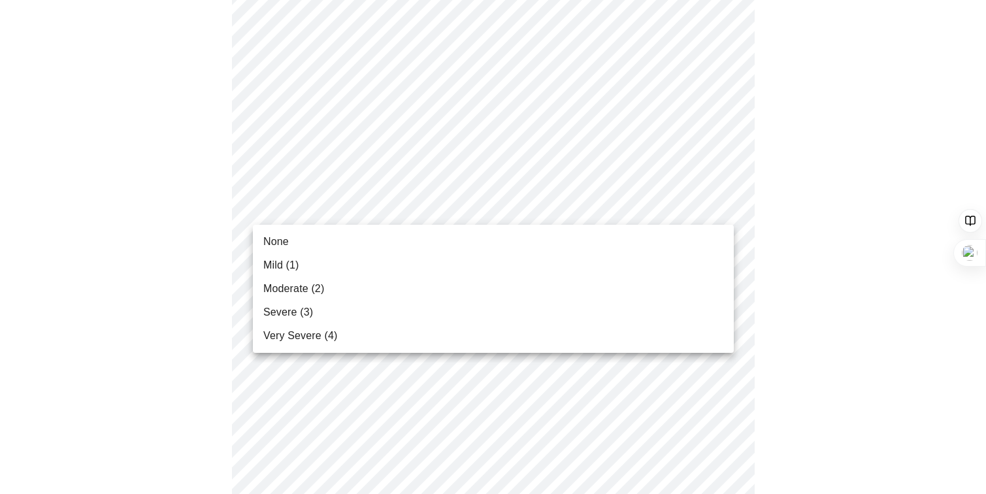
click at [277, 263] on span "Mild (1)" at bounding box center [281, 265] width 36 height 16
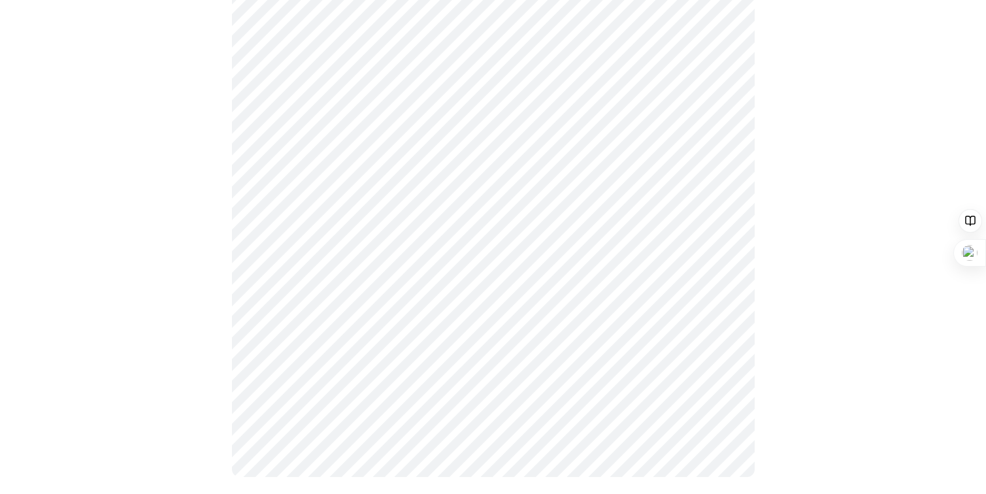
scroll to position [1061, 0]
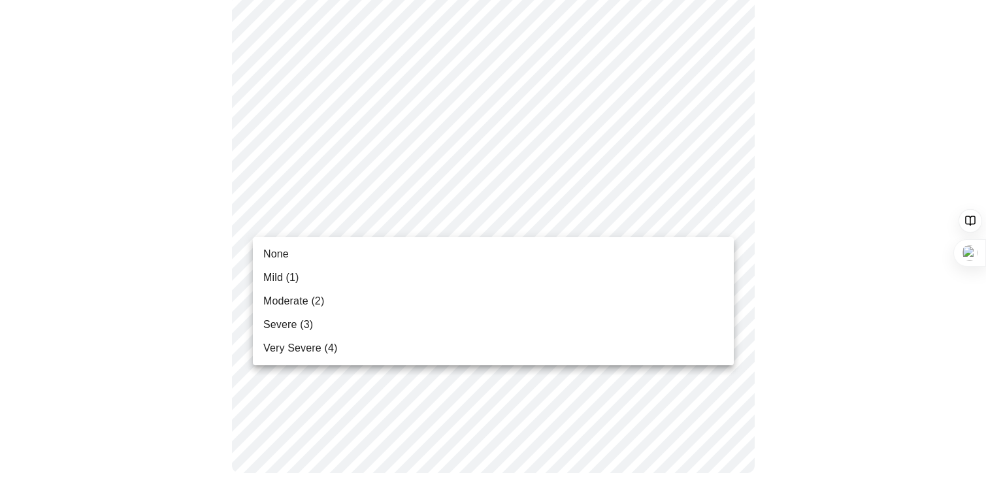
click at [292, 297] on span "Moderate (2)" at bounding box center [293, 301] width 61 height 16
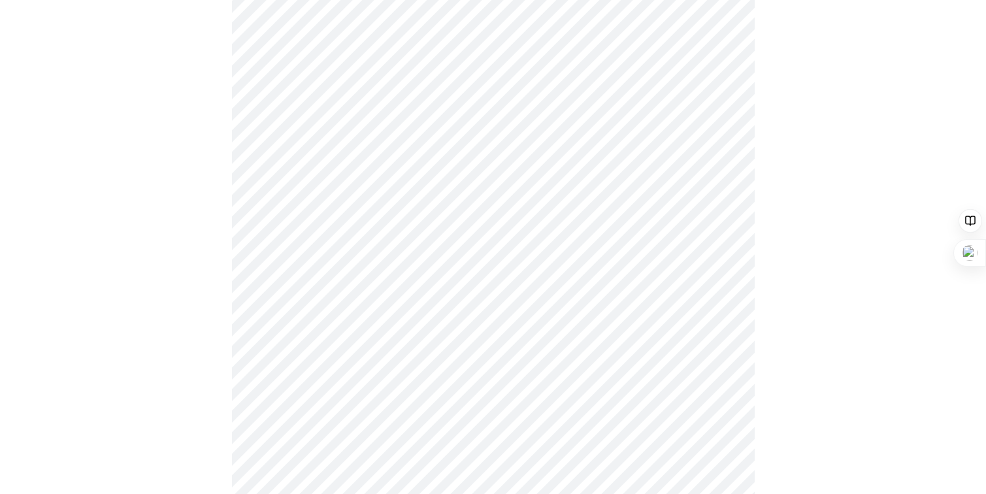
scroll to position [553, 0]
click at [502, 243] on body "MyMenopauseRx Appointments Messaging Labs 1 Uploads Medications Community Refer…" at bounding box center [493, 97] width 976 height 1290
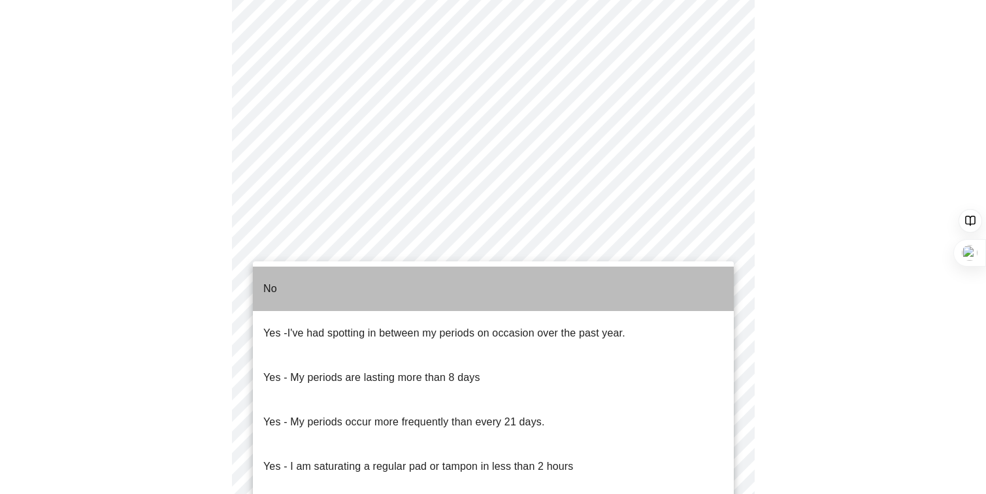
click at [332, 290] on li "No" at bounding box center [493, 289] width 481 height 44
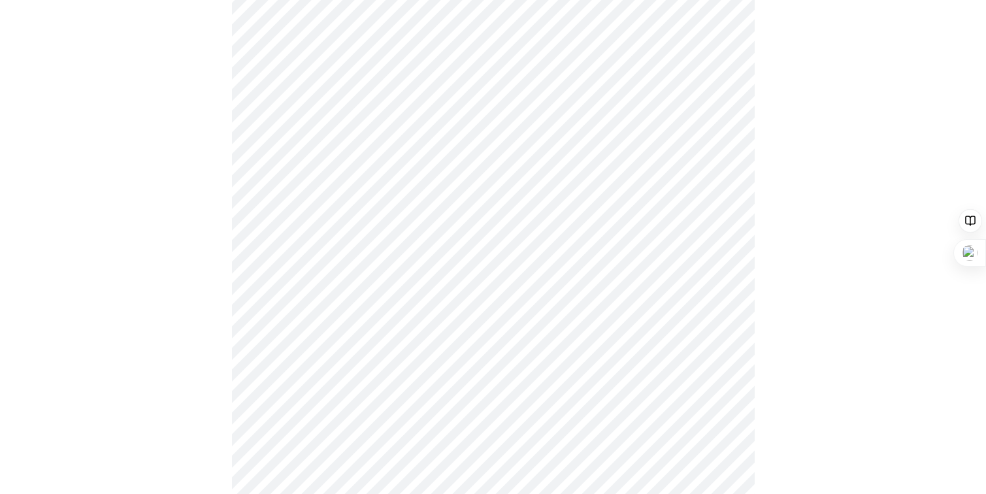
scroll to position [623, 0]
click at [389, 265] on body "MyMenopauseRx Appointments Messaging Labs 1 Uploads Medications Community Refer…" at bounding box center [493, 23] width 976 height 1282
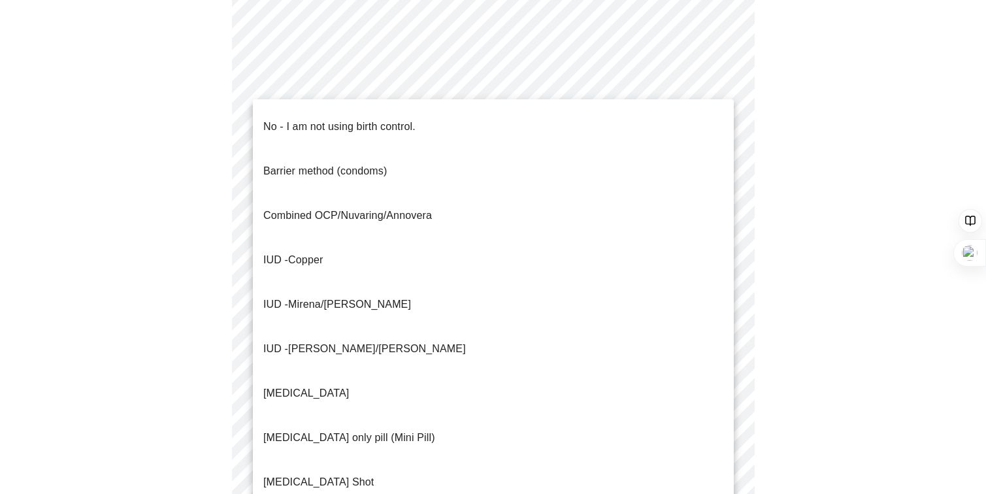
click at [287, 131] on span "No - I am not using birth control." at bounding box center [339, 126] width 152 height 37
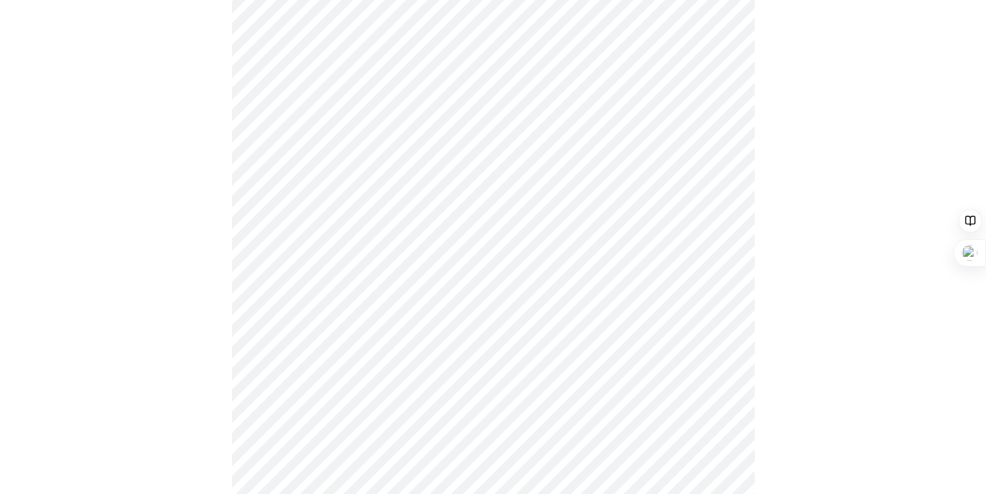
scroll to position [731, 0]
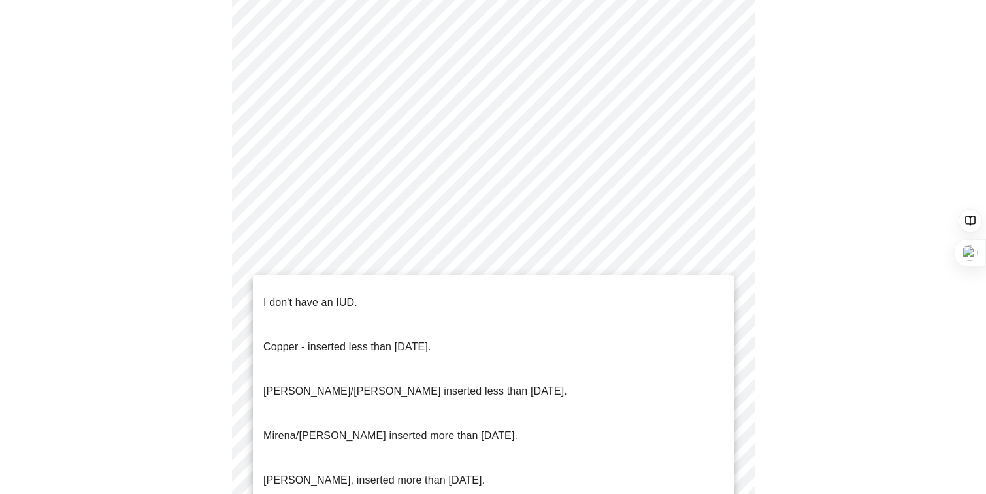
click at [312, 295] on p "I don't have an IUD." at bounding box center [310, 303] width 94 height 16
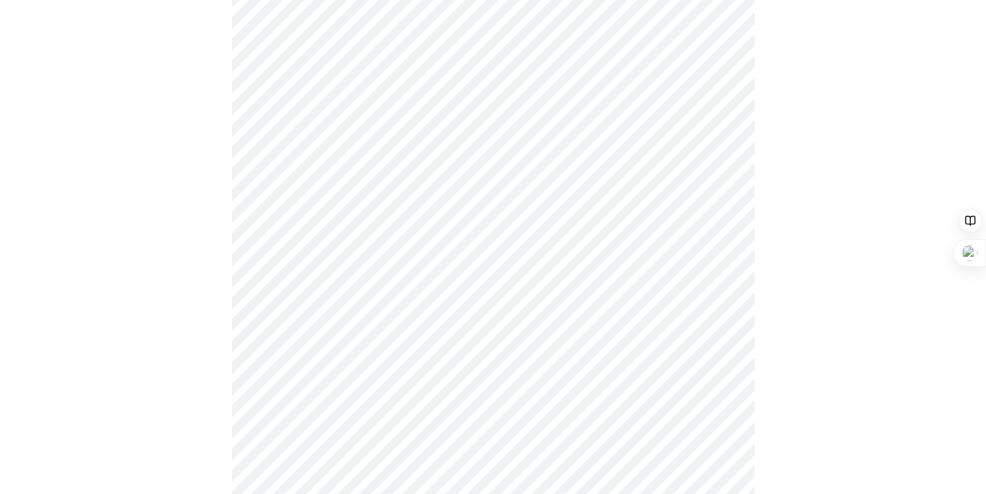
scroll to position [772, 0]
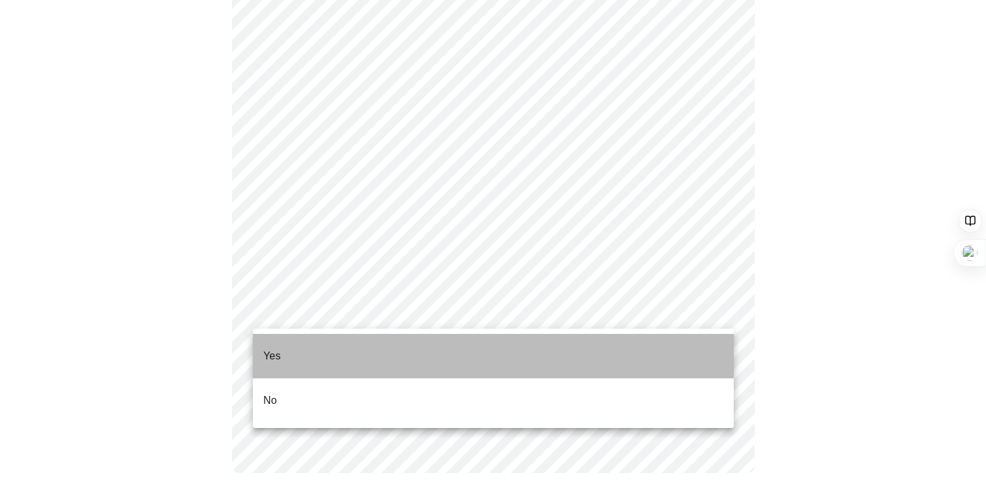
click at [280, 348] on p "Yes" at bounding box center [272, 356] width 18 height 16
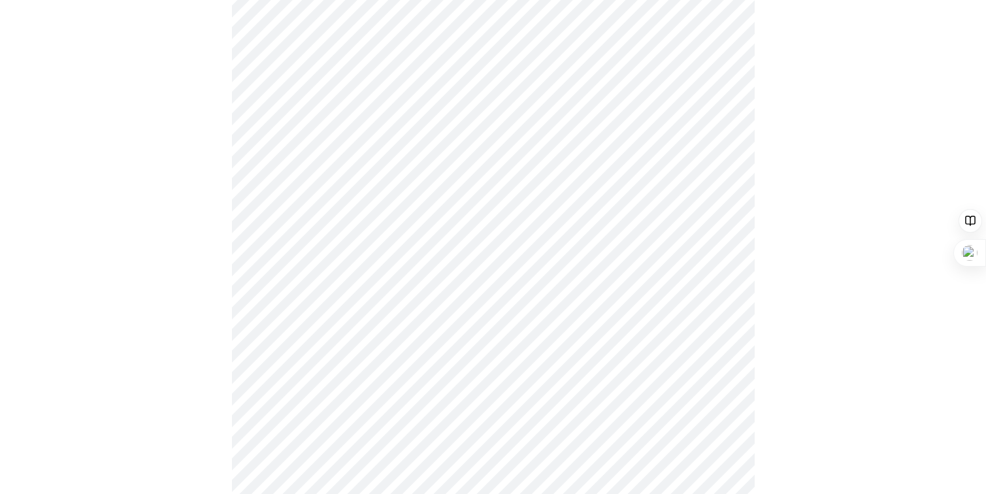
scroll to position [3464, 0]
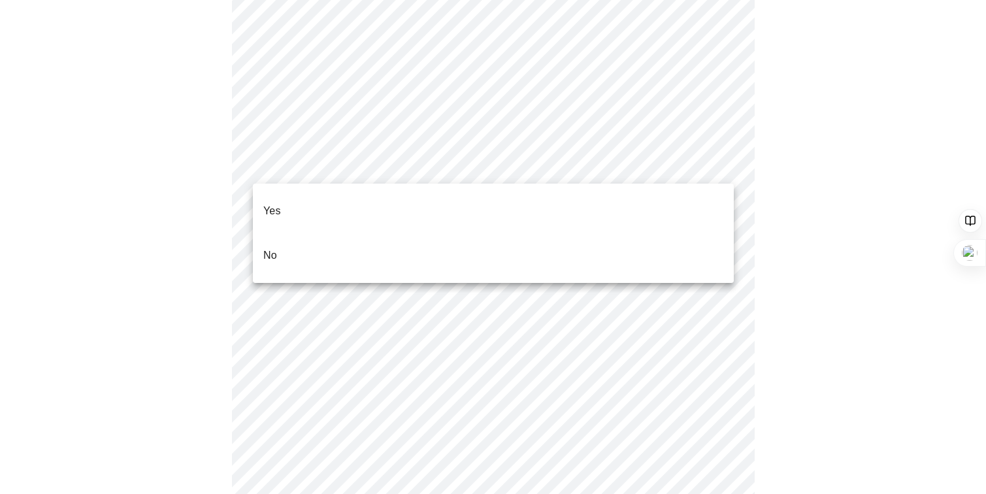
click at [310, 233] on li "No" at bounding box center [493, 255] width 481 height 44
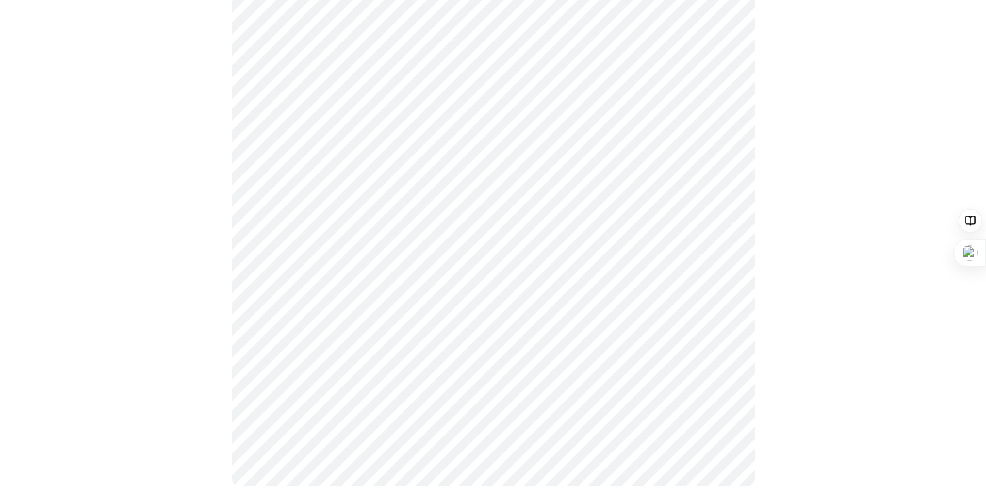
scroll to position [566, 0]
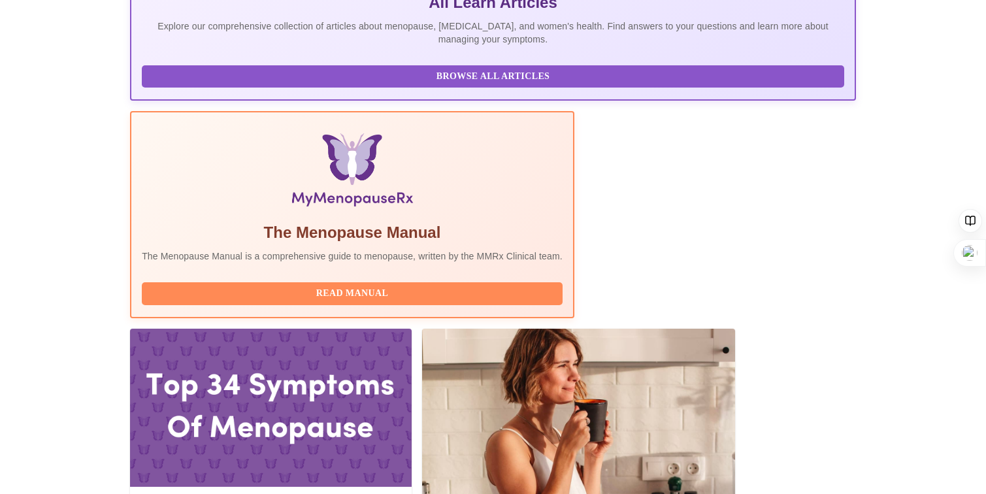
scroll to position [321, 0]
